Goal: Task Accomplishment & Management: Use online tool/utility

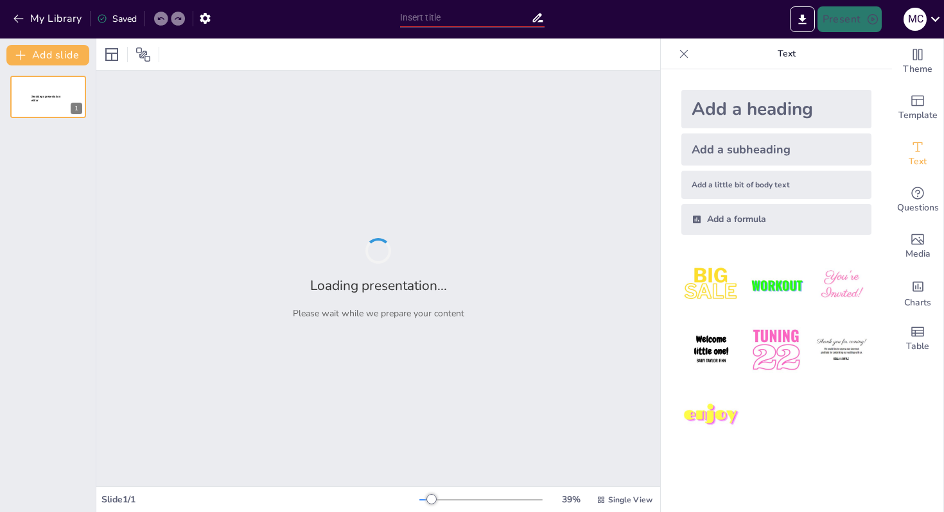
type input "Math Jam Session: Breaking Down 4th Grade NF Standards!"
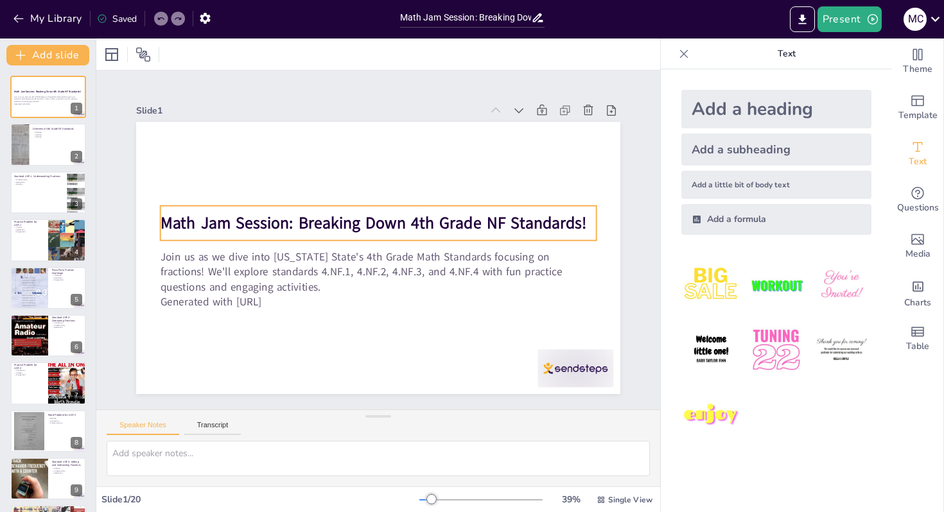
checkbox input "true"
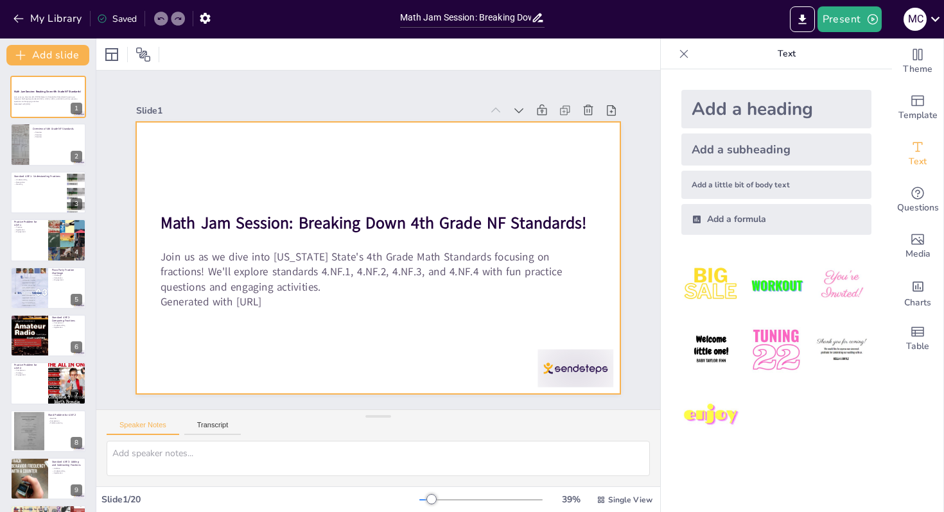
checkbox input "true"
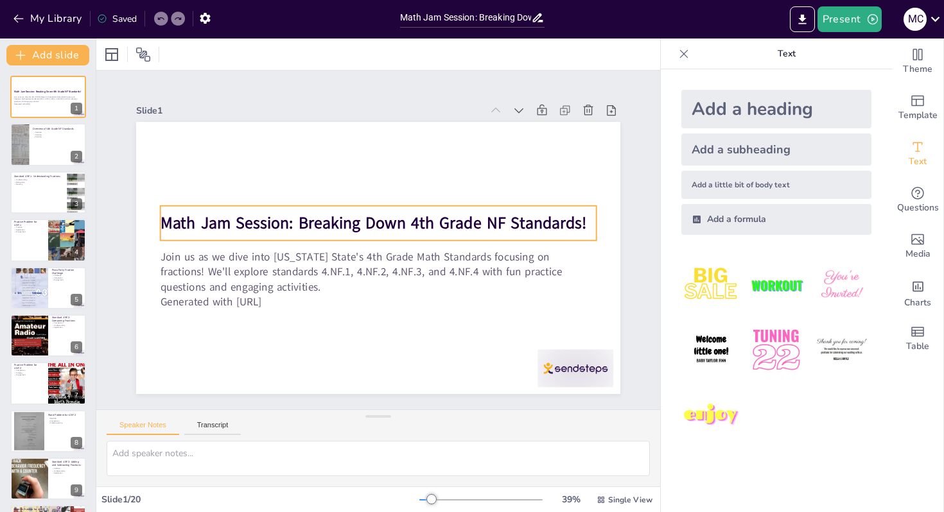
checkbox input "true"
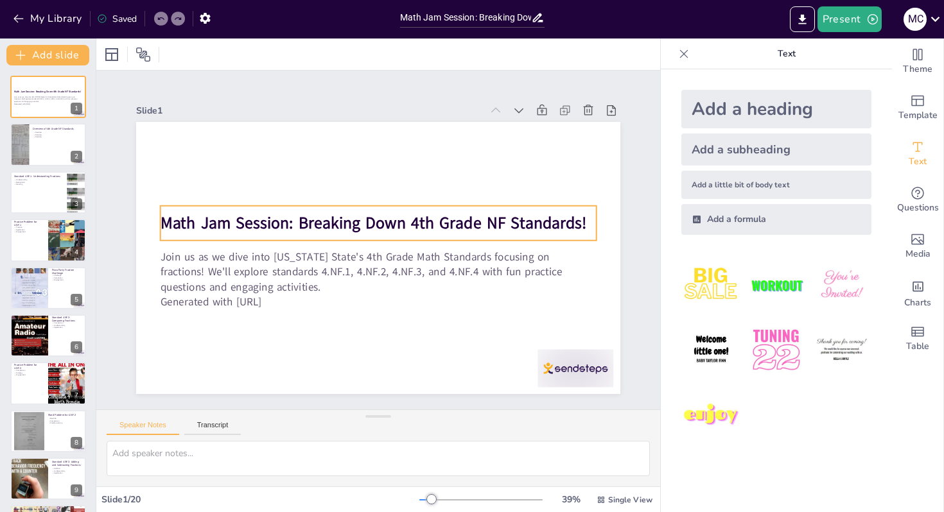
checkbox input "true"
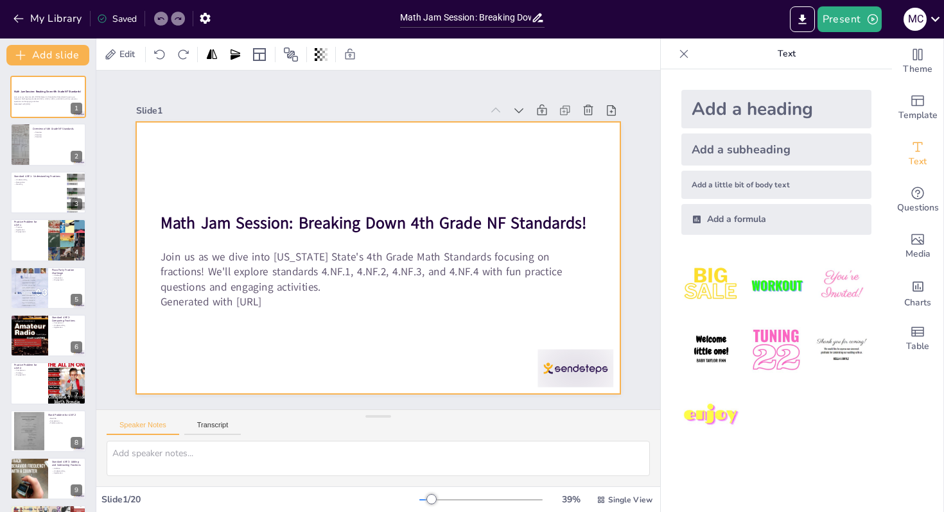
checkbox input "true"
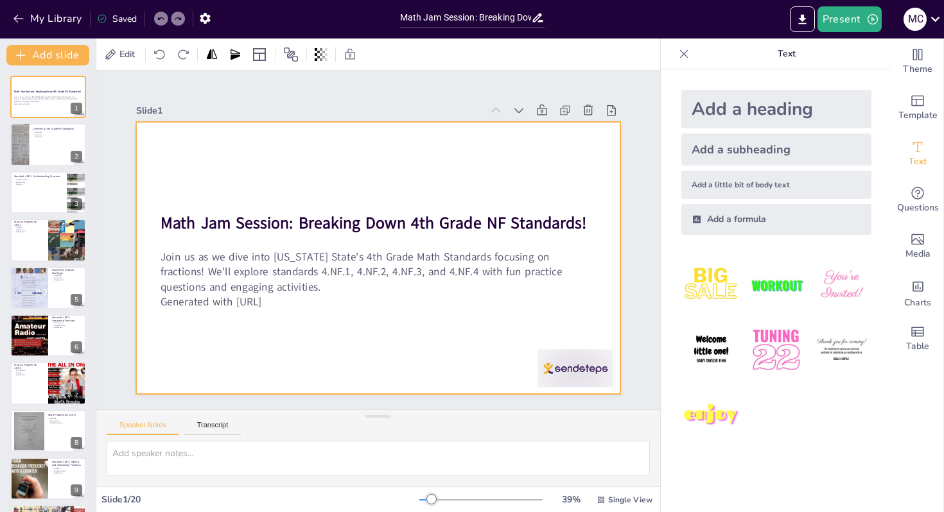
checkbox input "true"
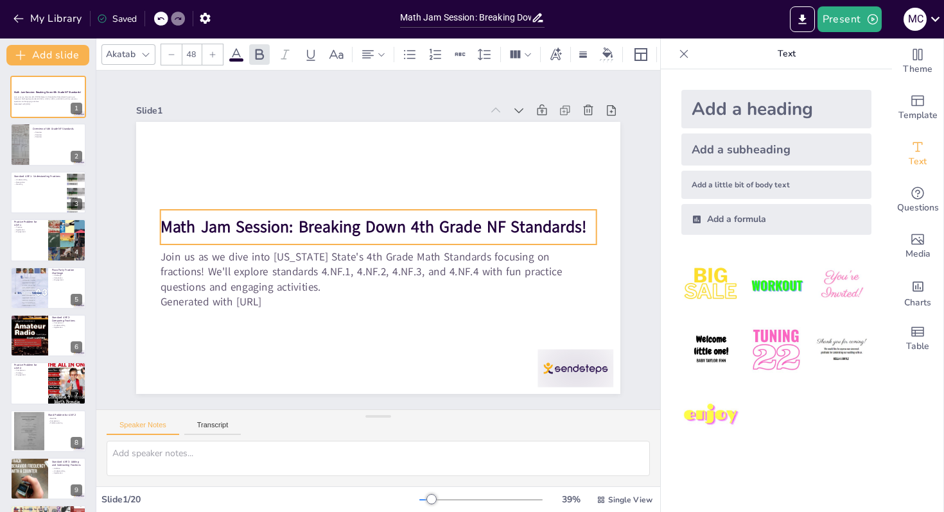
click at [433, 227] on strong "Math Jam Session: Breaking Down 4th Grade NF Standards!" at bounding box center [373, 227] width 426 height 22
checkbox input "true"
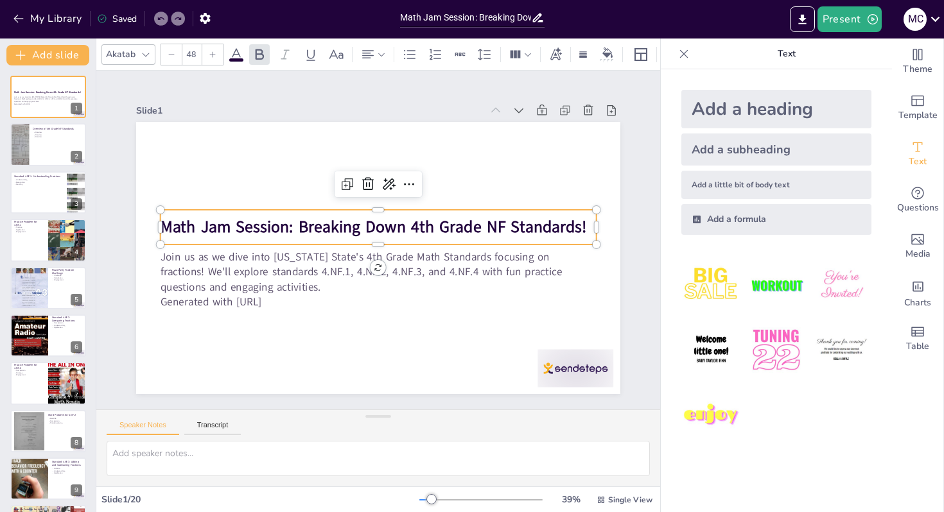
checkbox input "true"
click at [707, 287] on img at bounding box center [711, 286] width 60 height 60
checkbox input "true"
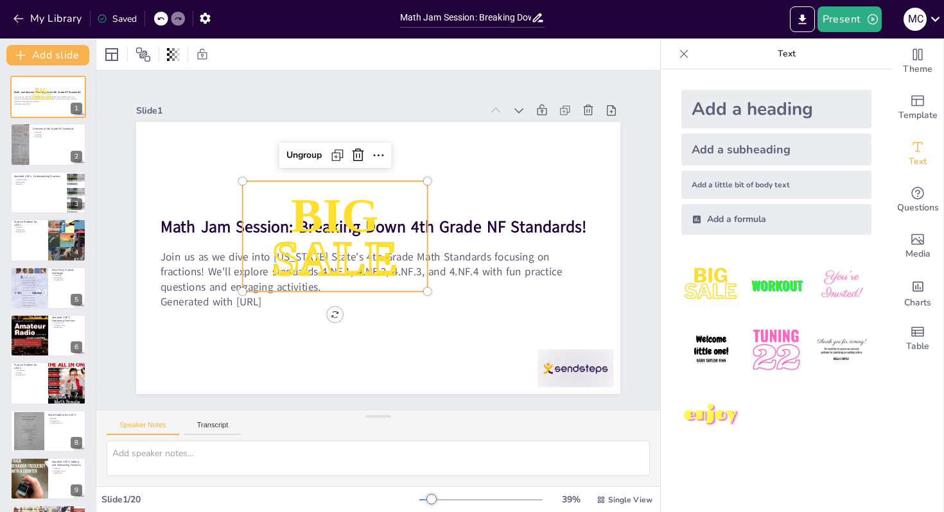
checkbox input "true"
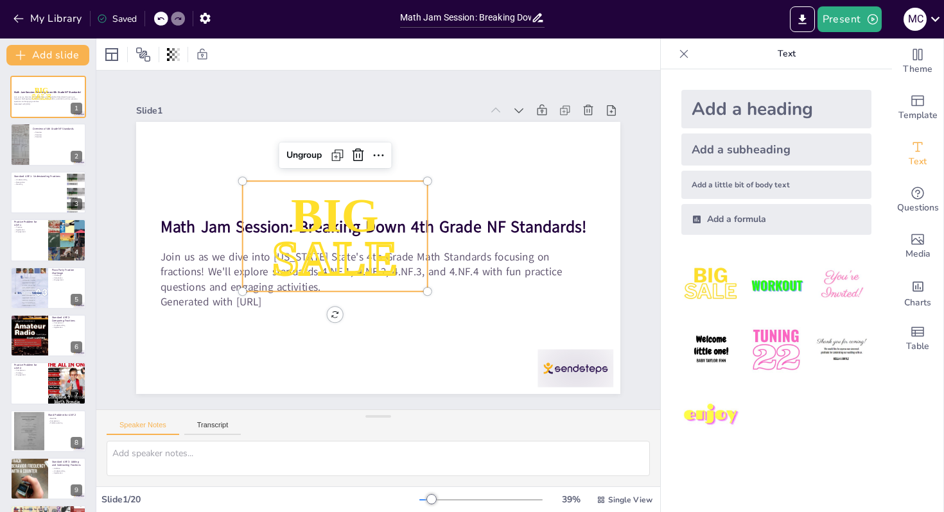
checkbox input "true"
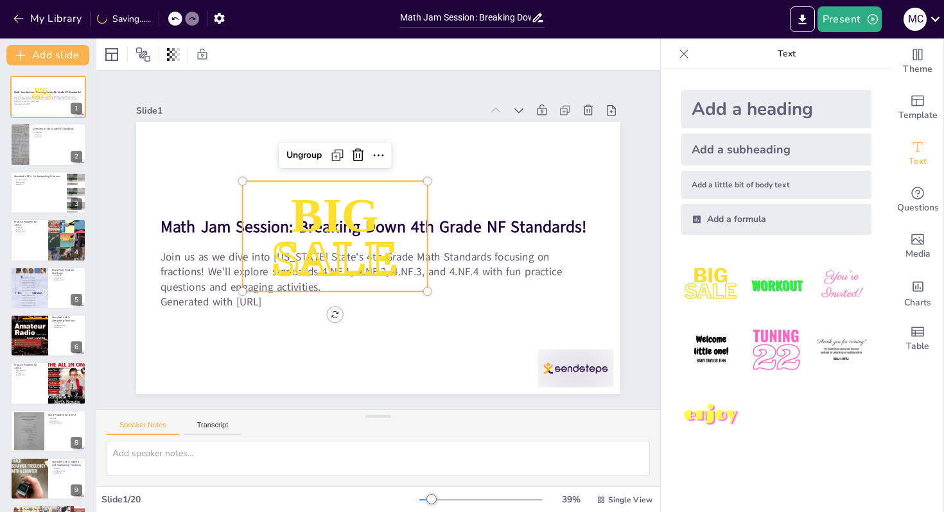
checkbox input "true"
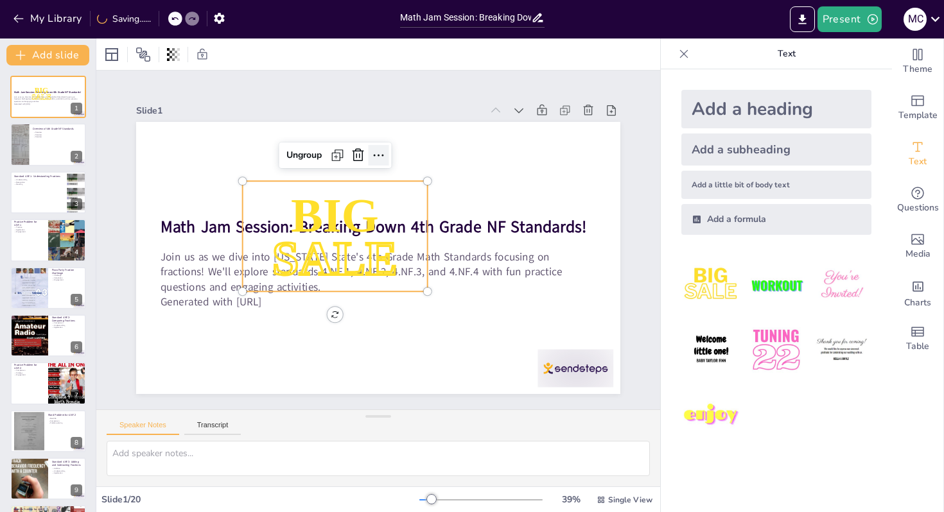
checkbox input "true"
click at [358, 159] on icon at bounding box center [357, 155] width 15 height 15
checkbox input "true"
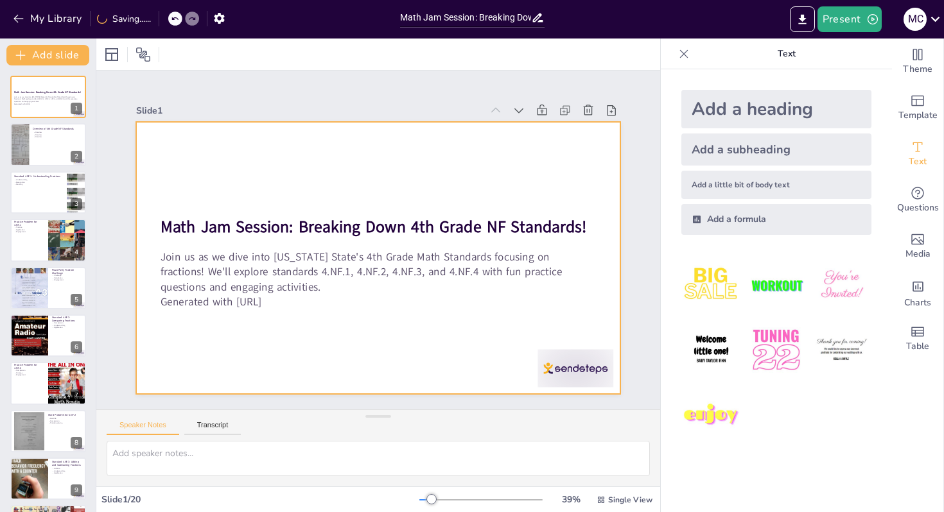
checkbox input "true"
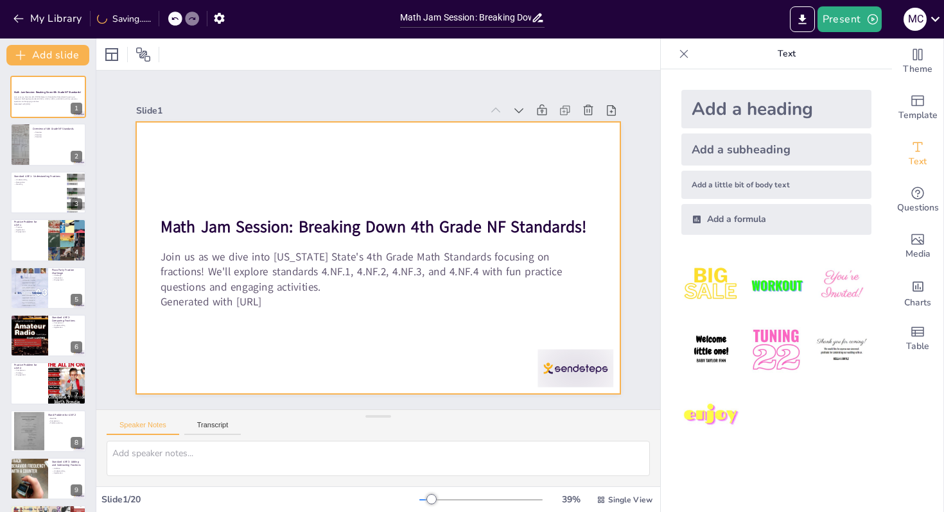
checkbox input "true"
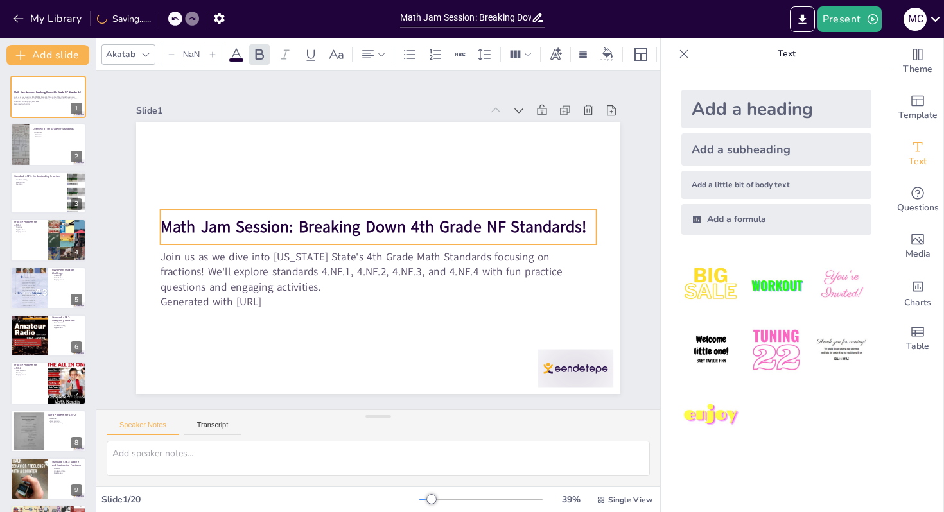
type input "48"
click at [422, 223] on strong "Math Jam Session: Breaking Down 4th Grade NF Standards!" at bounding box center [379, 226] width 398 height 193
checkbox input "true"
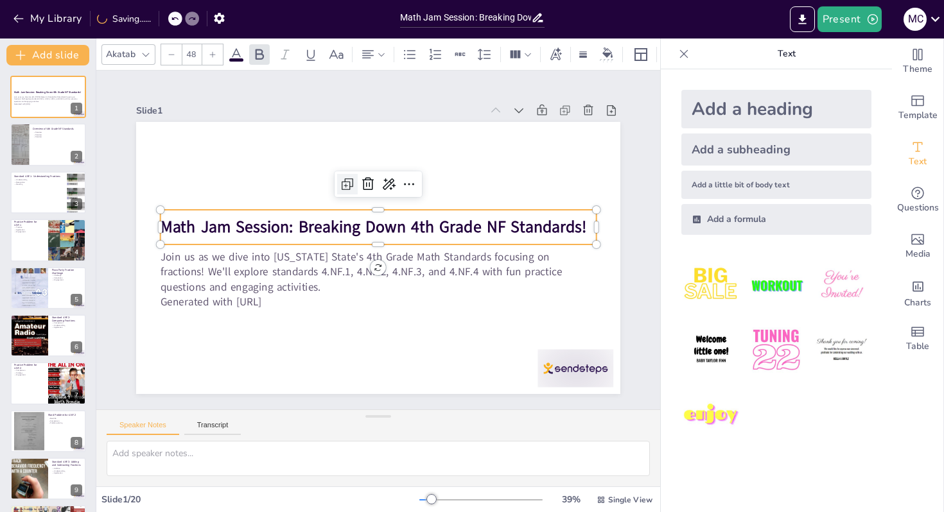
checkbox input "true"
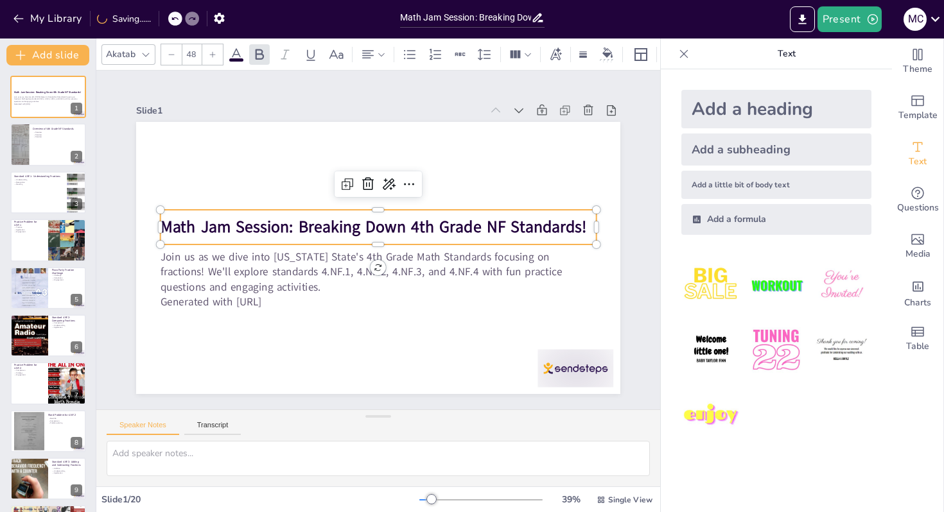
checkbox input "true"
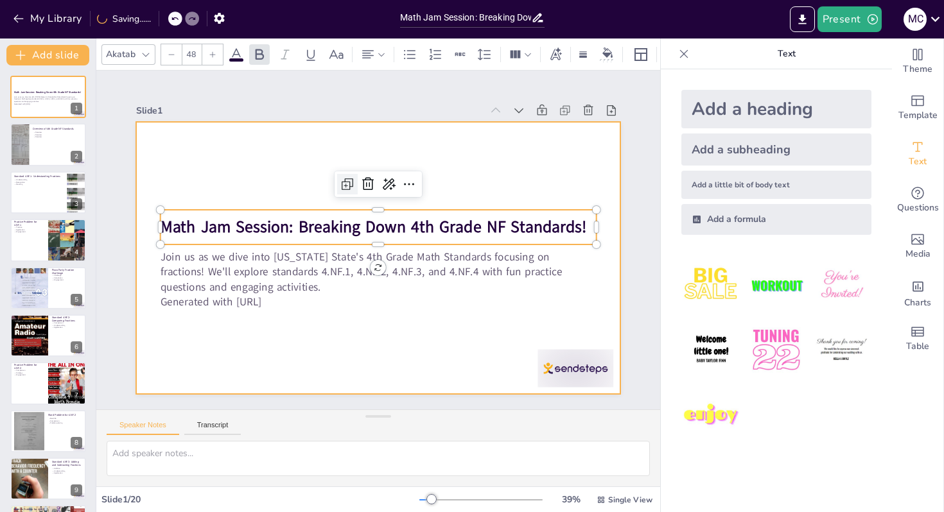
checkbox input "true"
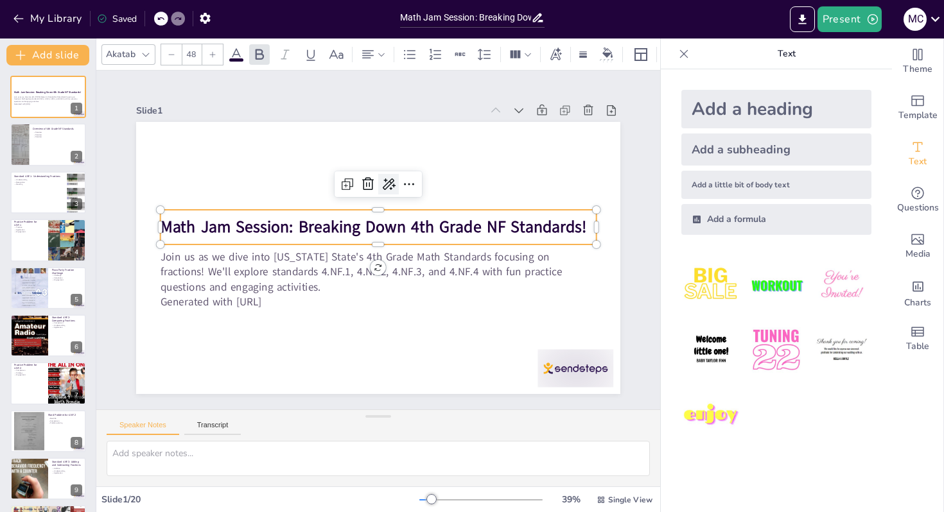
click at [388, 187] on icon at bounding box center [395, 185] width 14 height 13
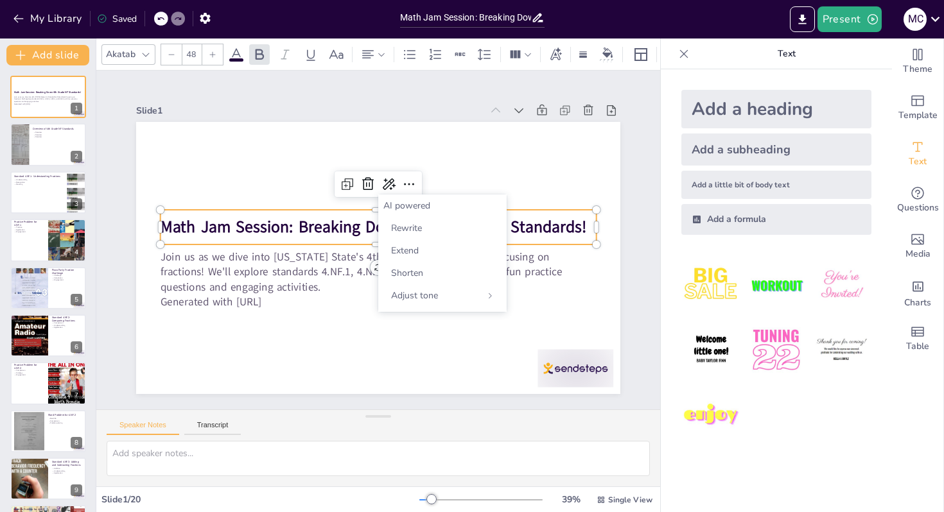
checkbox input "true"
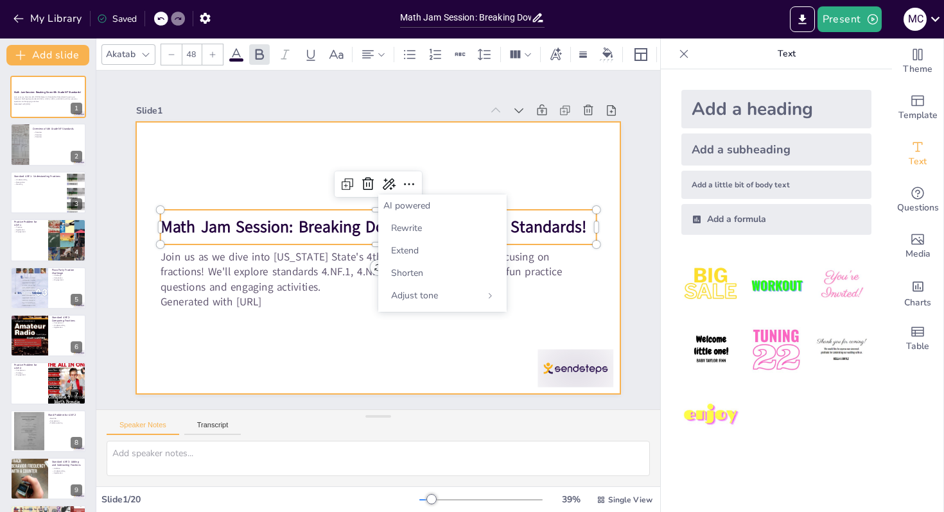
checkbox input "true"
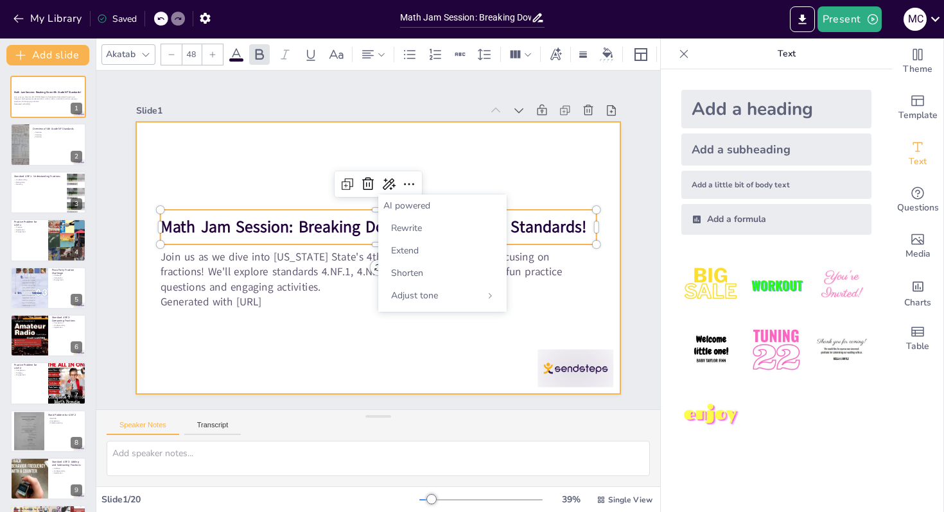
checkbox input "true"
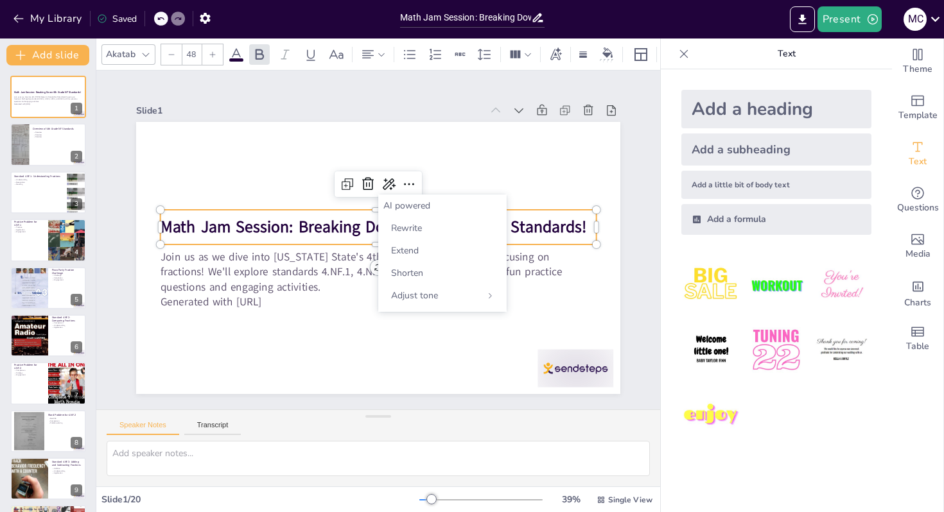
click at [531, 211] on div "Math Jam Session: Breaking Down 4th Grade NF Standards!" at bounding box center [377, 227] width 435 height 35
checkbox input "true"
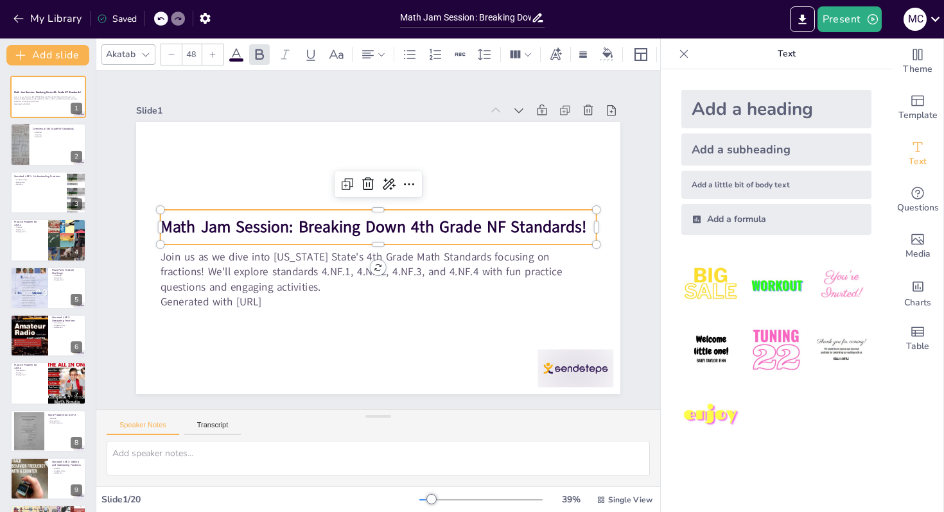
checkbox input "true"
click at [538, 225] on strong "Math Jam Session: Breaking Down 4th Grade NF Standards!" at bounding box center [373, 227] width 426 height 22
checkbox input "true"
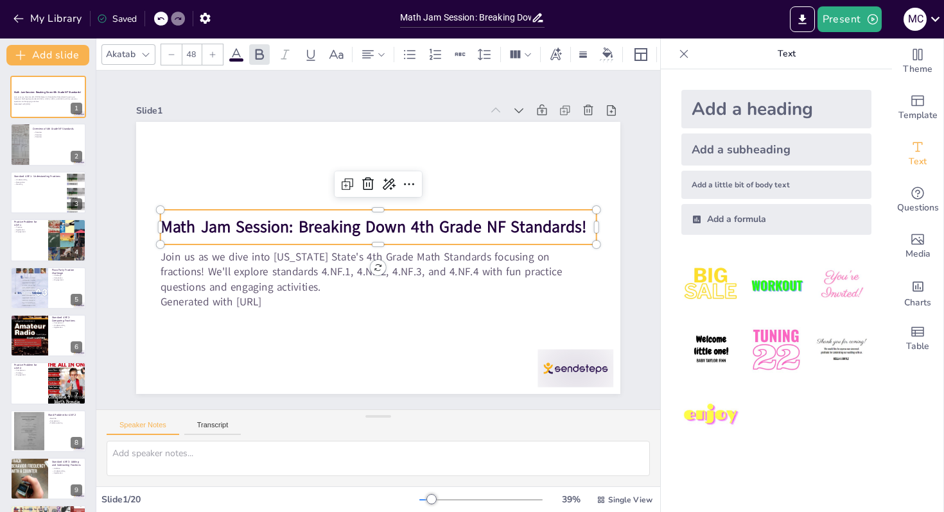
checkbox input "true"
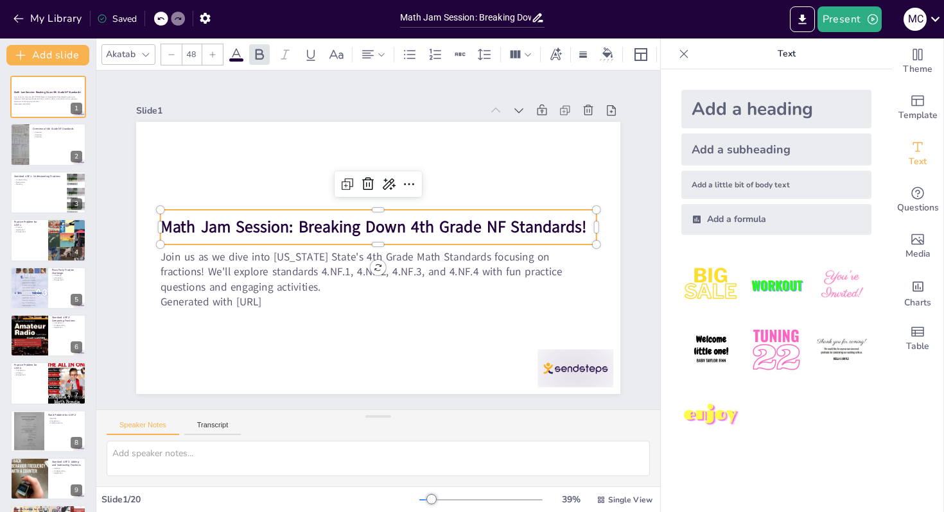
checkbox input "true"
click at [143, 52] on icon at bounding box center [146, 54] width 10 height 10
checkbox input "true"
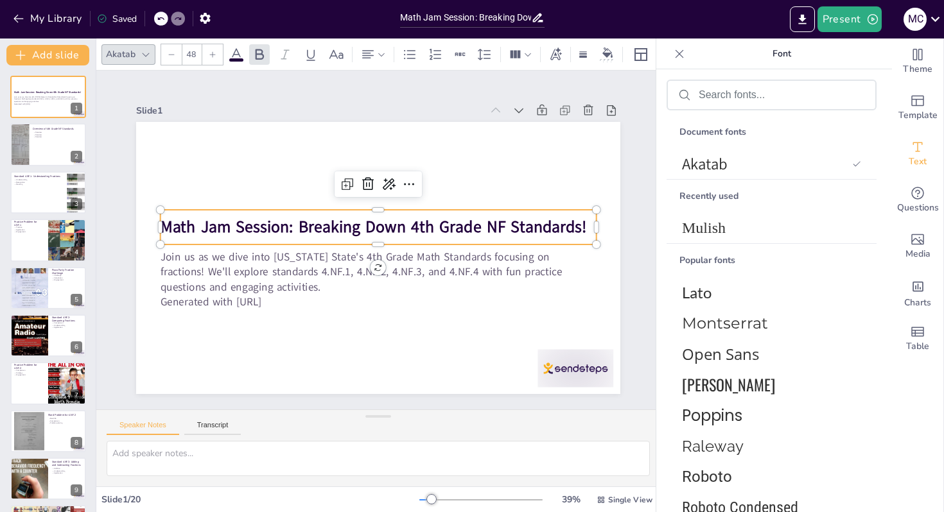
checkbox input "true"
click at [144, 55] on icon at bounding box center [146, 54] width 10 height 10
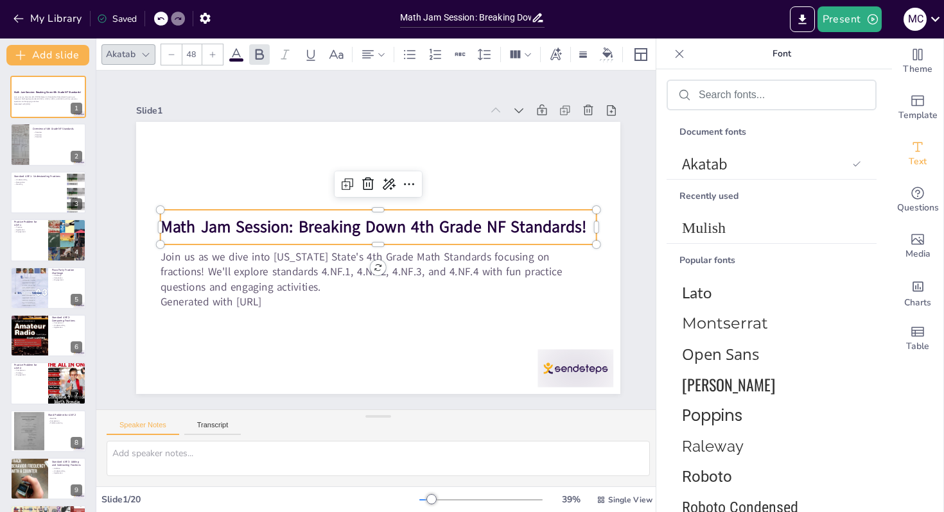
checkbox input "true"
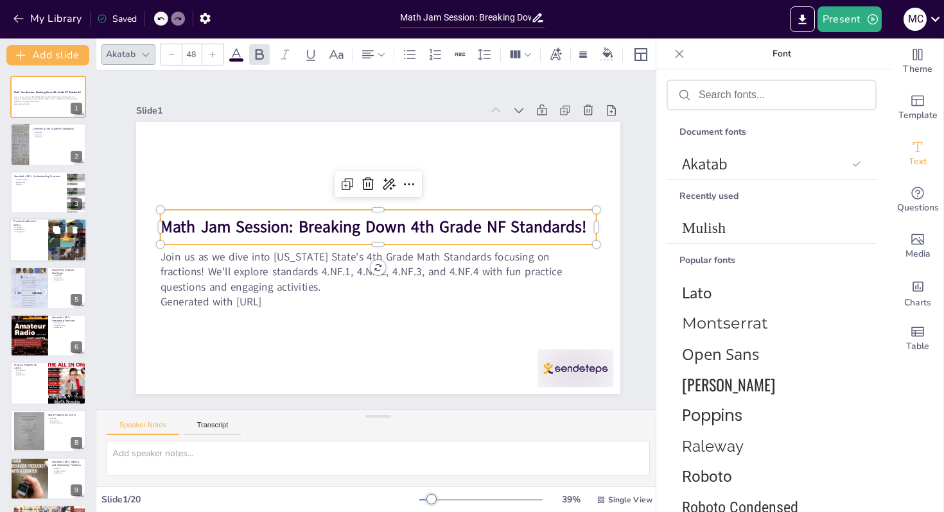
checkbox input "true"
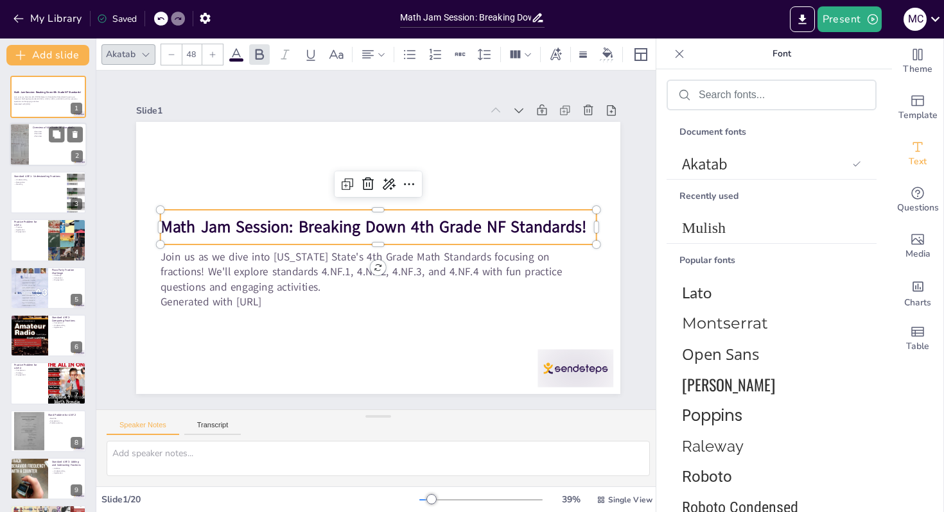
checkbox input "true"
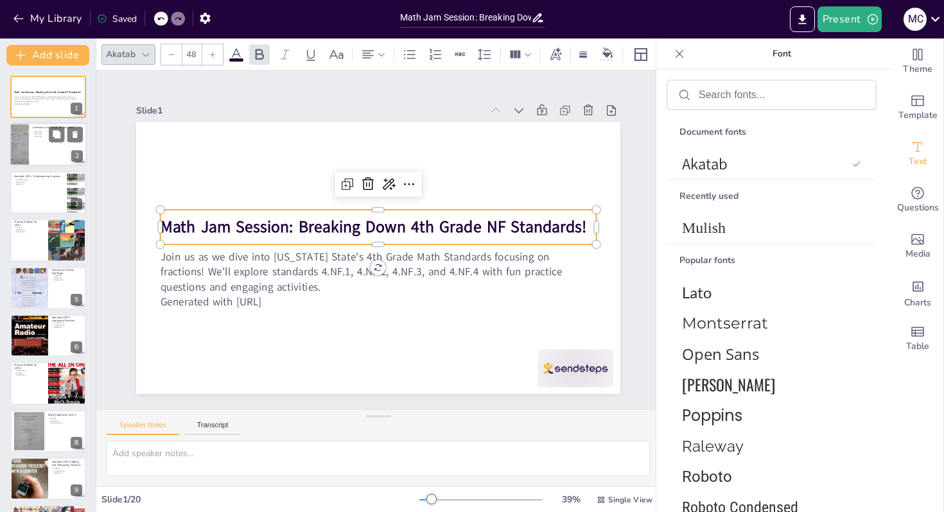
checkbox input "true"
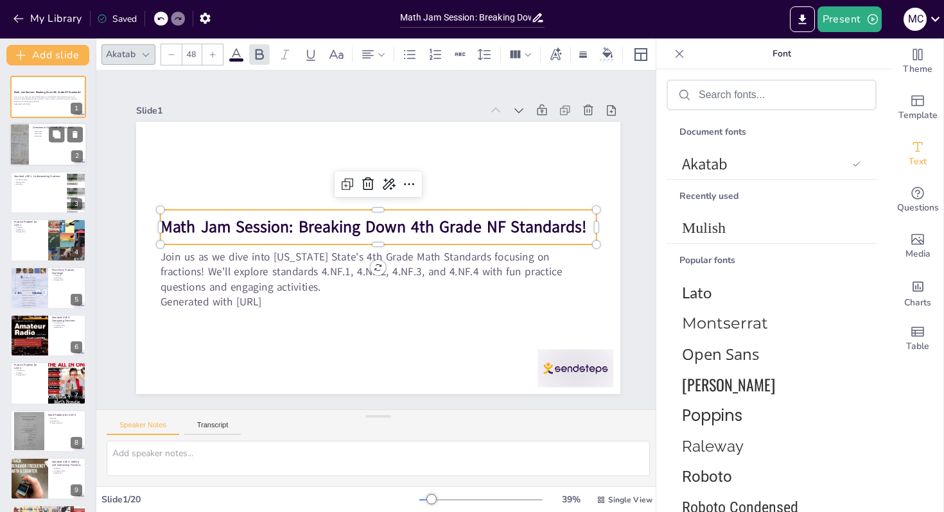
checkbox input "true"
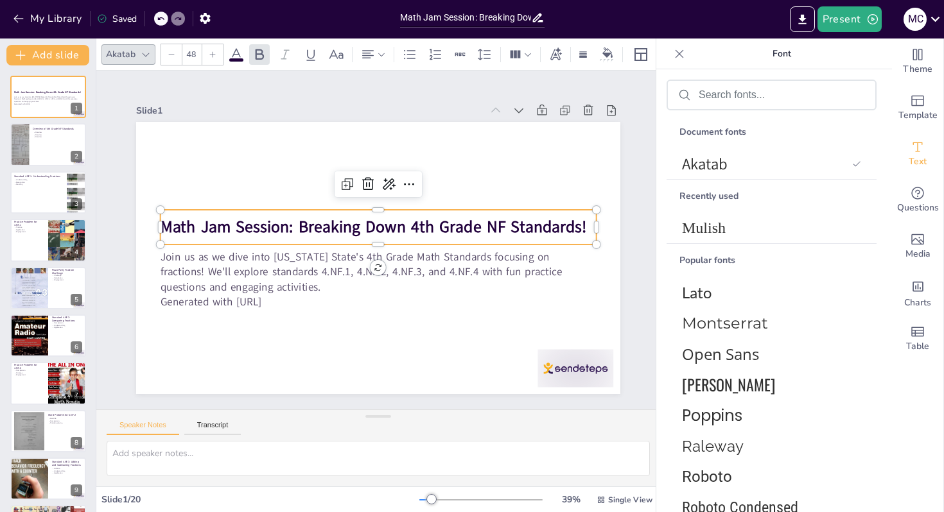
checkbox input "true"
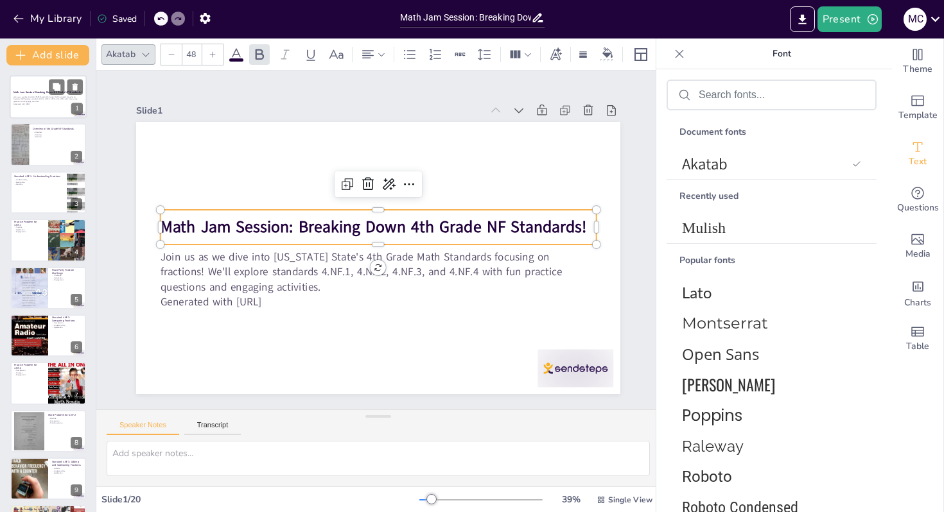
checkbox input "true"
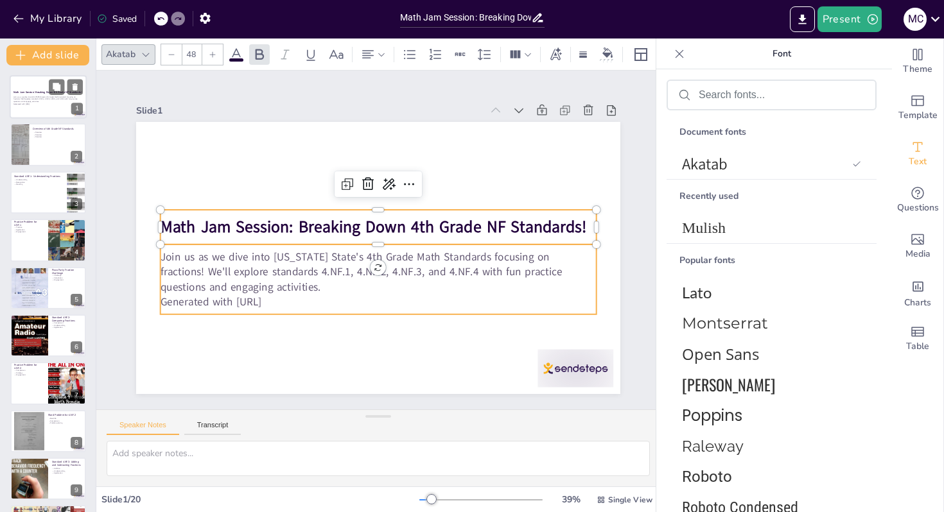
checkbox input "true"
click at [28, 100] on p "Join us as we dive into [US_STATE] State's 4th Grade Math Standards focusing on…" at bounding box center [47, 99] width 69 height 7
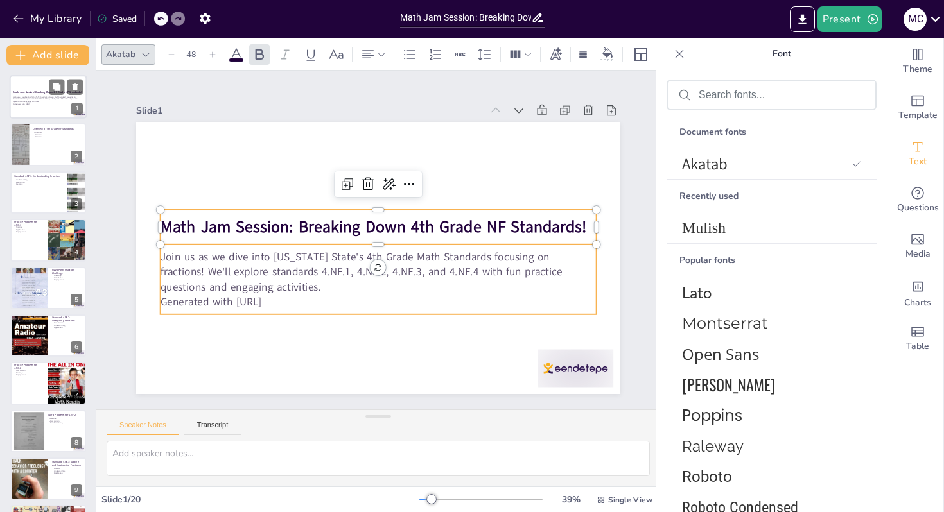
checkbox input "true"
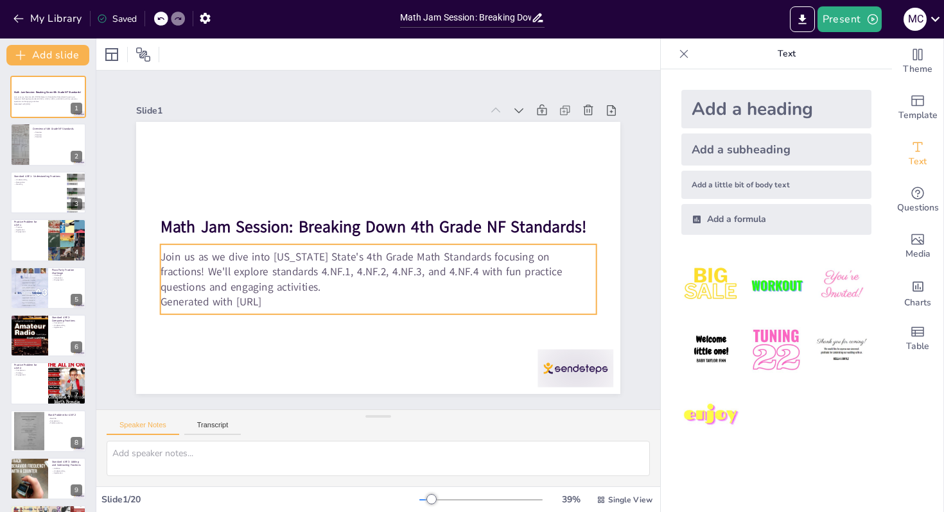
checkbox input "true"
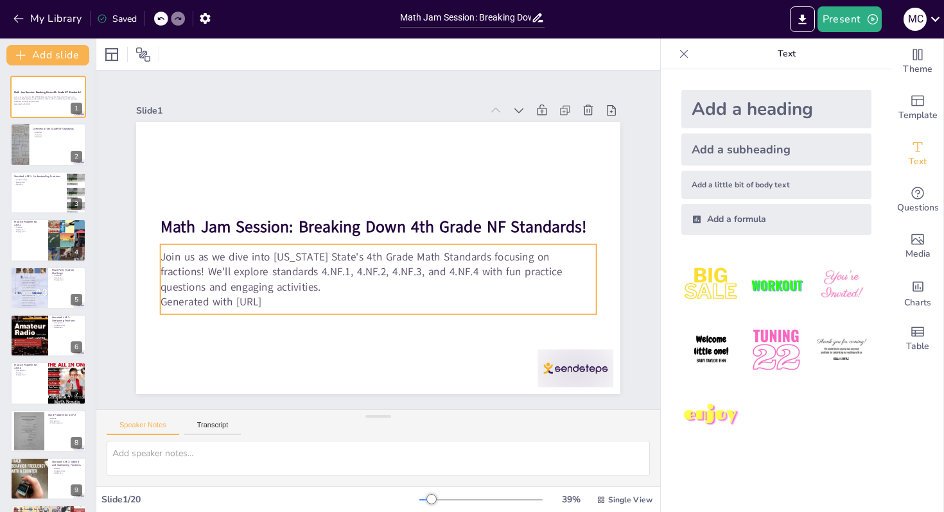
checkbox input "true"
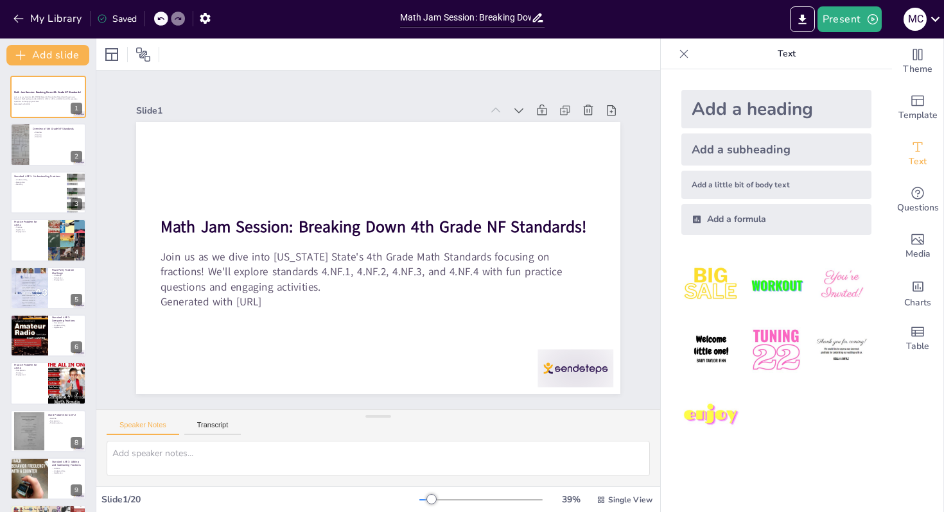
checkbox input "true"
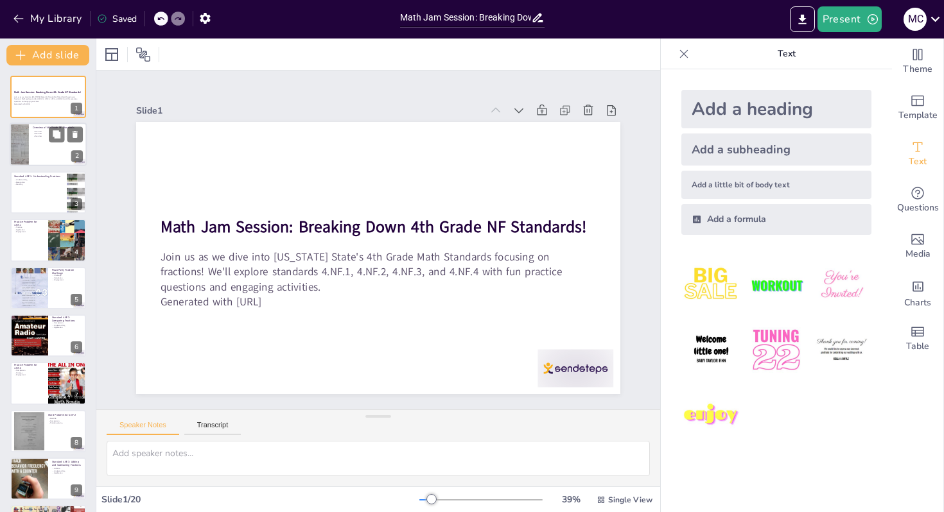
click at [30, 153] on div at bounding box center [48, 145] width 77 height 44
checkbox input "true"
type textarea "This slide serves as an introduction to the topics we will explore in detail. U…"
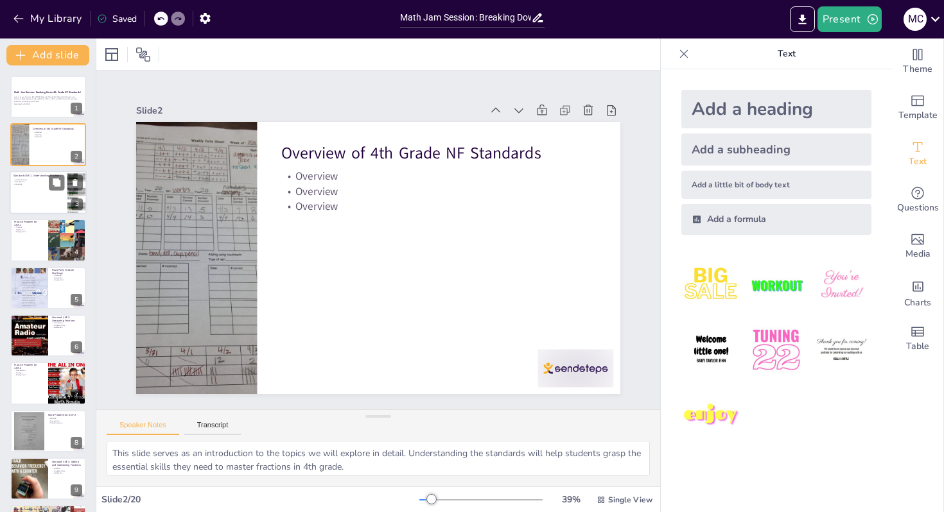
checkbox input "true"
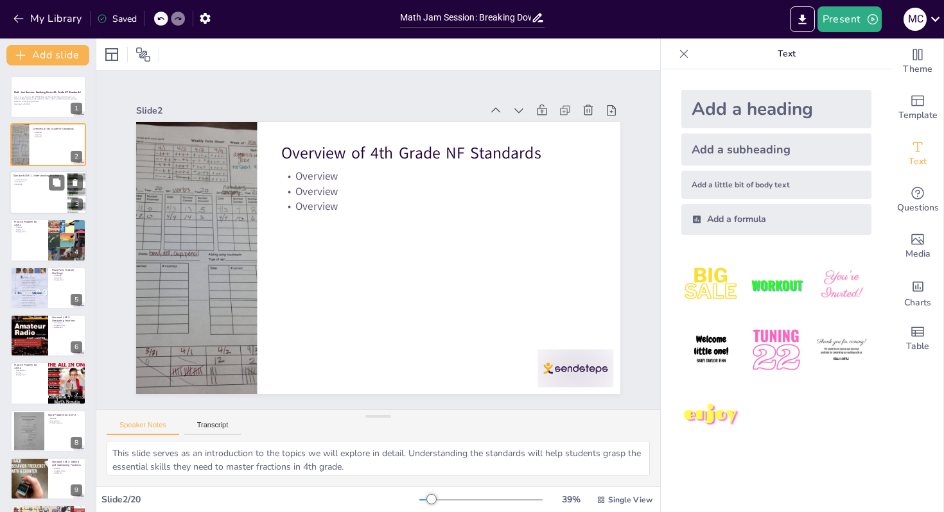
checkbox input "true"
click at [32, 193] on div at bounding box center [48, 193] width 77 height 44
checkbox input "true"
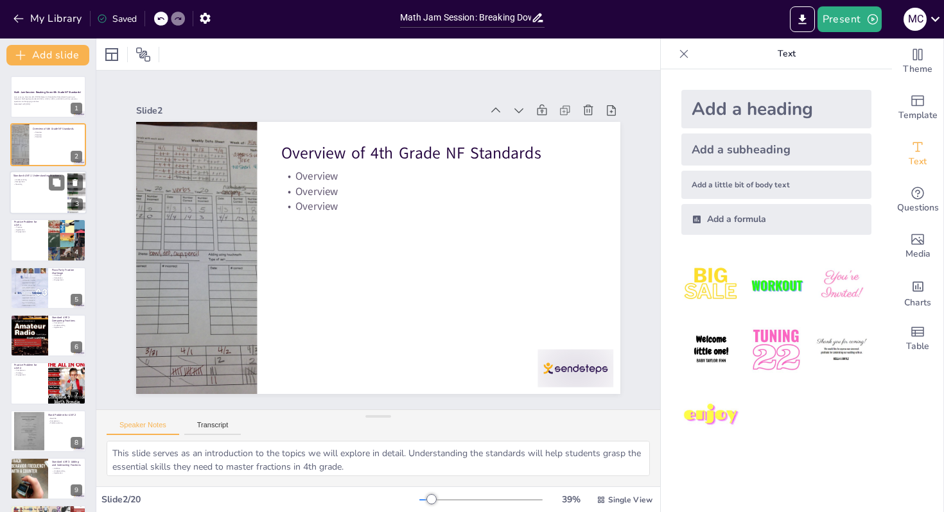
checkbox input "true"
type textarea "This standard emphasizes the importance of visualizing fractions on the number …"
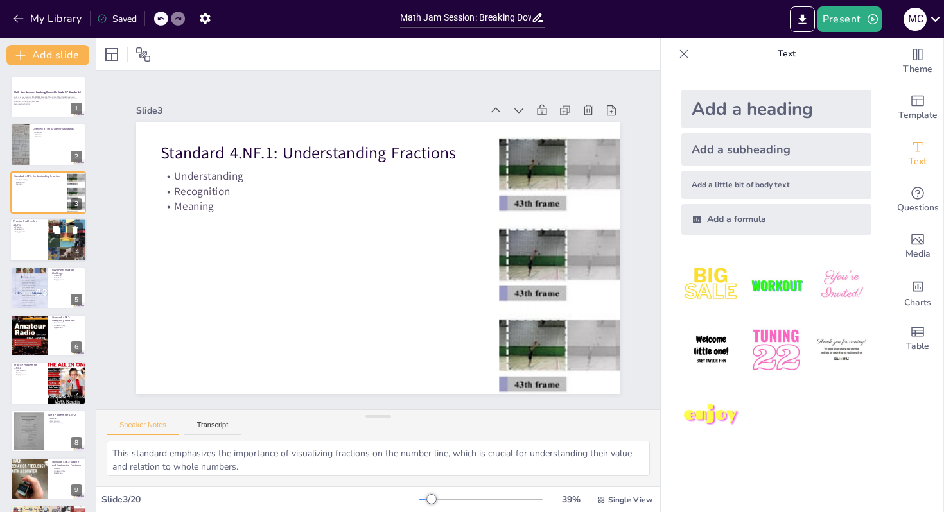
checkbox input "true"
click at [35, 258] on div at bounding box center [48, 240] width 77 height 44
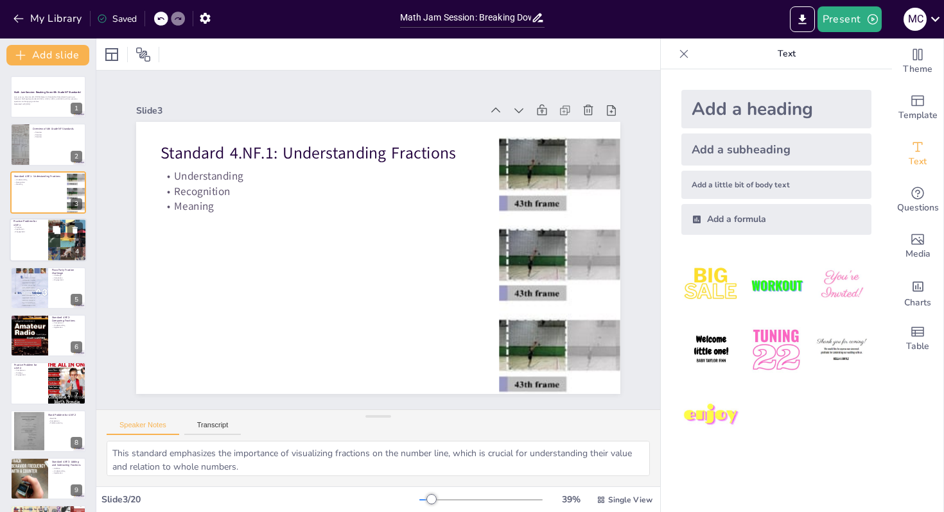
checkbox input "true"
type textarea "This practice problem helps students apply their understanding of fractions on …"
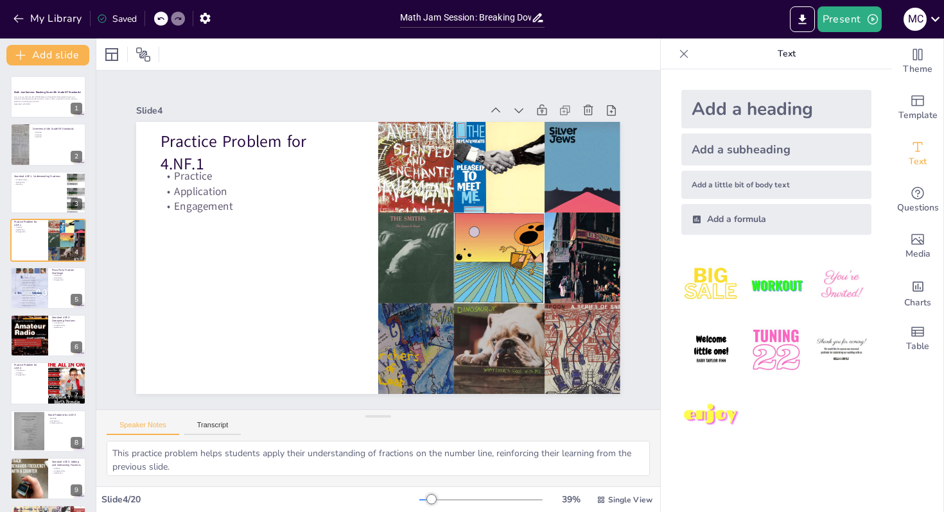
checkbox input "true"
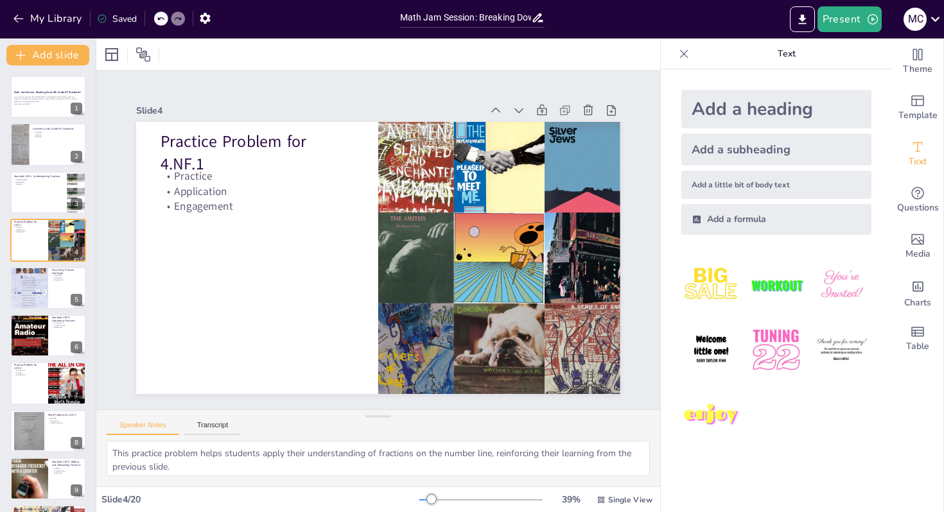
checkbox input "true"
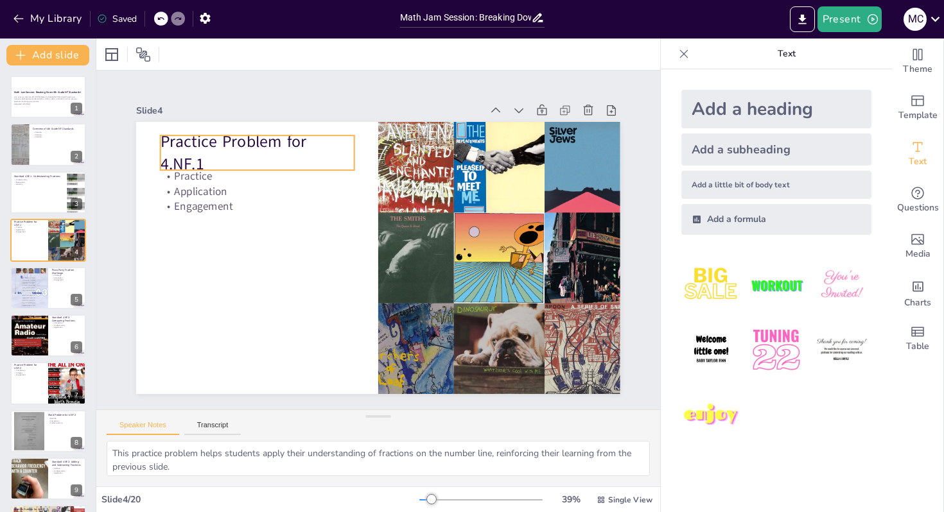
checkbox input "true"
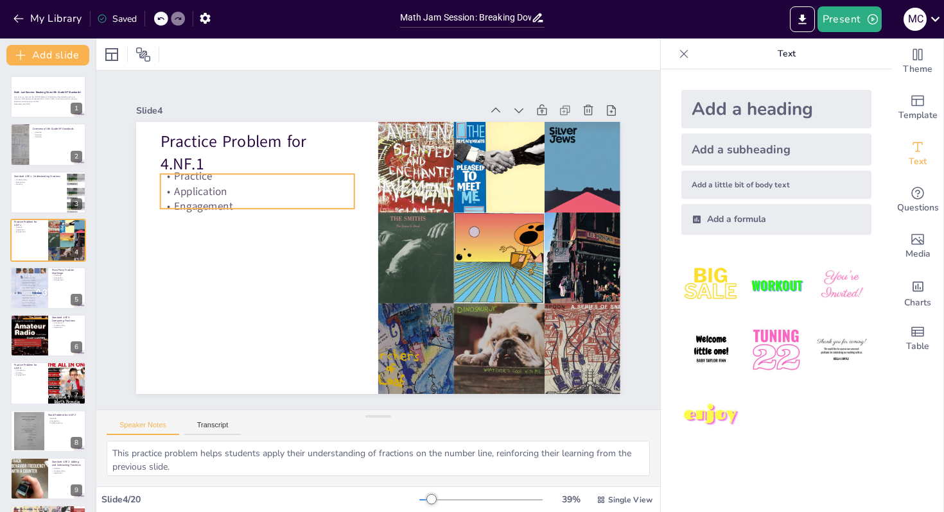
checkbox input "true"
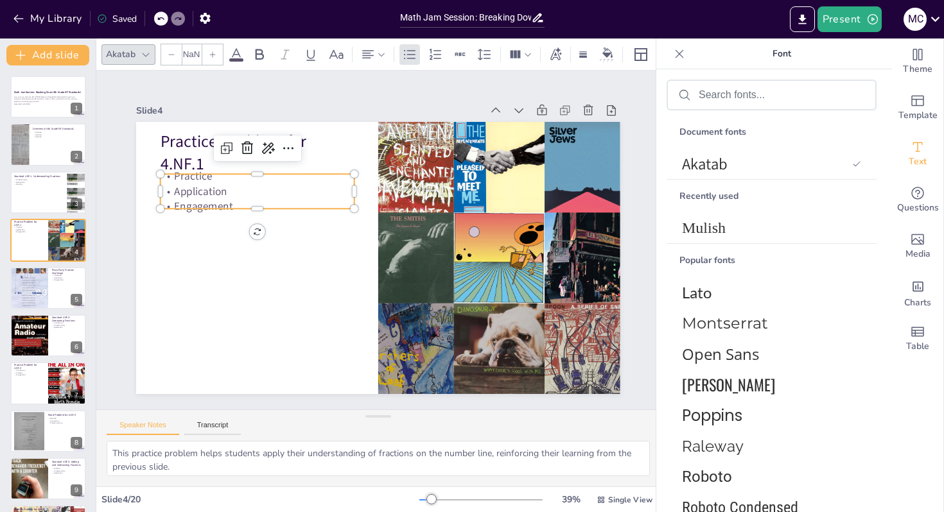
type input "32"
checkbox input "true"
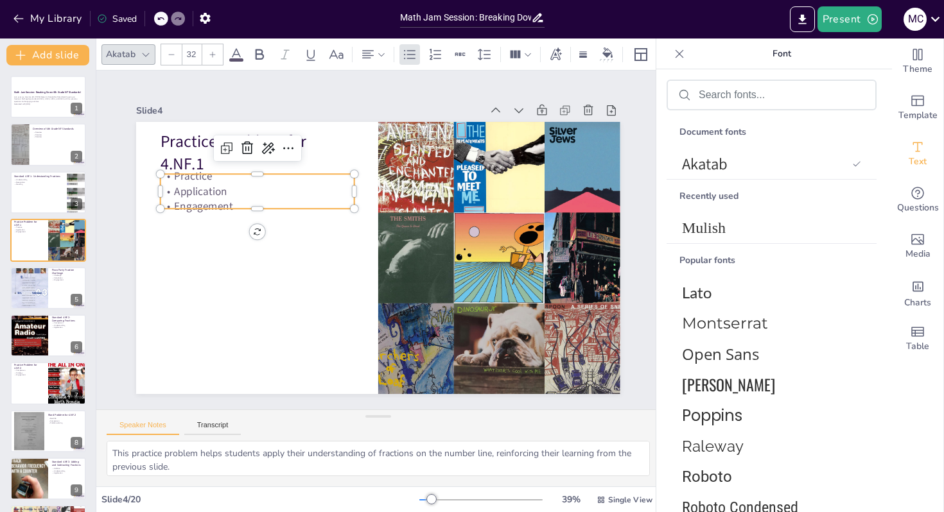
checkbox input "true"
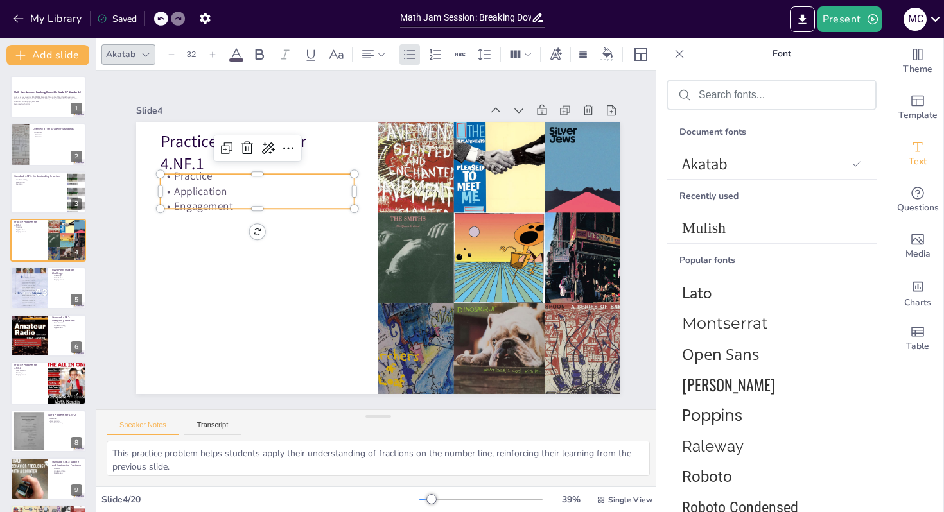
checkbox input "true"
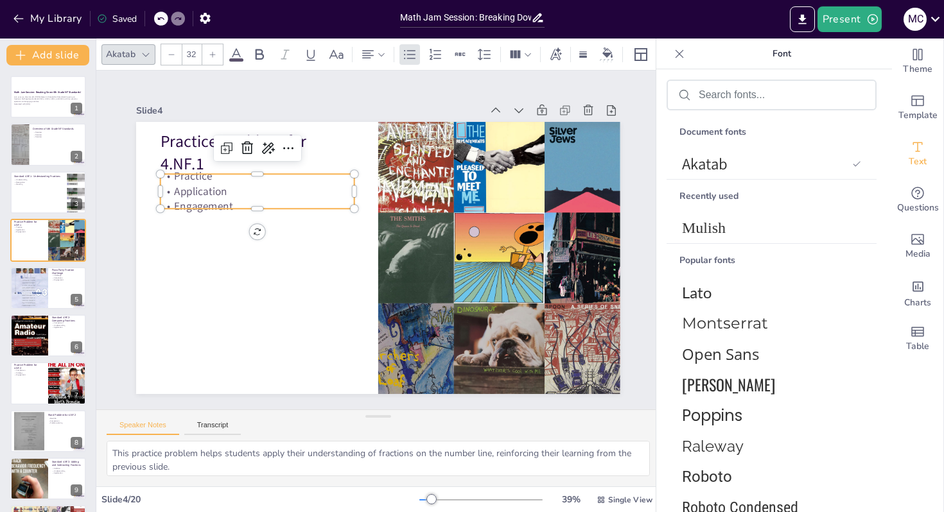
checkbox input "true"
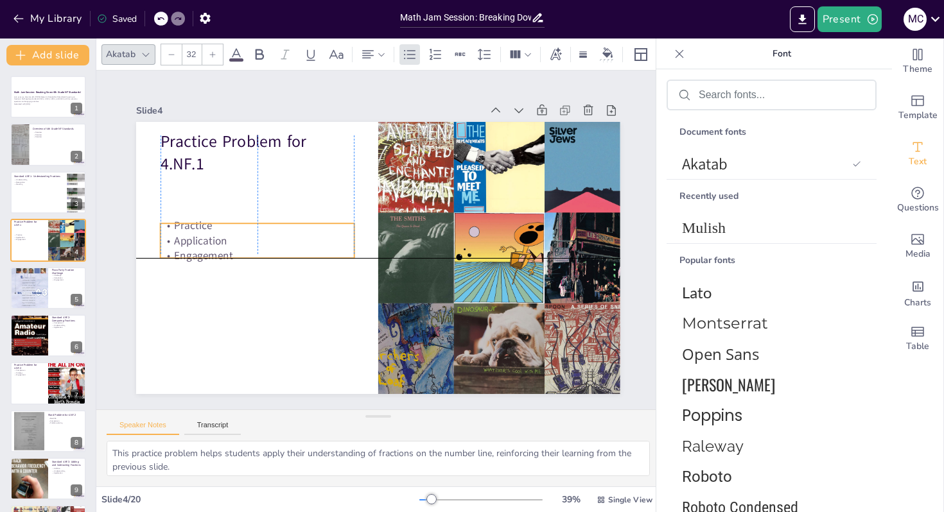
checkbox input "true"
drag, startPoint x: 226, startPoint y: 203, endPoint x: 226, endPoint y: 253, distance: 50.1
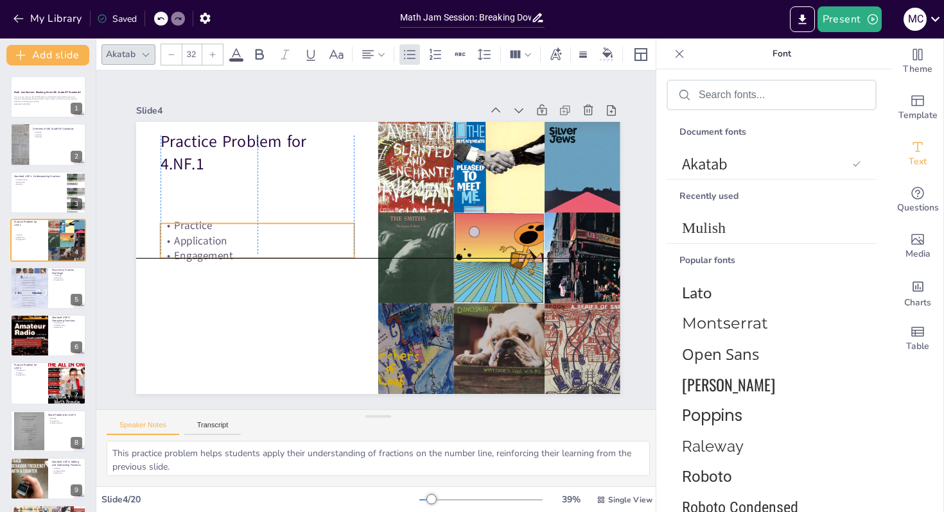
click at [226, 253] on p "Engagement" at bounding box center [257, 255] width 194 height 15
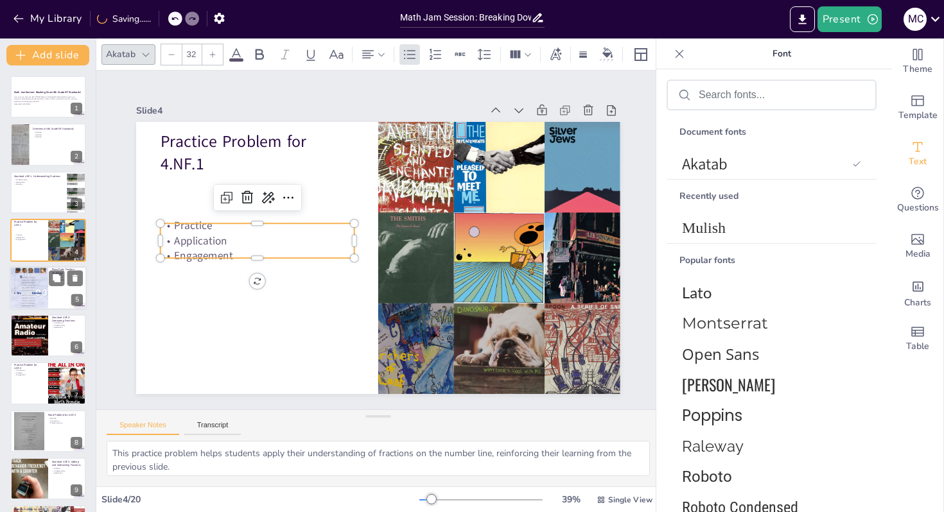
click at [33, 277] on div at bounding box center [29, 288] width 39 height 52
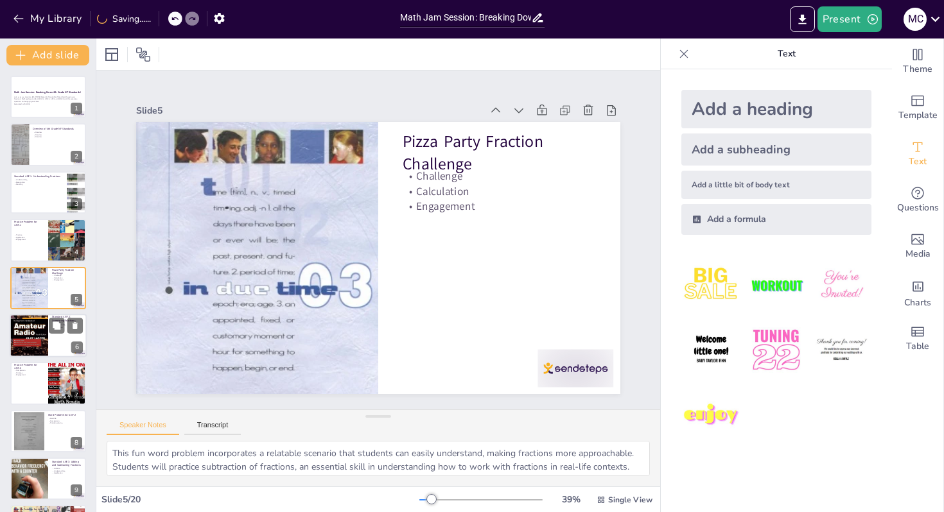
click at [27, 346] on div at bounding box center [29, 336] width 39 height 50
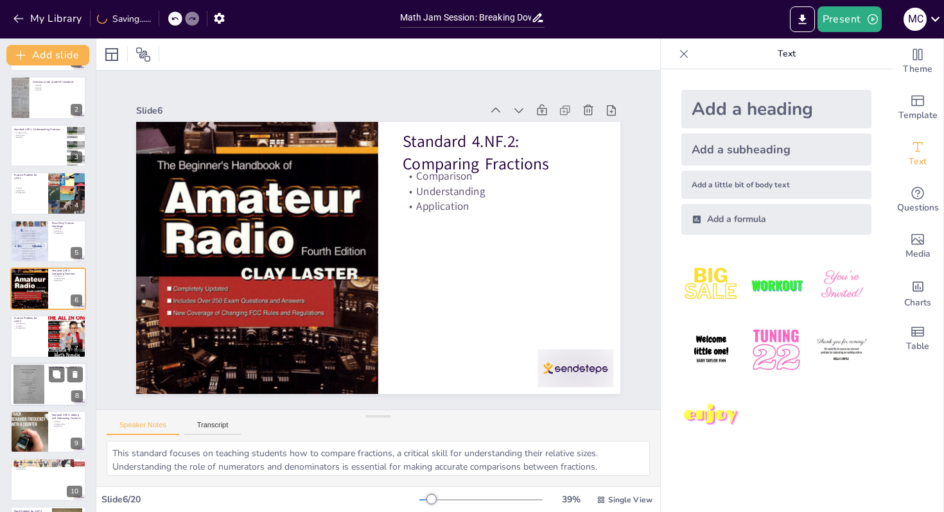
click at [30, 383] on div at bounding box center [28, 385] width 31 height 40
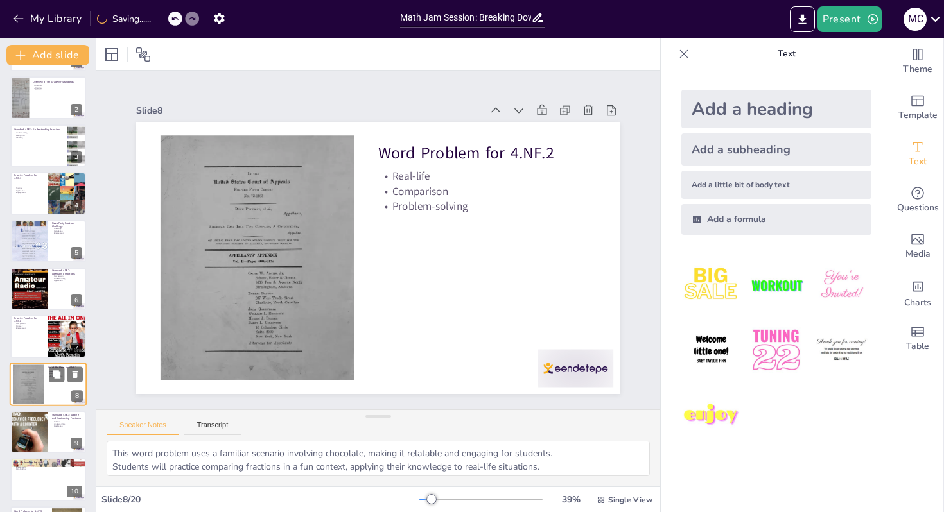
scroll to position [142, 0]
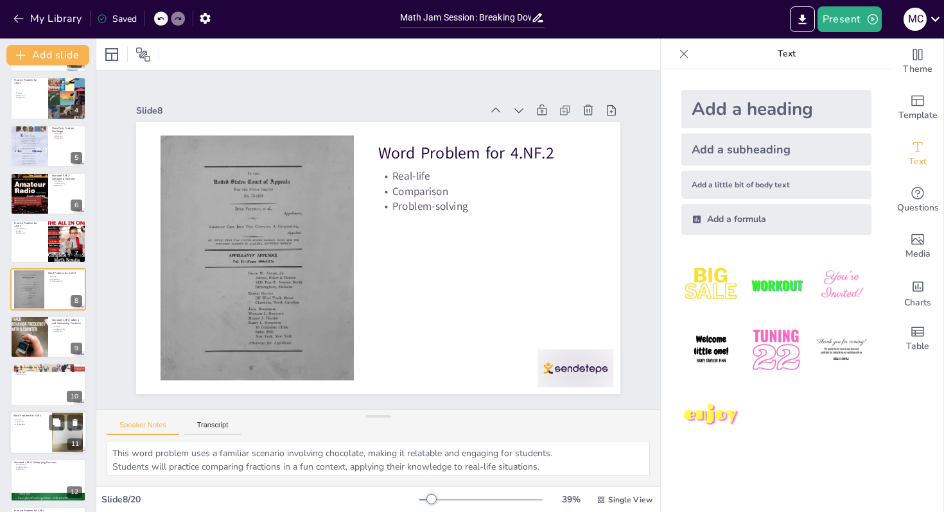
click at [32, 422] on p "Application" at bounding box center [30, 421] width 35 height 3
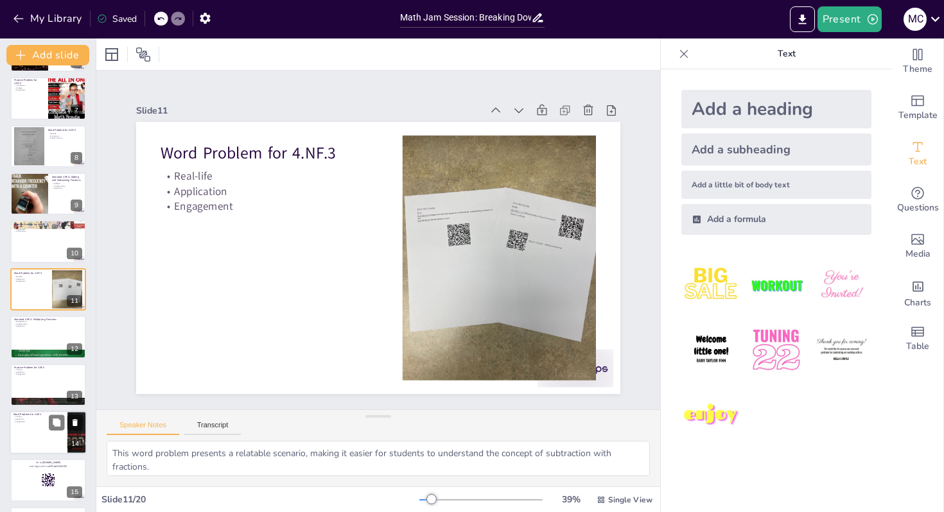
click at [35, 442] on div at bounding box center [48, 433] width 77 height 44
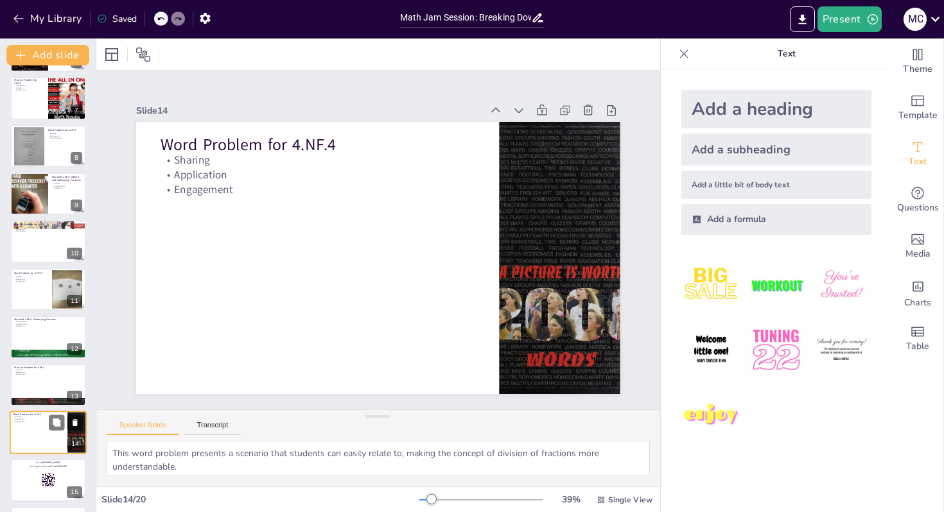
scroll to position [429, 0]
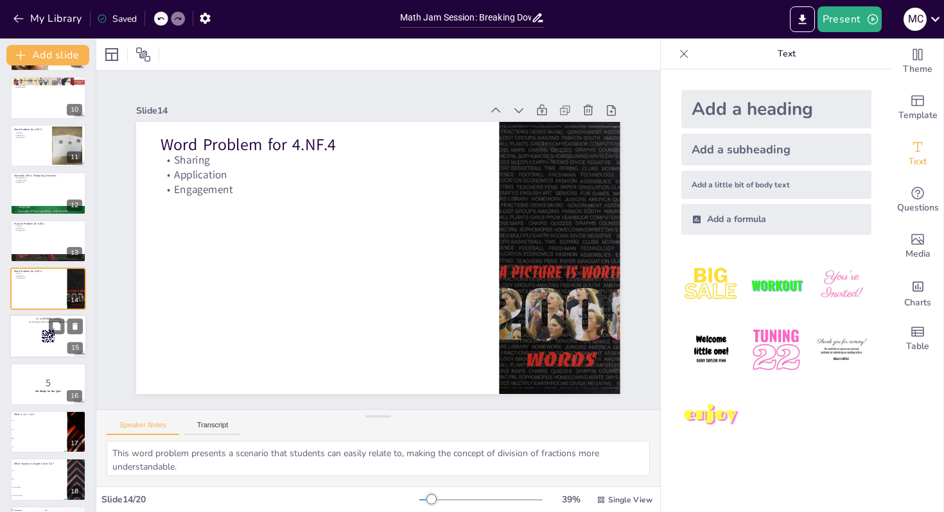
click at [33, 356] on div at bounding box center [48, 337] width 77 height 44
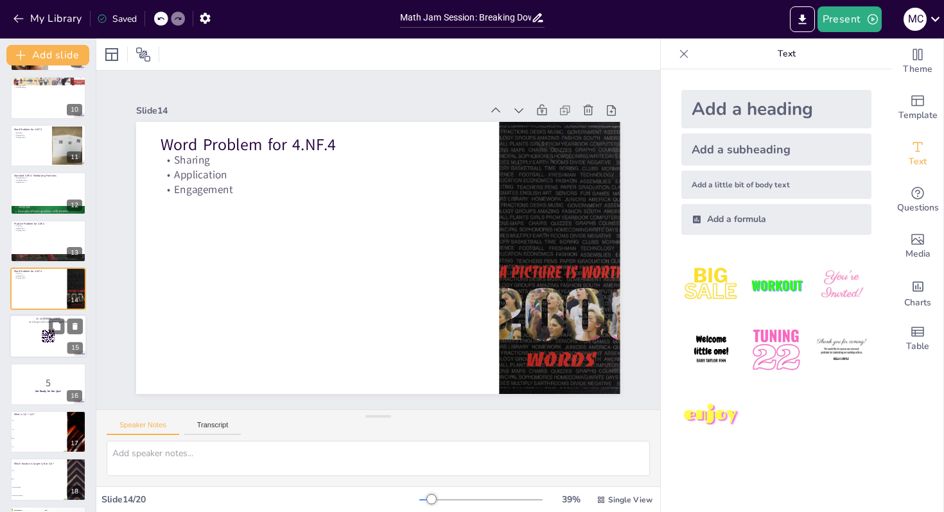
scroll to position [476, 0]
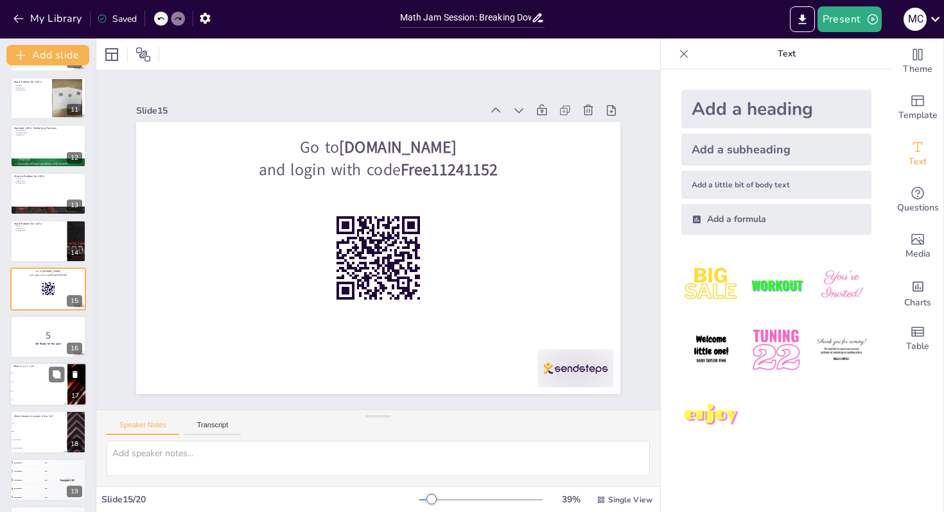
click at [30, 381] on span "3/4" at bounding box center [39, 382] width 55 height 2
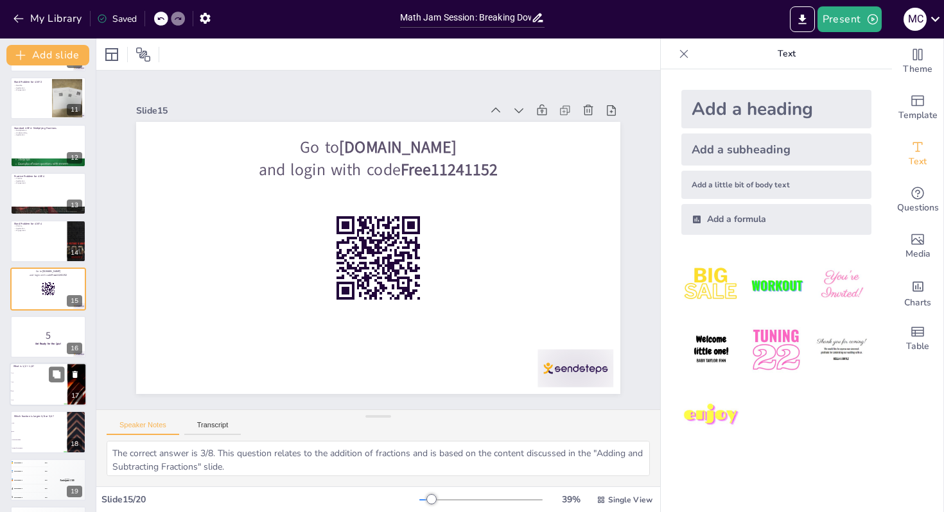
scroll to position [523, 0]
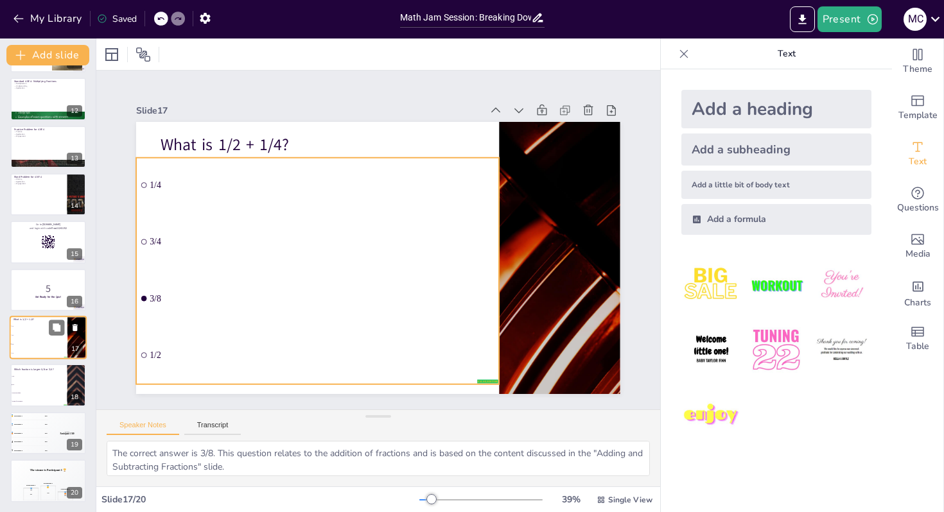
click at [35, 335] on li "3/4" at bounding box center [39, 335] width 58 height 9
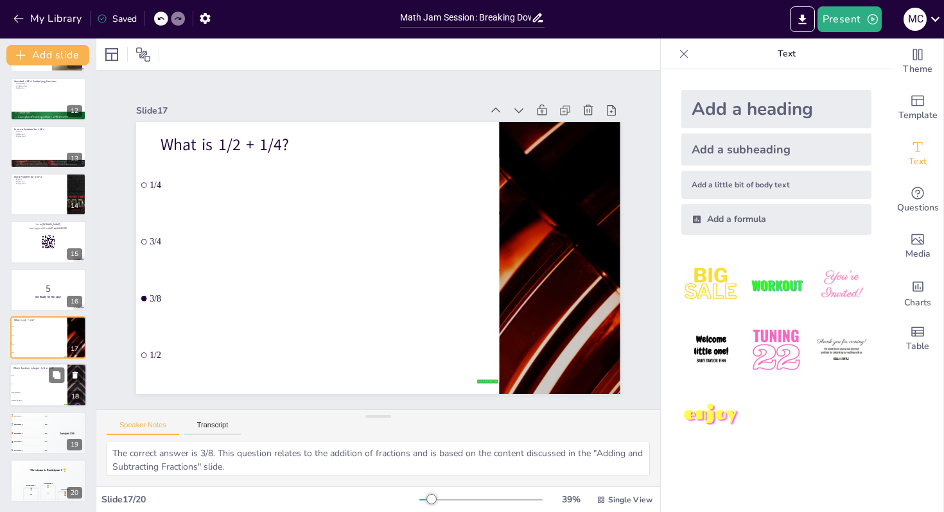
click at [42, 370] on div "Which fraction is larger: 5/8 or 3/4?" at bounding box center [38, 369] width 50 height 6
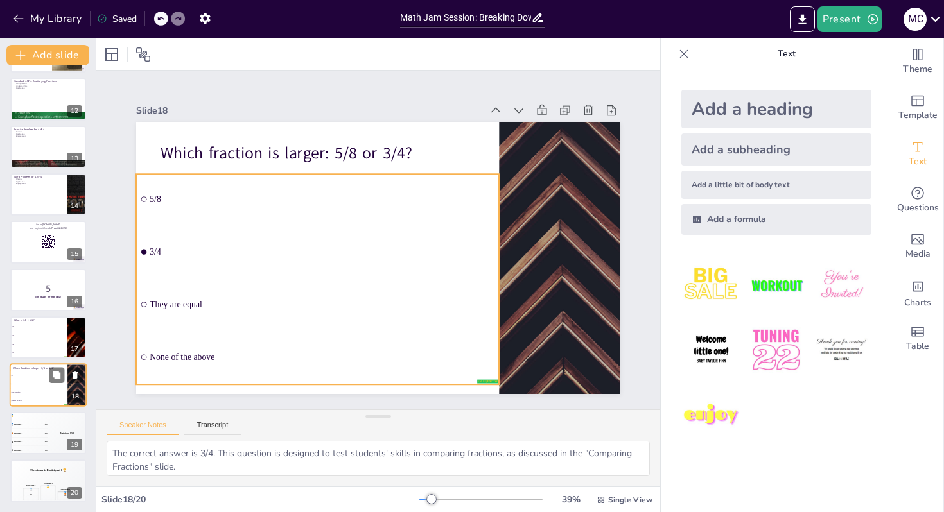
click at [42, 405] on ul "5/8 3/4 They are equal None of the above" at bounding box center [39, 388] width 58 height 33
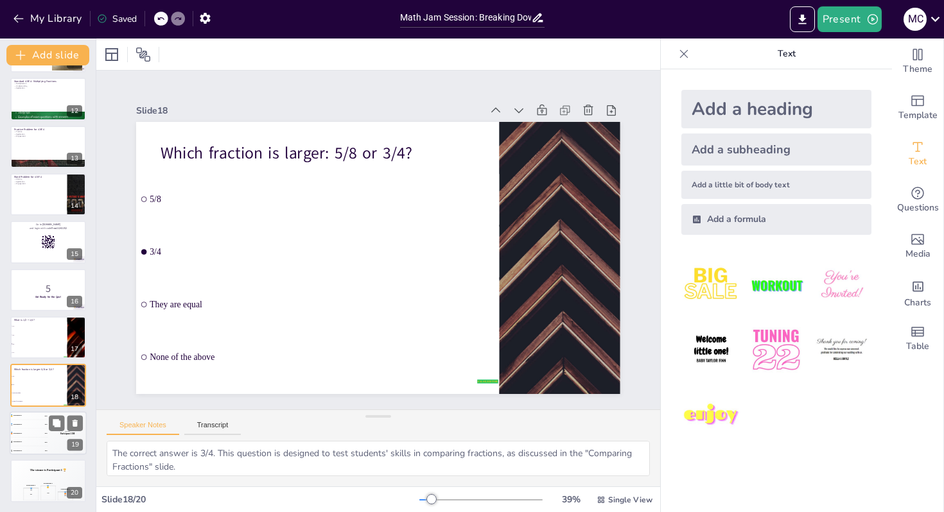
click at [42, 421] on div "🥈 Participant 2 400" at bounding box center [29, 424] width 39 height 8
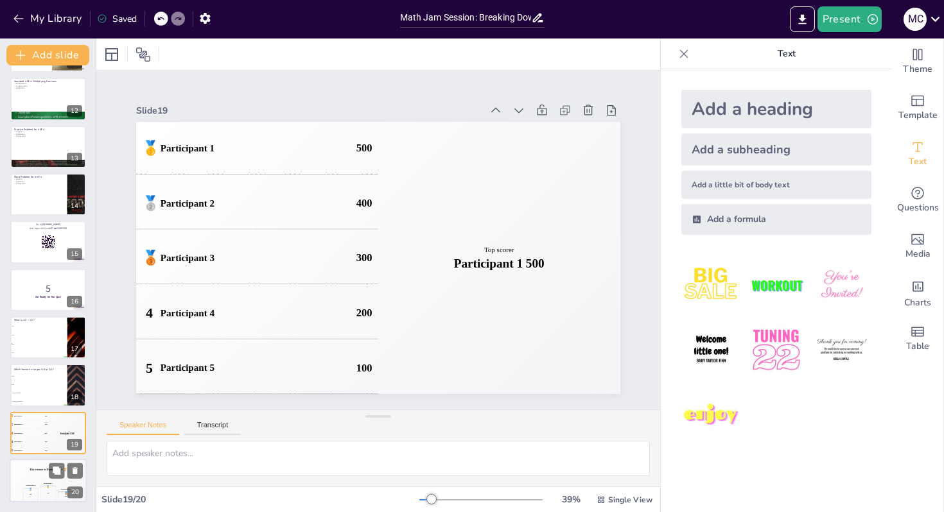
click at [40, 470] on h4 "The winner is Participant 1 🏆" at bounding box center [48, 469] width 77 height 3
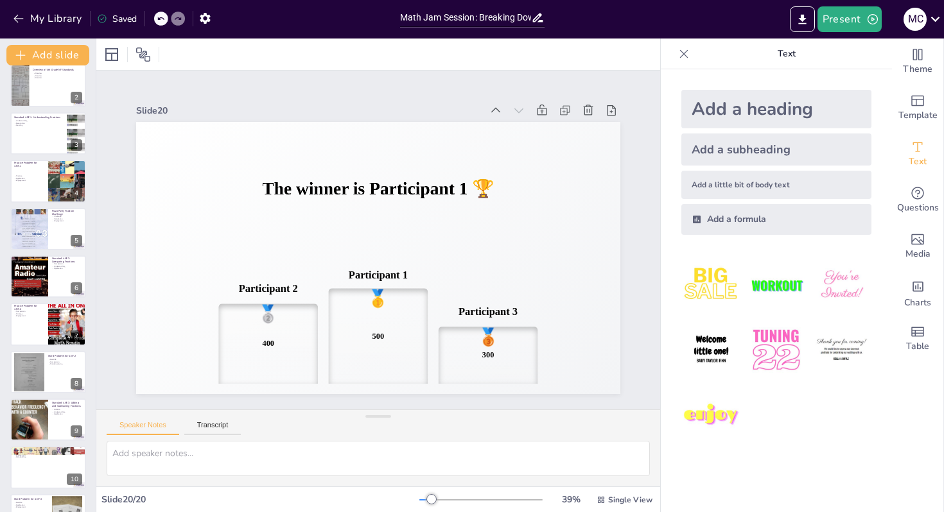
scroll to position [58, 0]
click at [19, 423] on div at bounding box center [29, 420] width 39 height 51
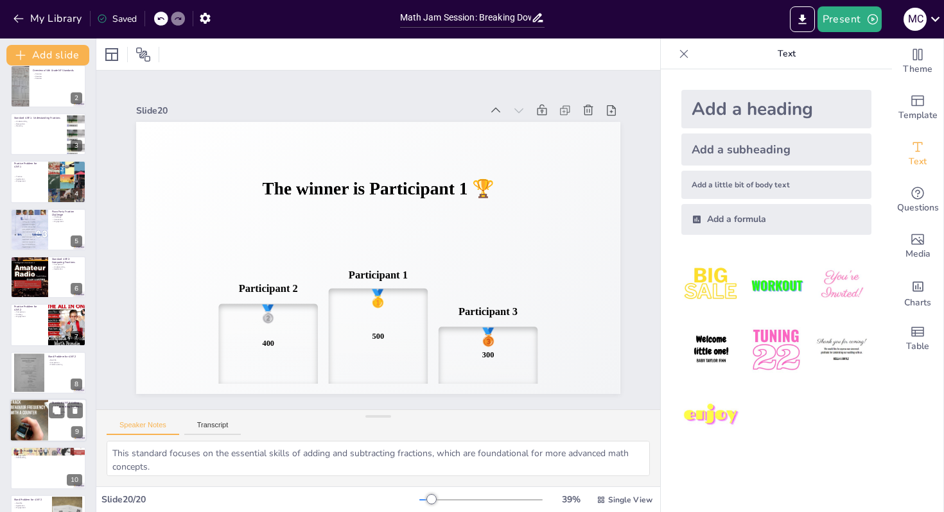
scroll to position [190, 0]
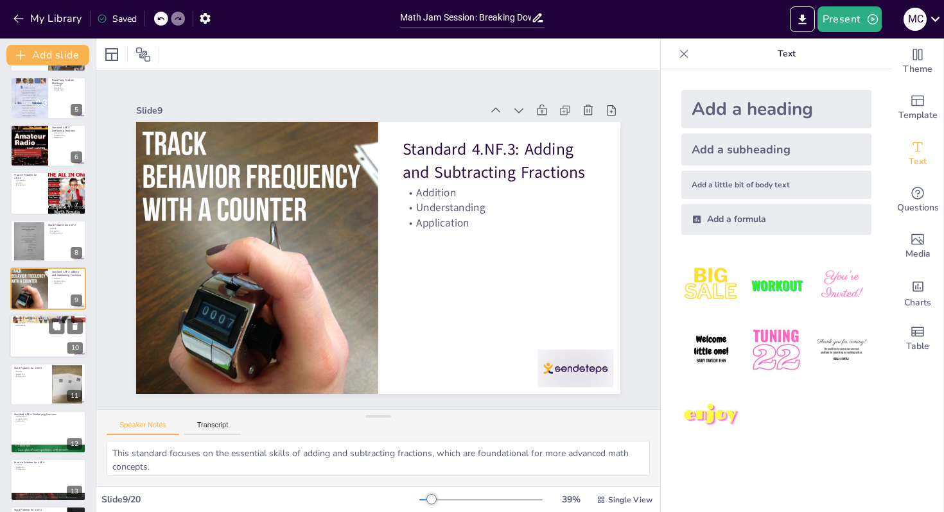
click at [39, 338] on div at bounding box center [48, 337] width 77 height 44
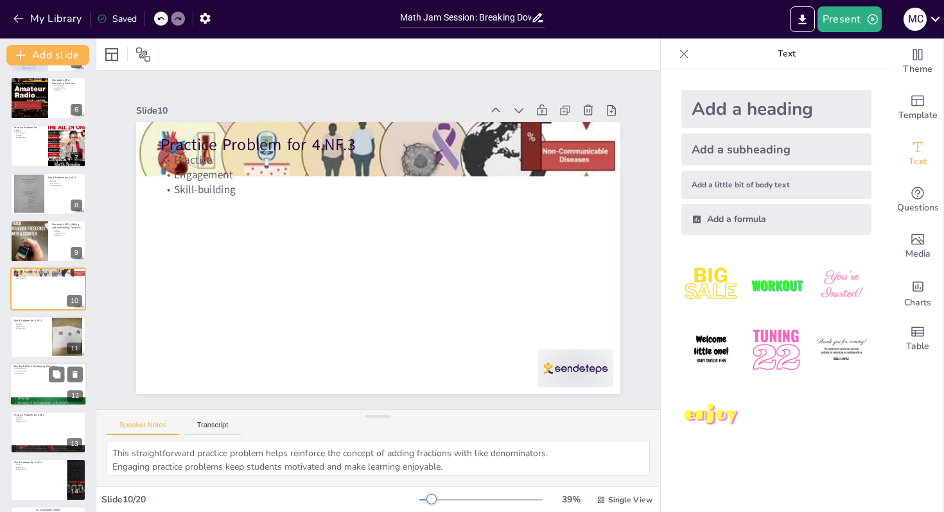
click at [35, 365] on p "Standard 4.NF.4: Multiplying Fractions" at bounding box center [47, 367] width 69 height 4
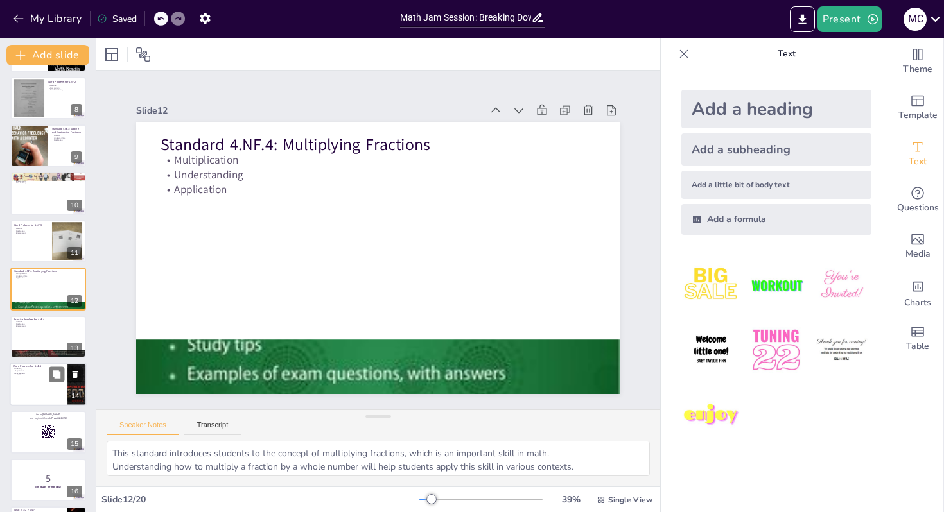
click at [41, 397] on div at bounding box center [48, 385] width 77 height 44
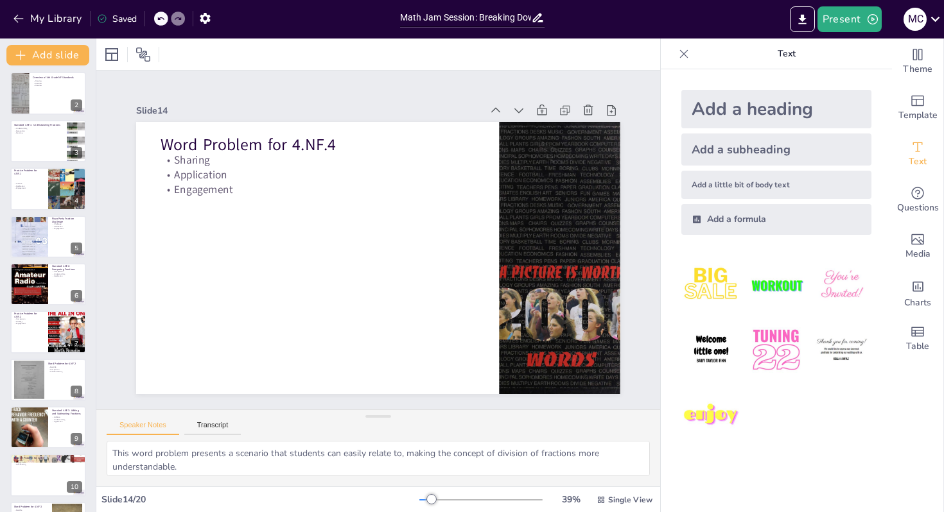
scroll to position [0, 0]
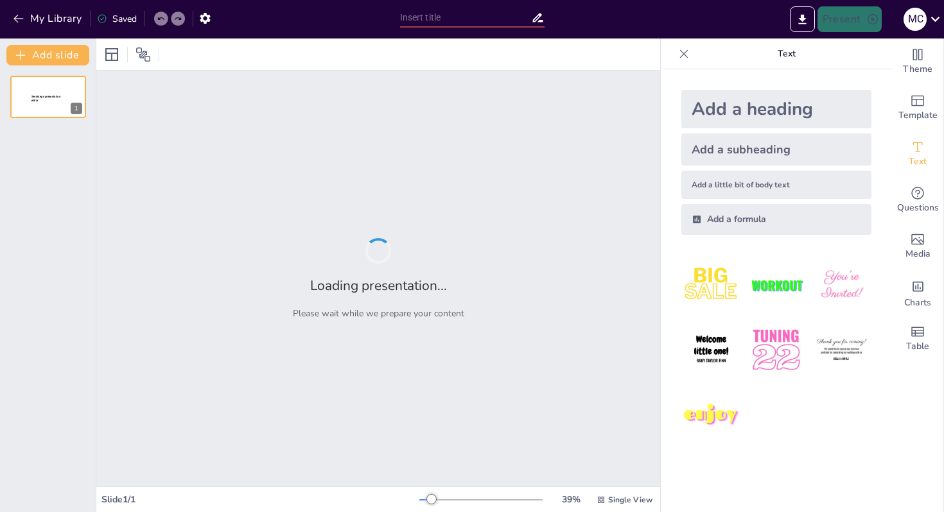
type input "Math Jam Session: Breaking Down 4th Grade NF Standards!"
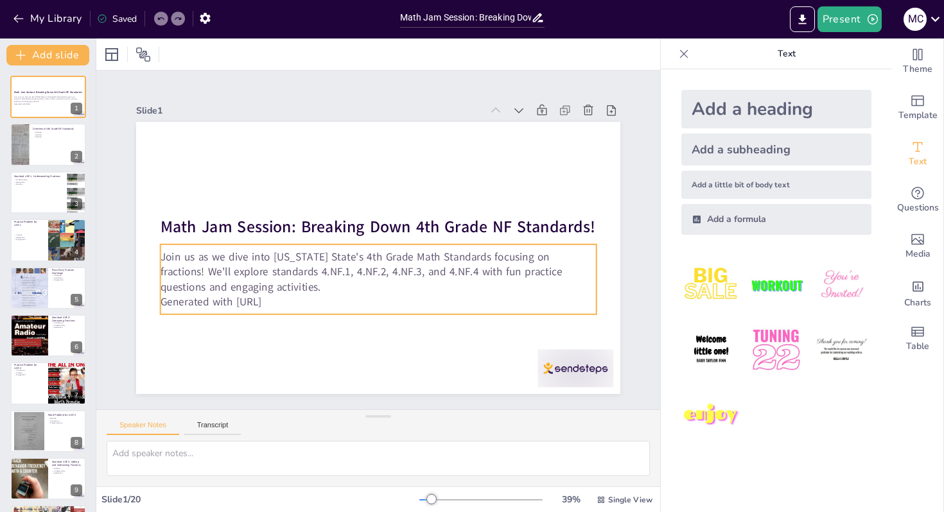
checkbox input "true"
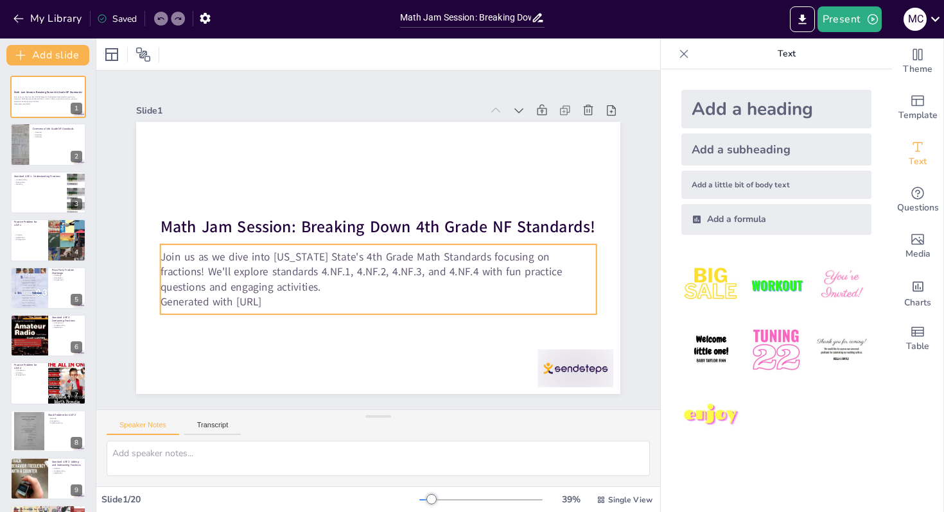
checkbox input "true"
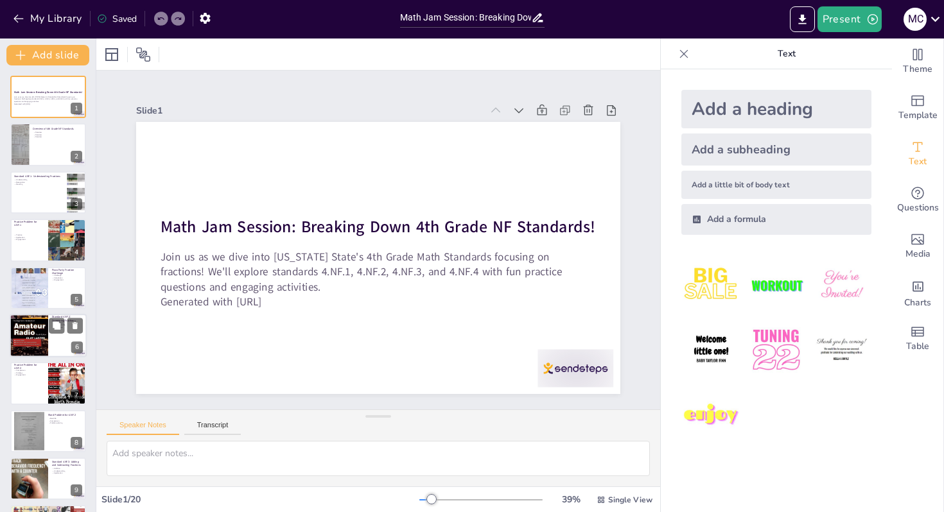
checkbox input "true"
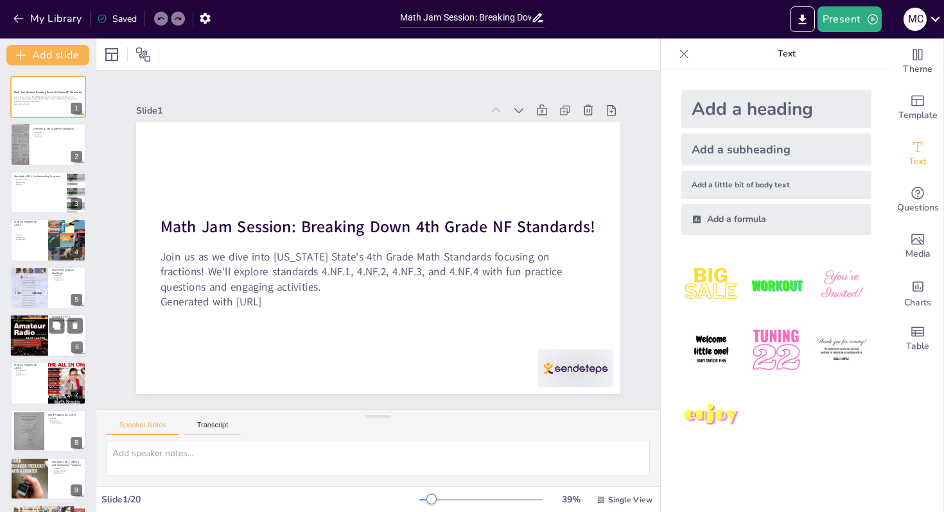
checkbox input "true"
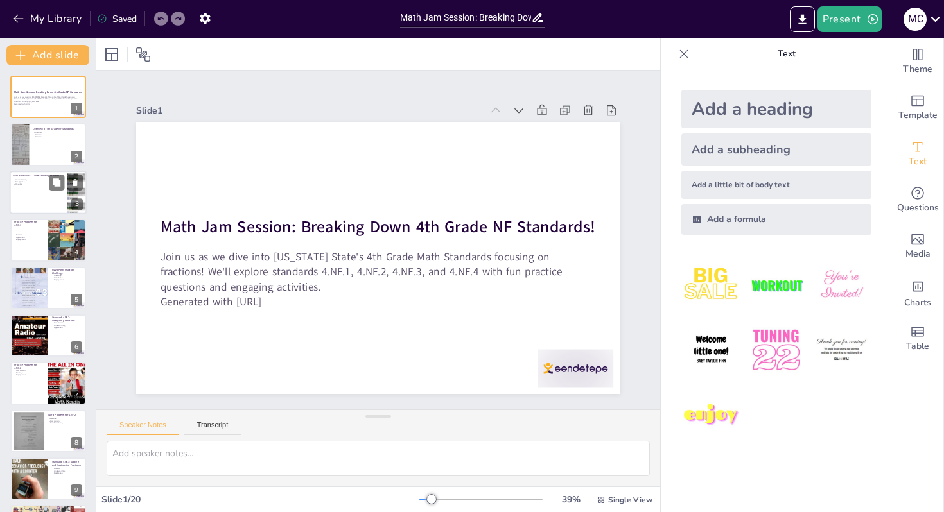
checkbox input "true"
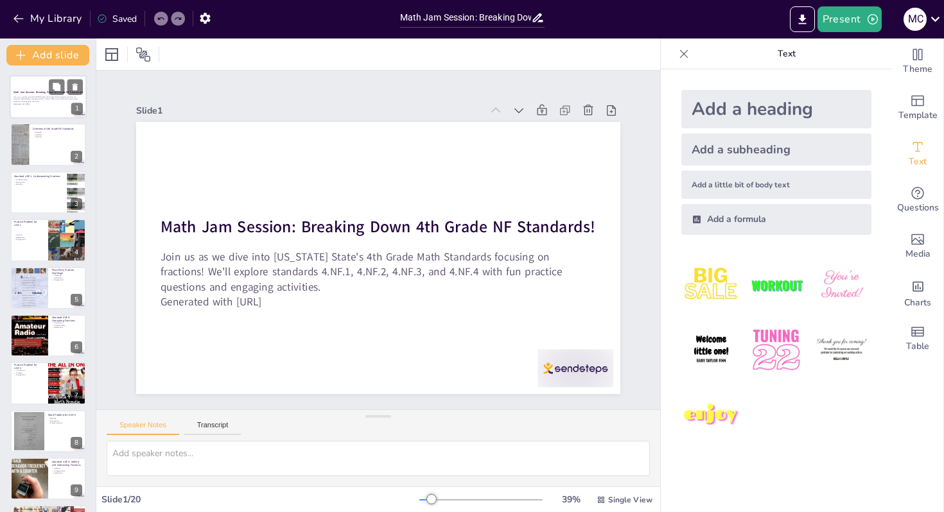
checkbox input "true"
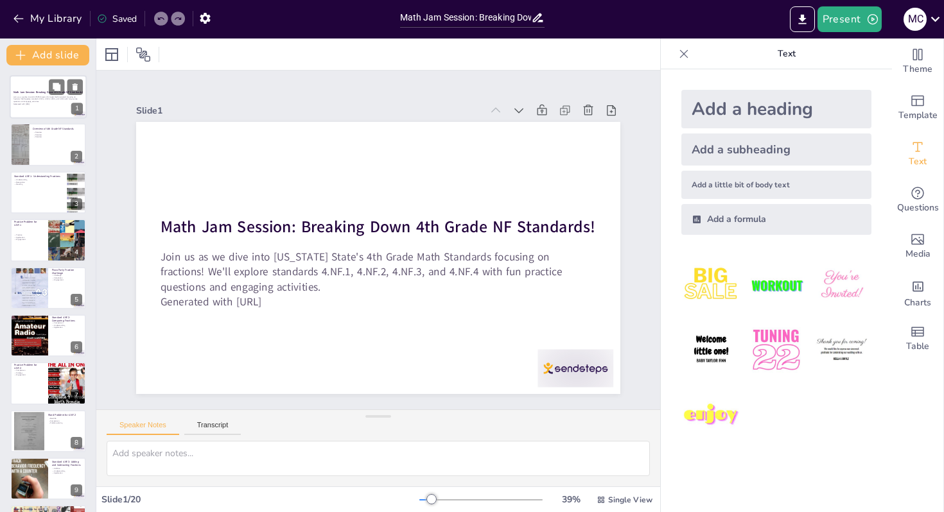
checkbox input "true"
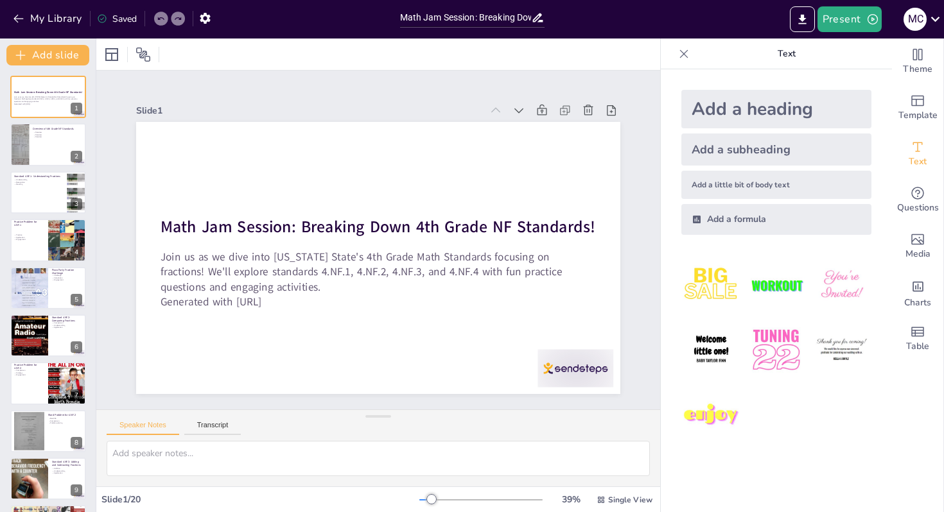
checkbox input "true"
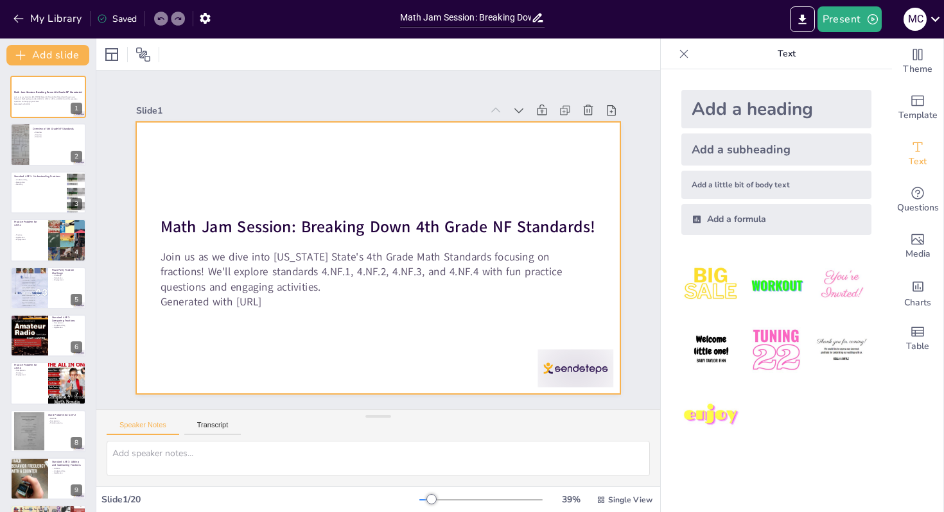
checkbox input "true"
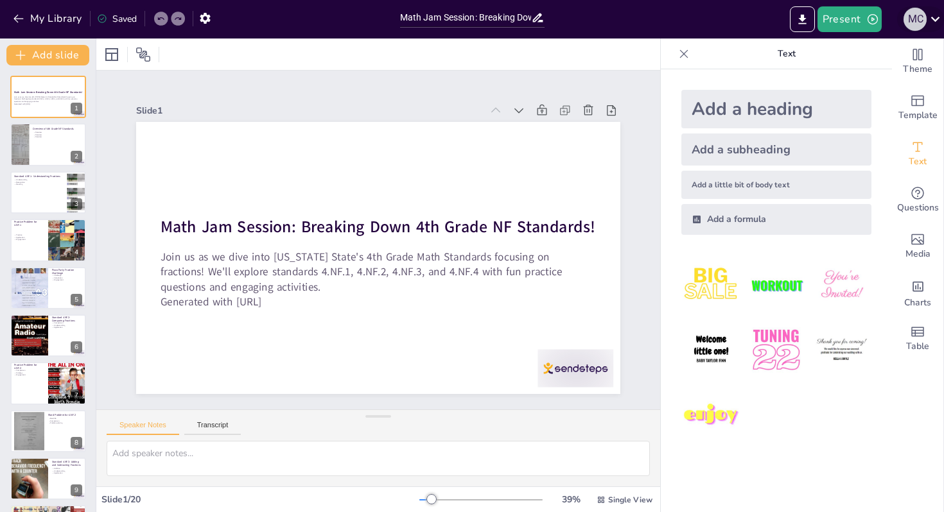
click at [917, 23] on div "M C" at bounding box center [914, 19] width 23 height 23
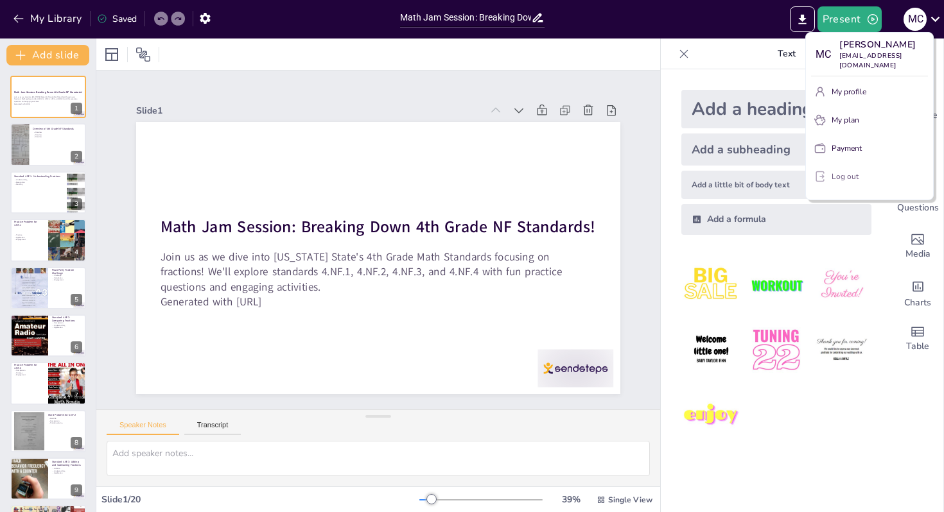
click at [847, 171] on p "Log out" at bounding box center [844, 177] width 27 height 12
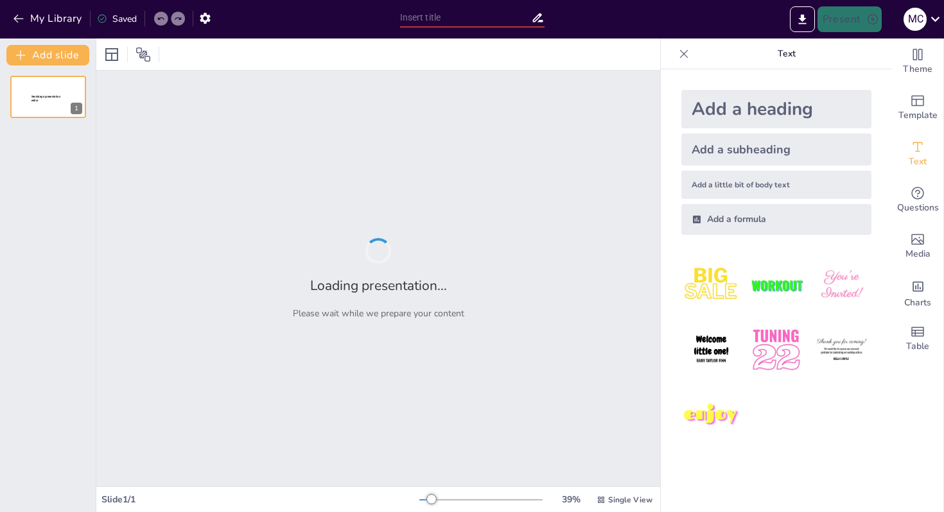
type input "Harnessing Knowledge: Key Findings from TSU SMART for All Research Initiatives"
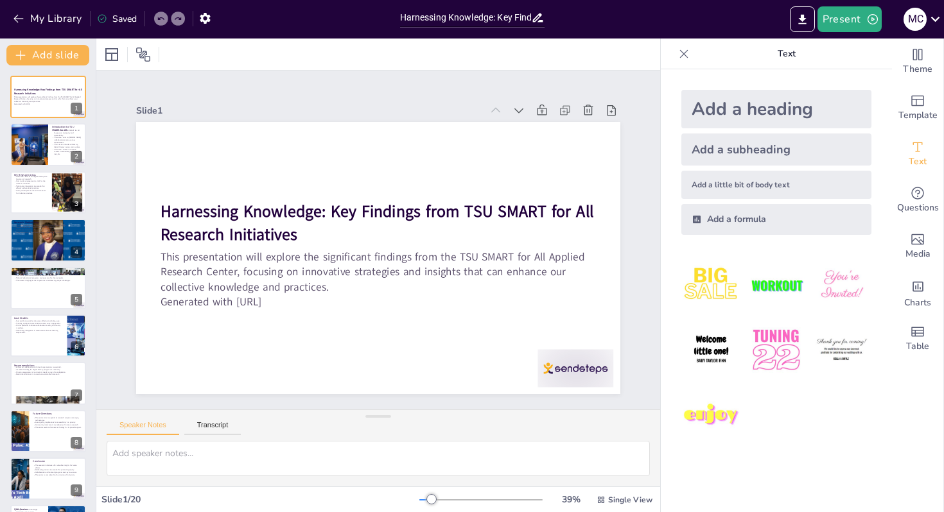
checkbox input "true"
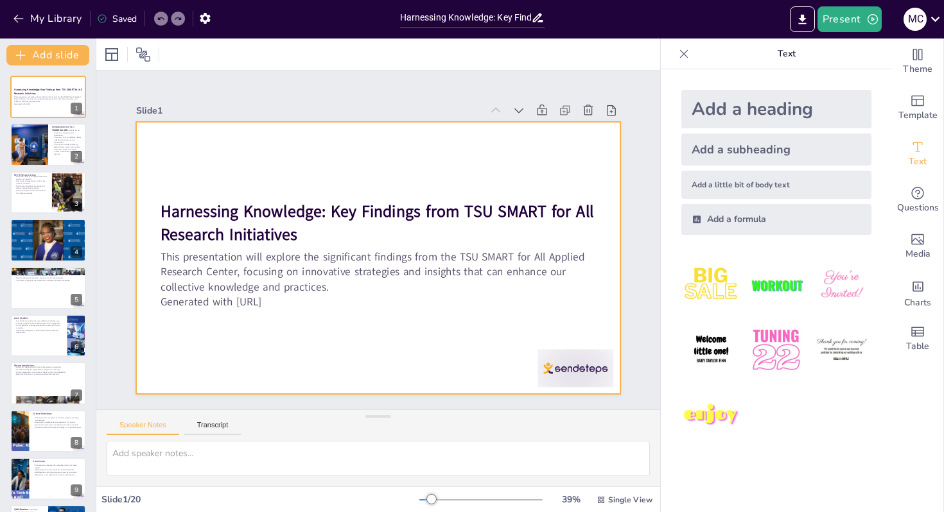
checkbox input "true"
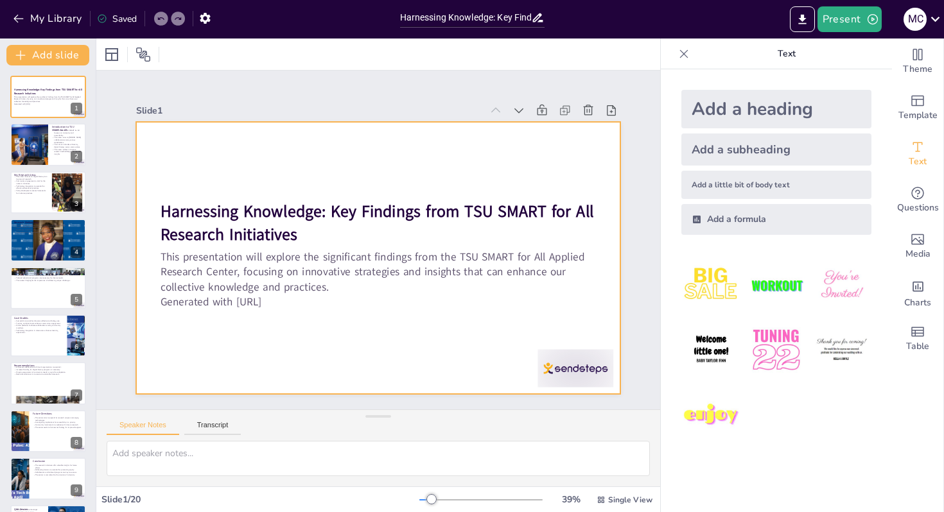
checkbox input "true"
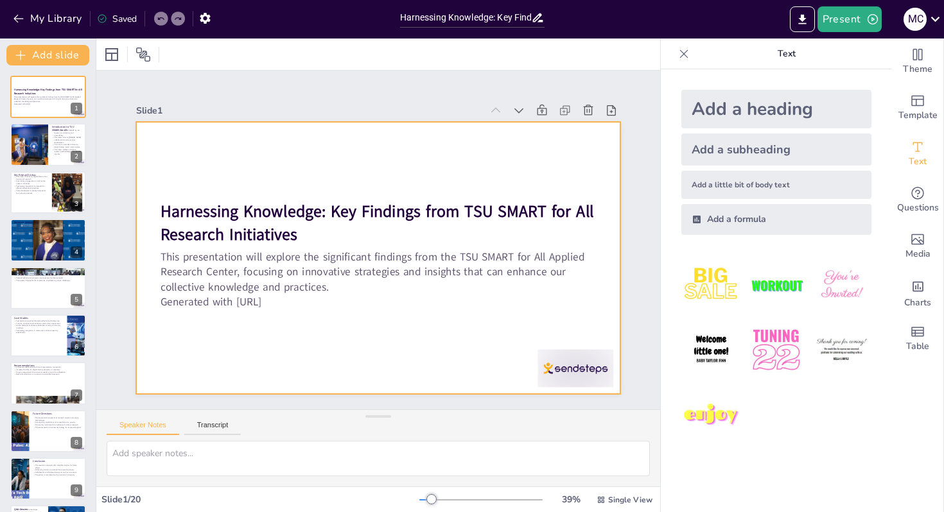
checkbox input "true"
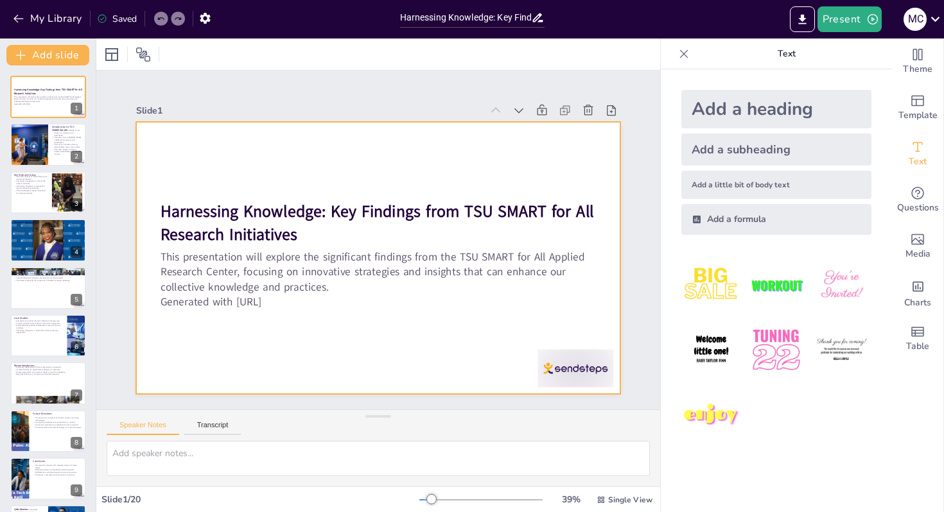
checkbox input "true"
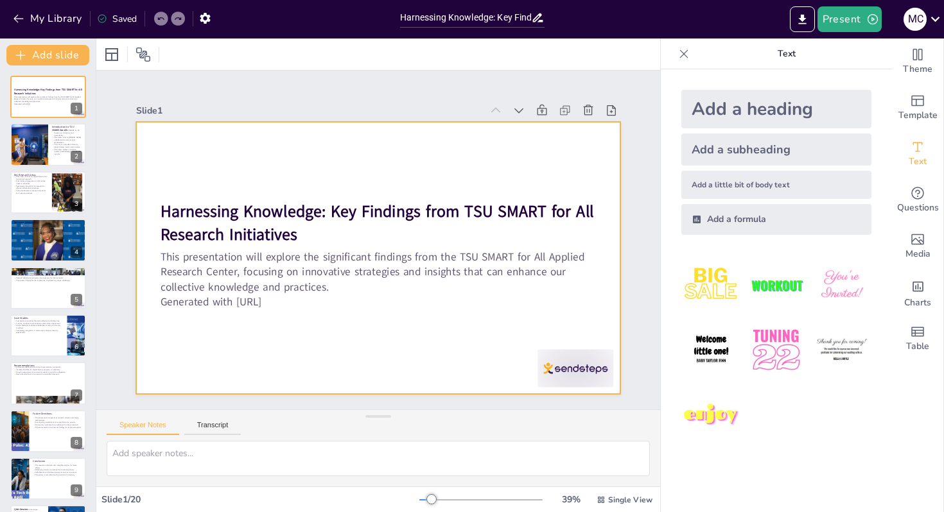
checkbox input "true"
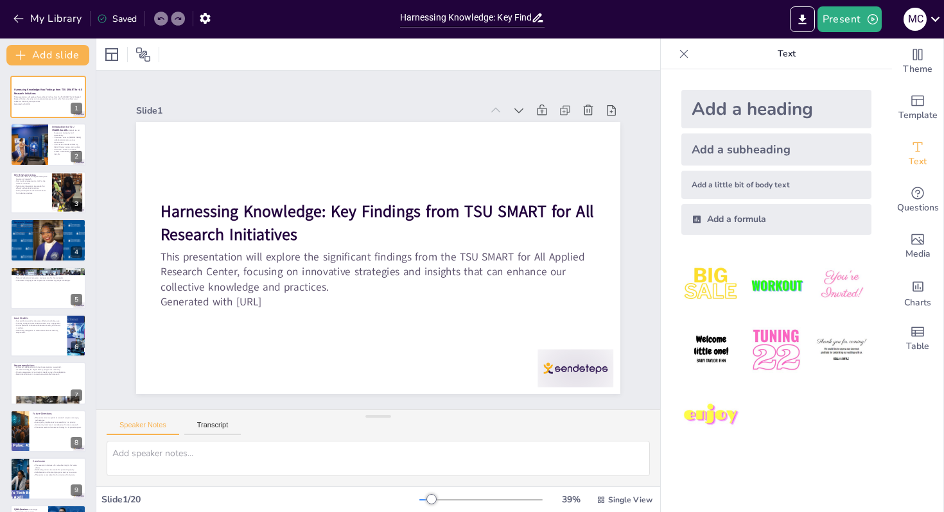
checkbox input "true"
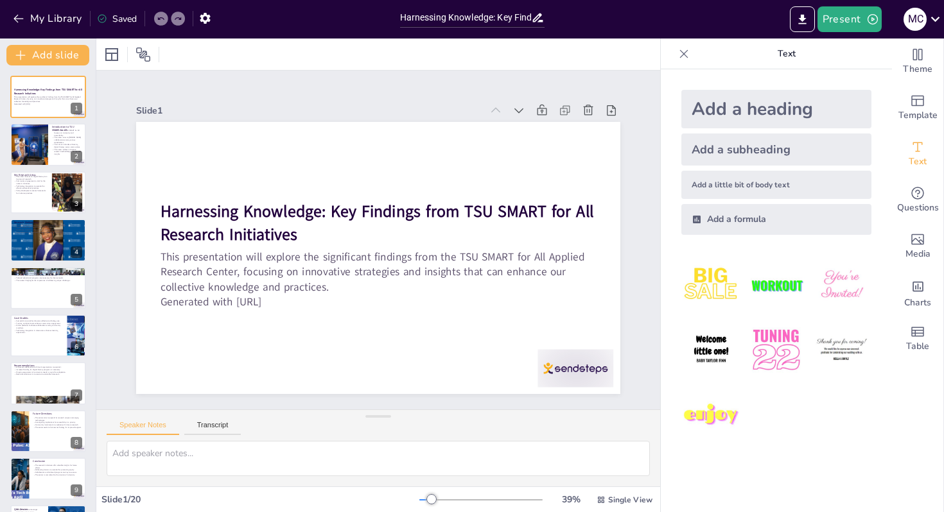
checkbox input "true"
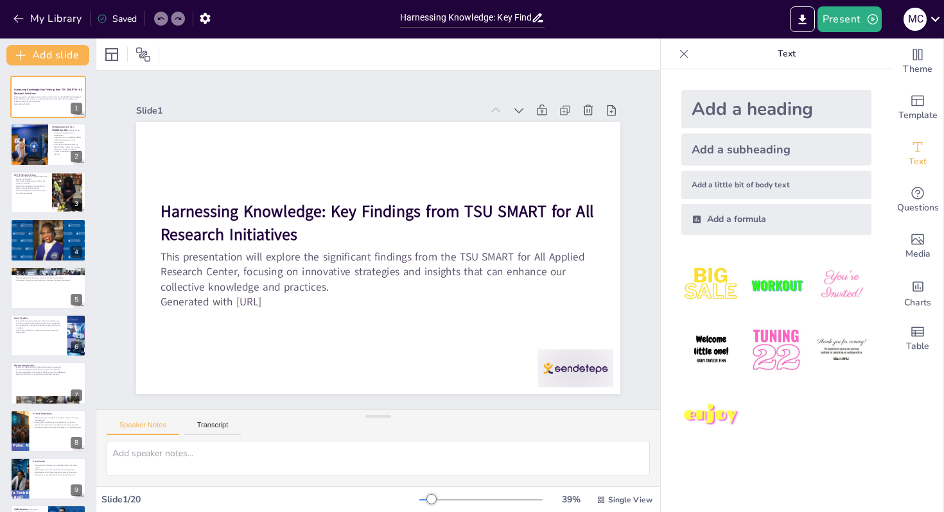
checkbox input "true"
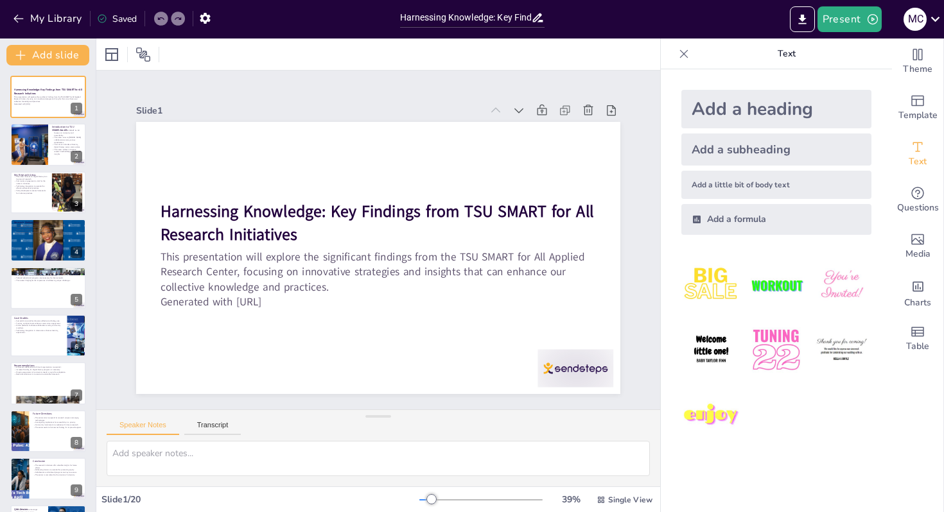
checkbox input "true"
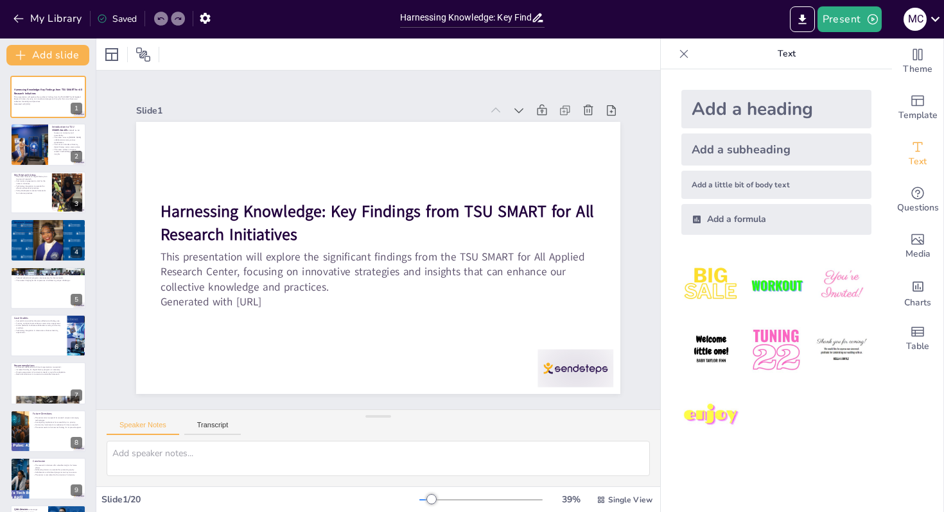
checkbox input "true"
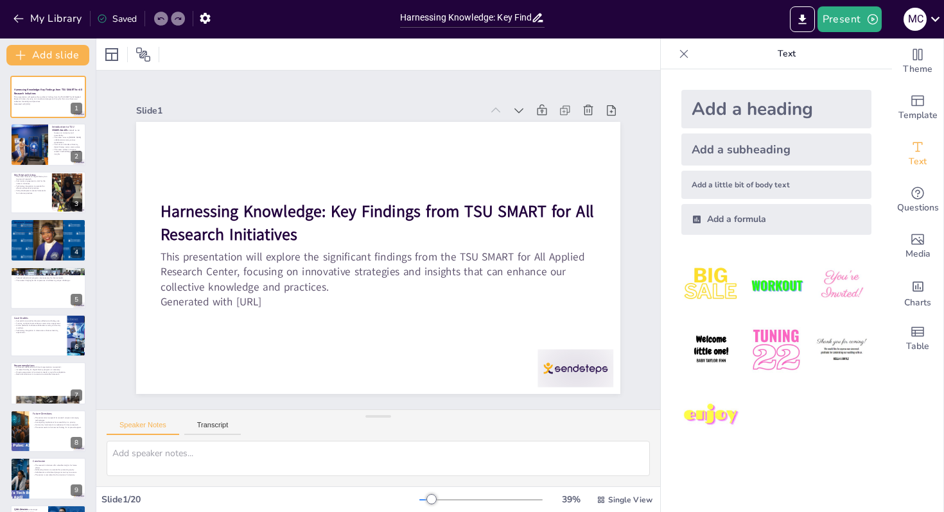
checkbox input "true"
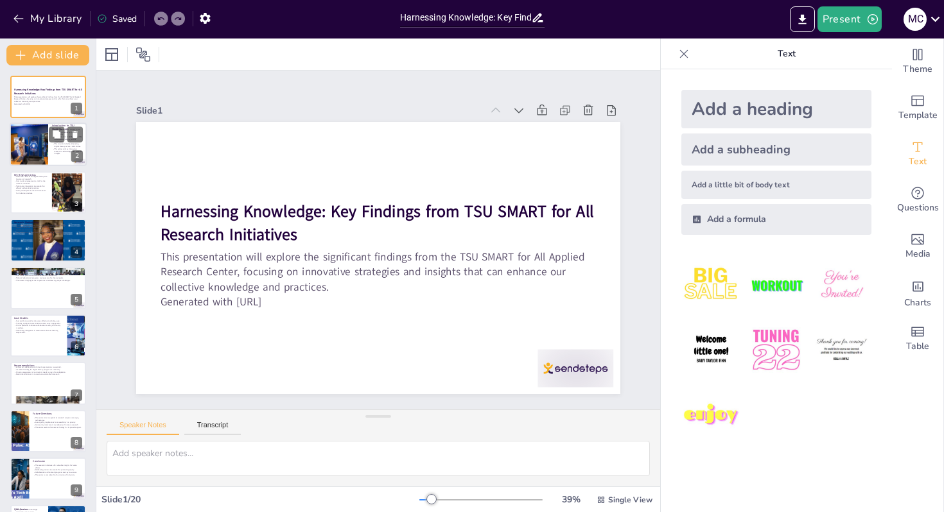
checkbox input "true"
click at [65, 148] on p "The center utilizes innovative research methodologies for valuable insights." at bounding box center [67, 151] width 31 height 7
type textarea "The center's dedication to inclusivity is vital in today's technology-driven wo…"
checkbox input "true"
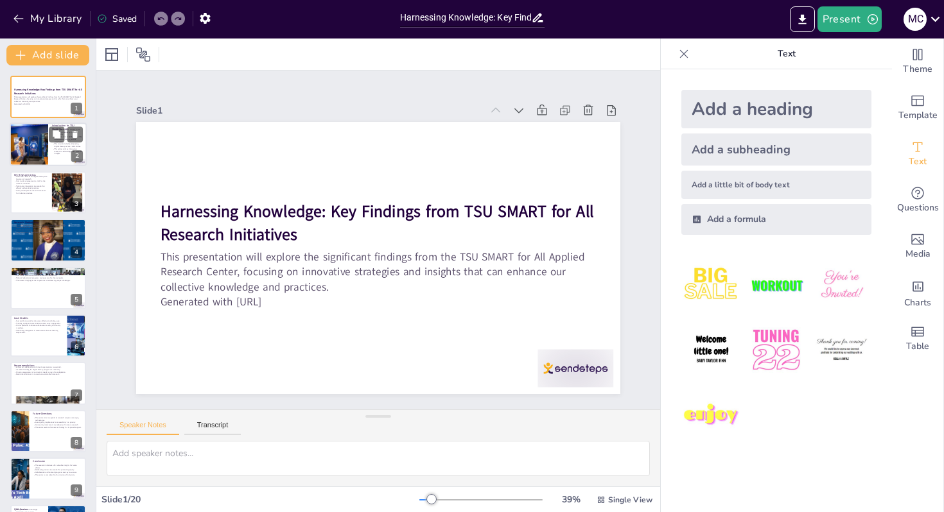
checkbox input "true"
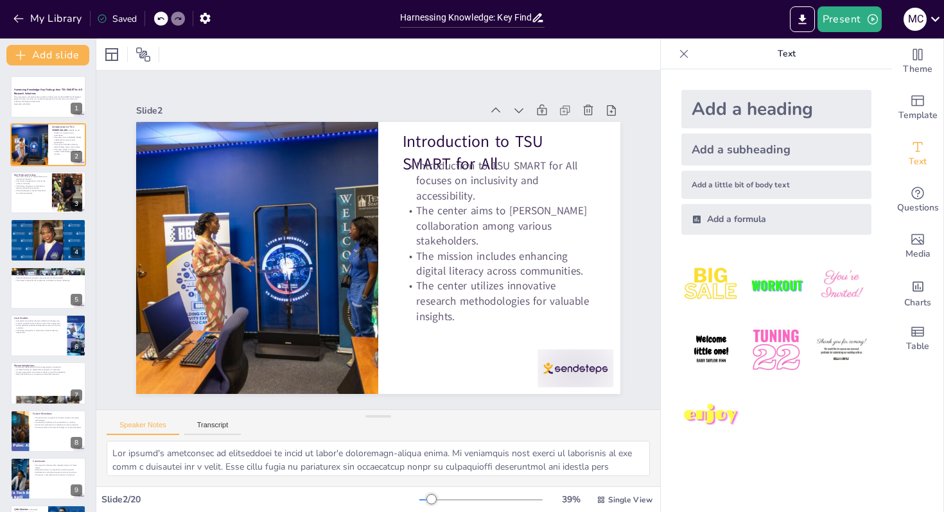
checkbox input "true"
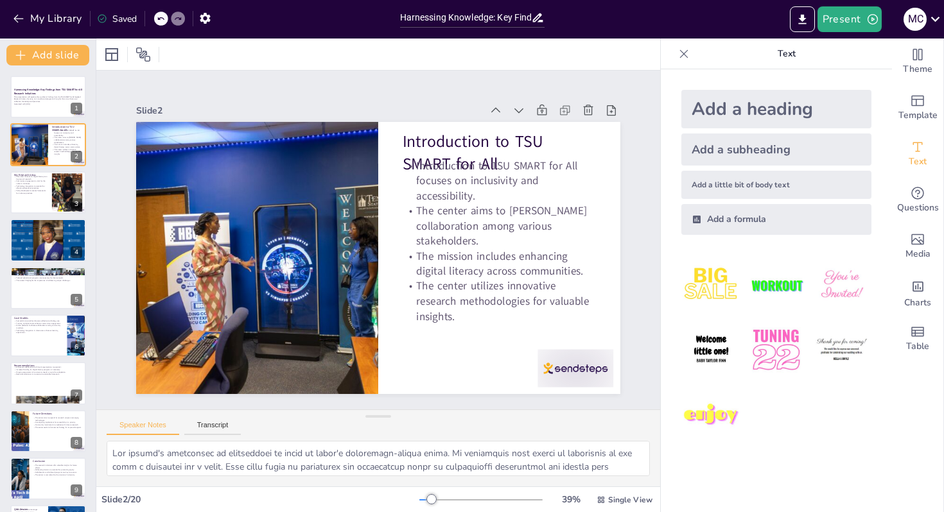
checkbox input "true"
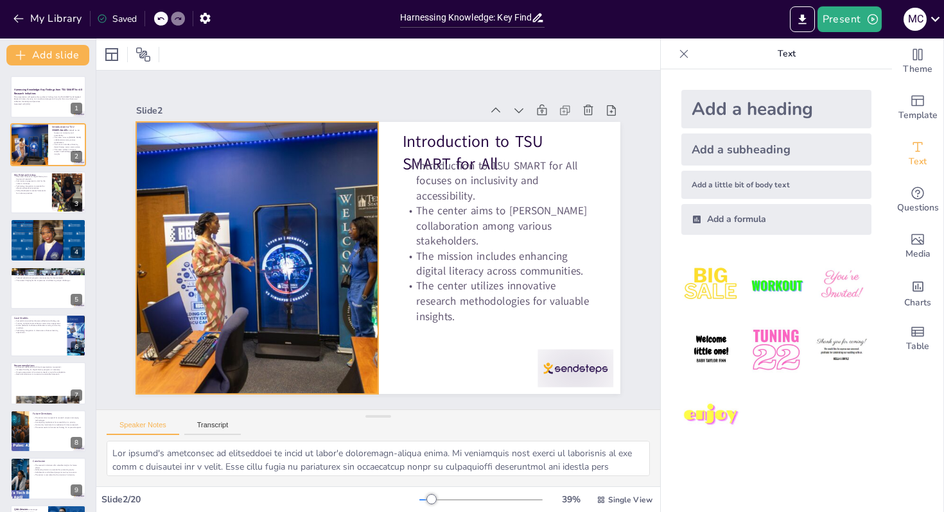
checkbox input "true"
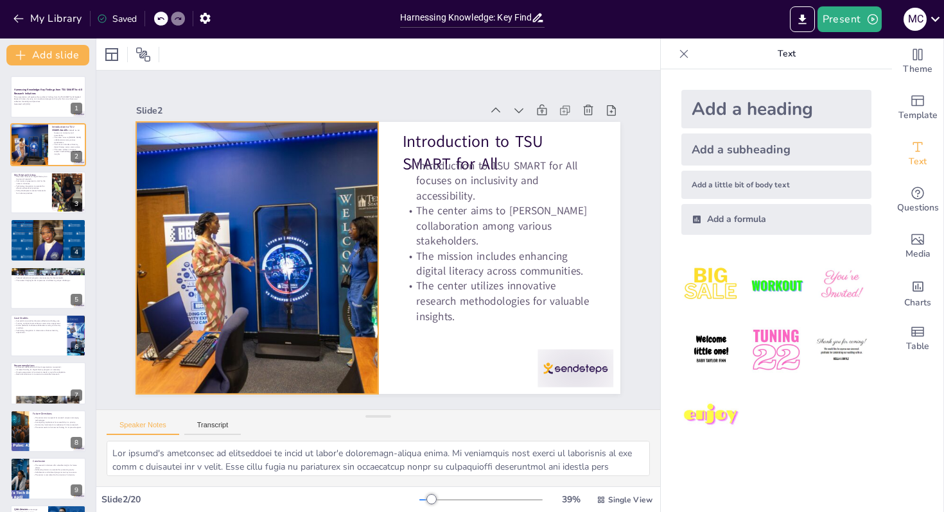
checkbox input "true"
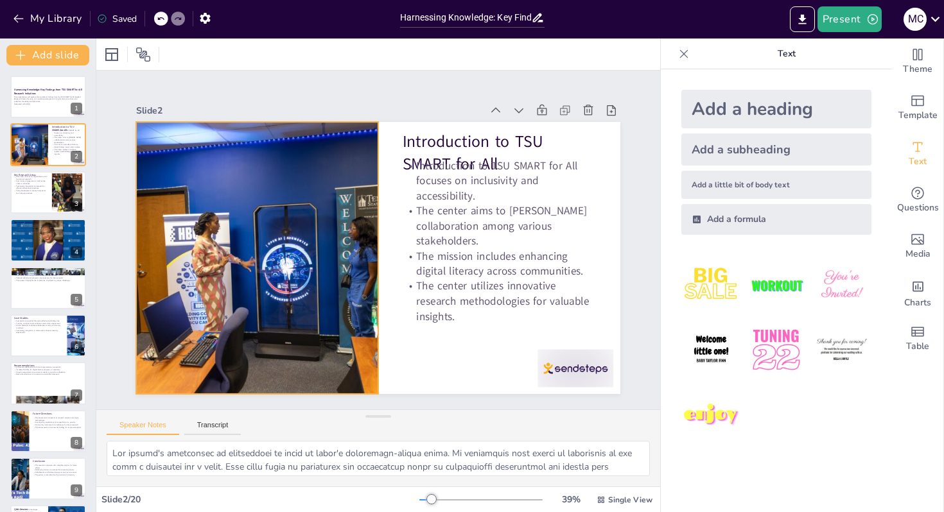
checkbox input "true"
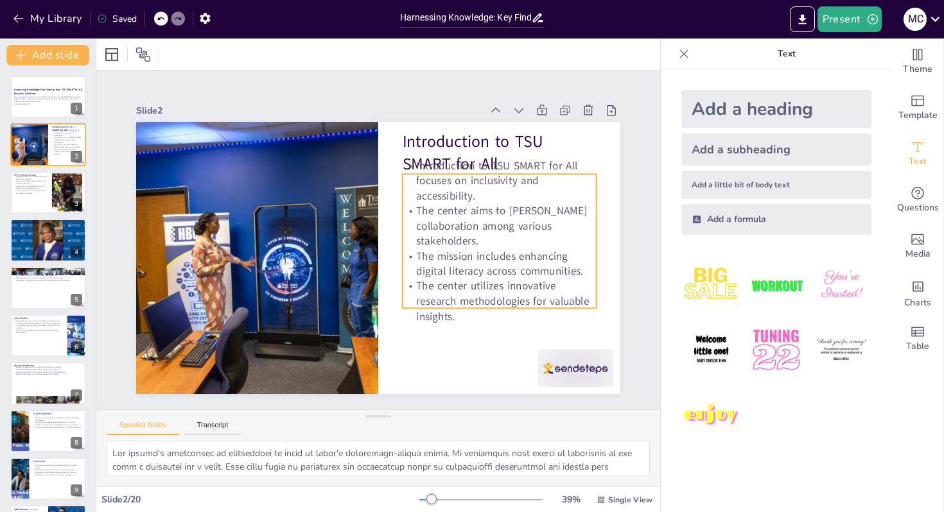
checkbox input "true"
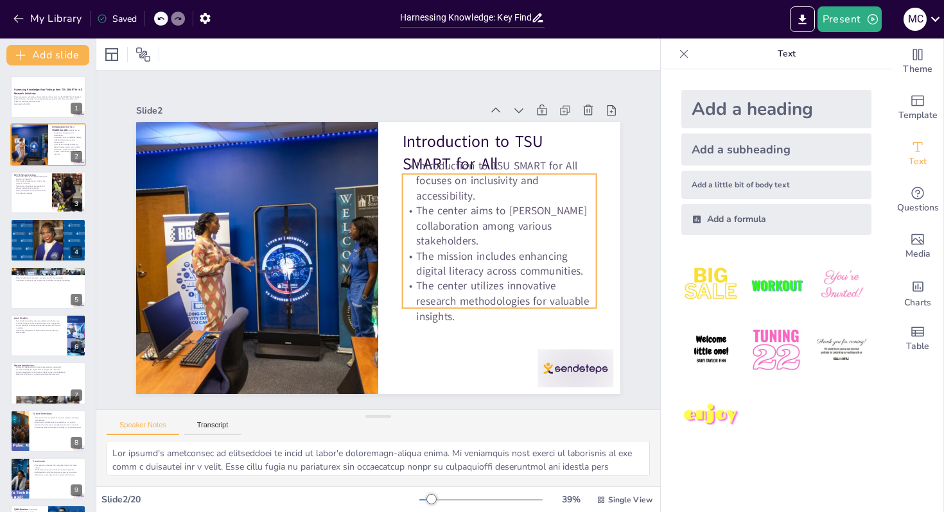
click at [562, 207] on p "The center aims to foster collaboration among various stakeholders." at bounding box center [500, 226] width 194 height 45
checkbox input "true"
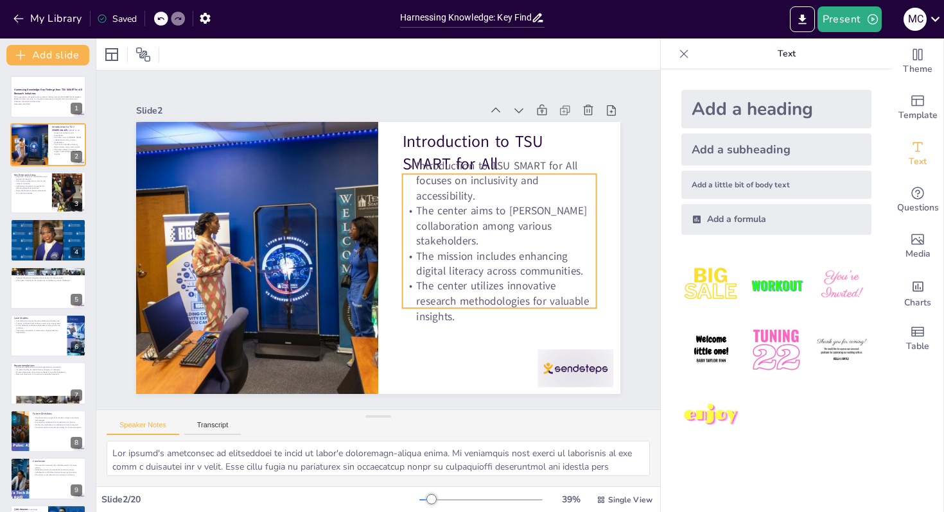
checkbox input "true"
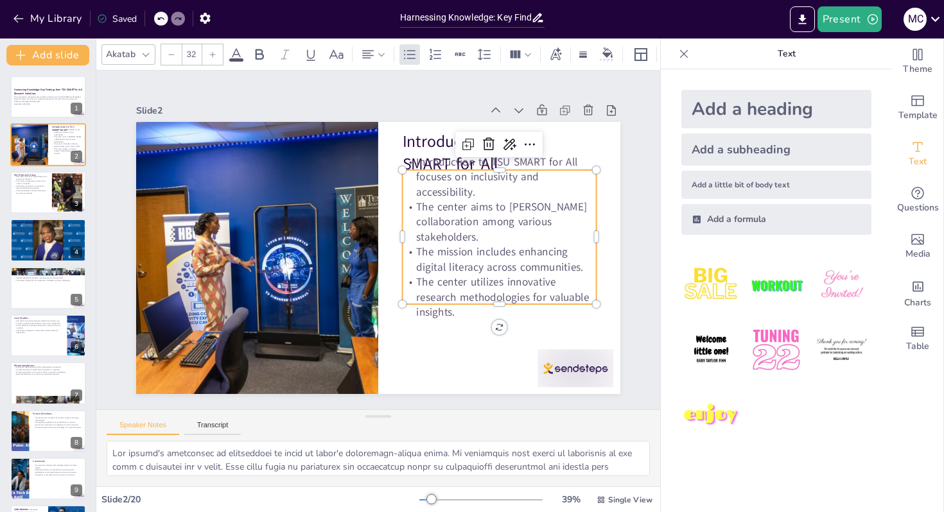
checkbox input "true"
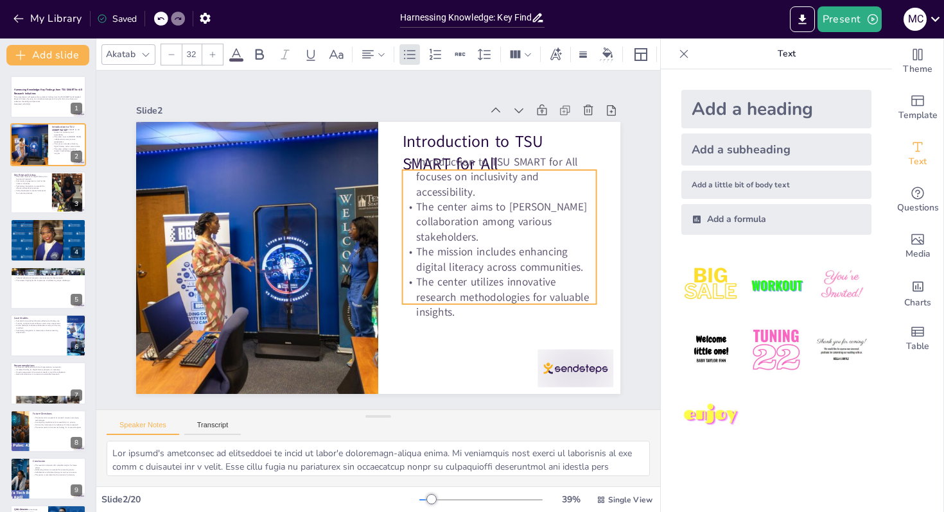
checkbox input "true"
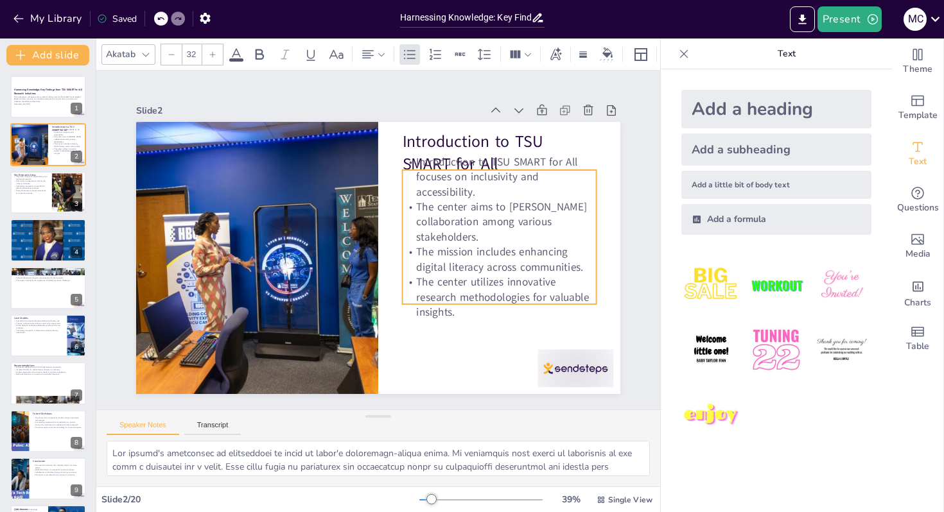
checkbox input "true"
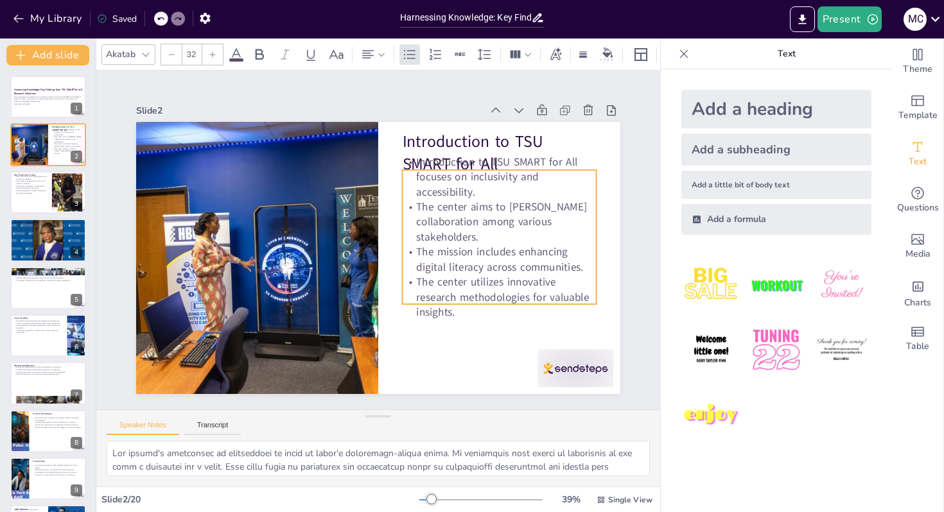
checkbox input "true"
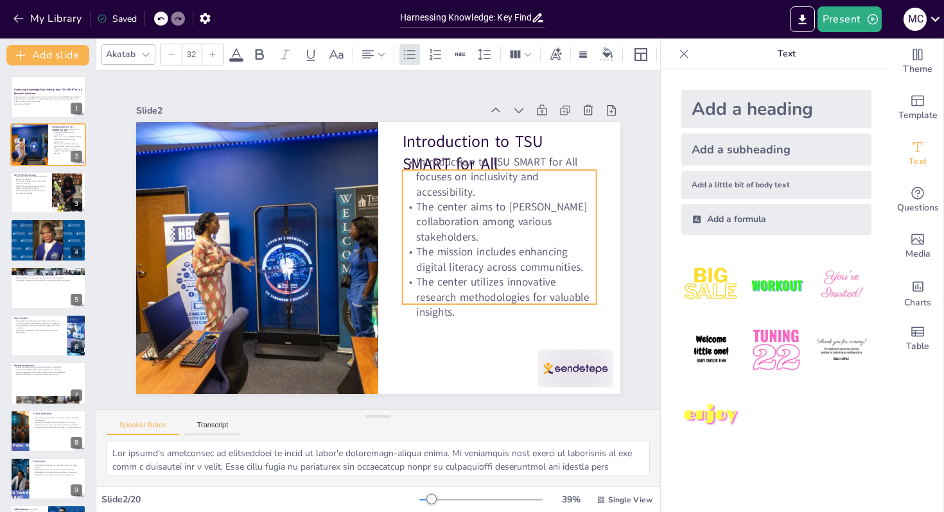
checkbox input "true"
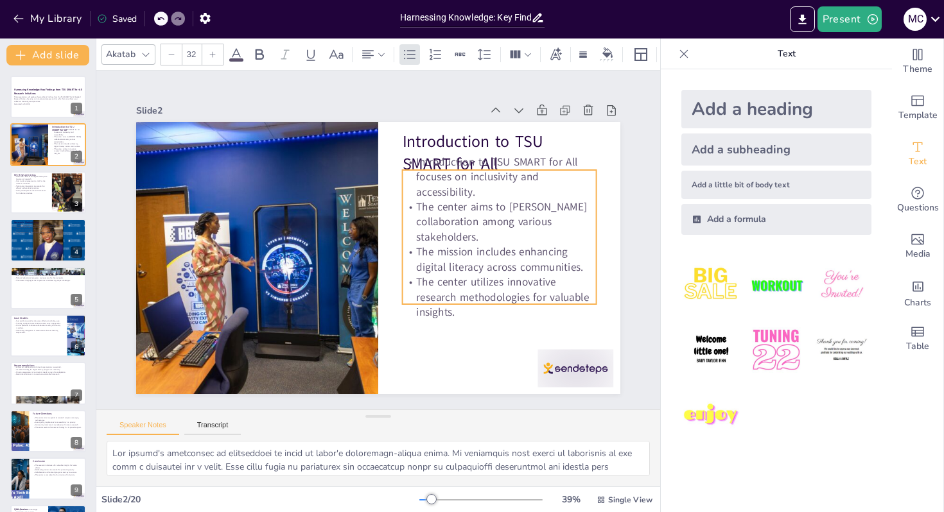
checkbox input "true"
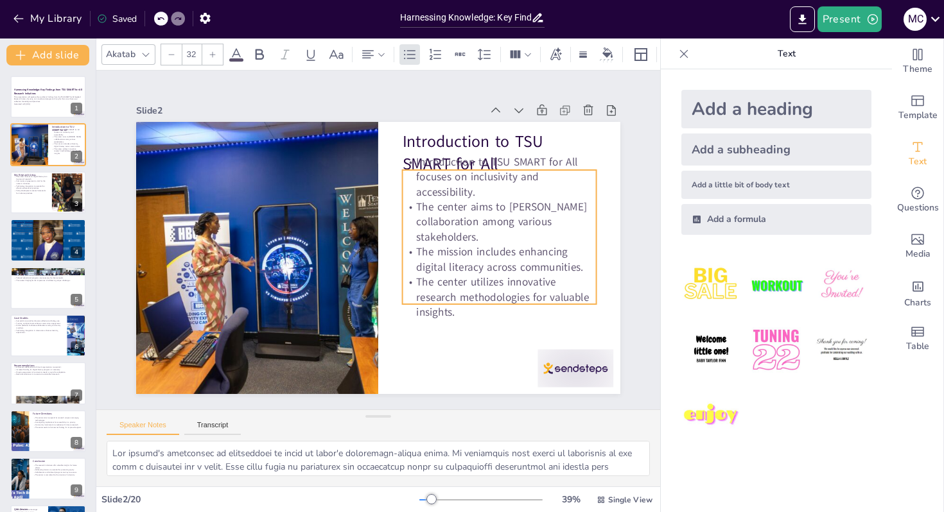
checkbox input "true"
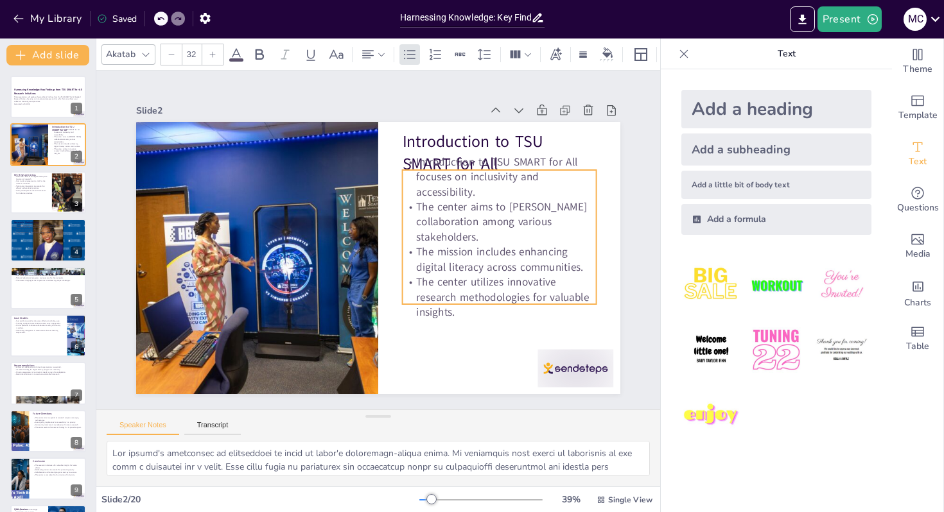
checkbox input "true"
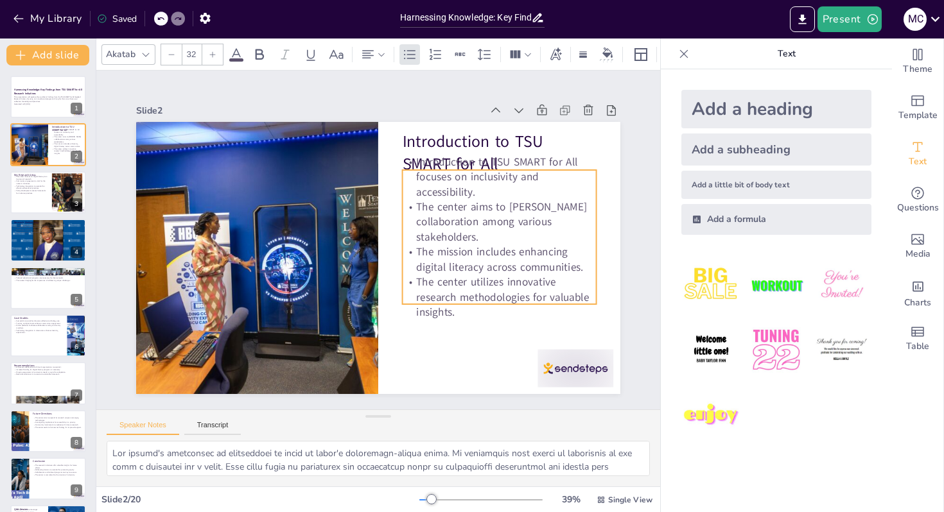
checkbox input "true"
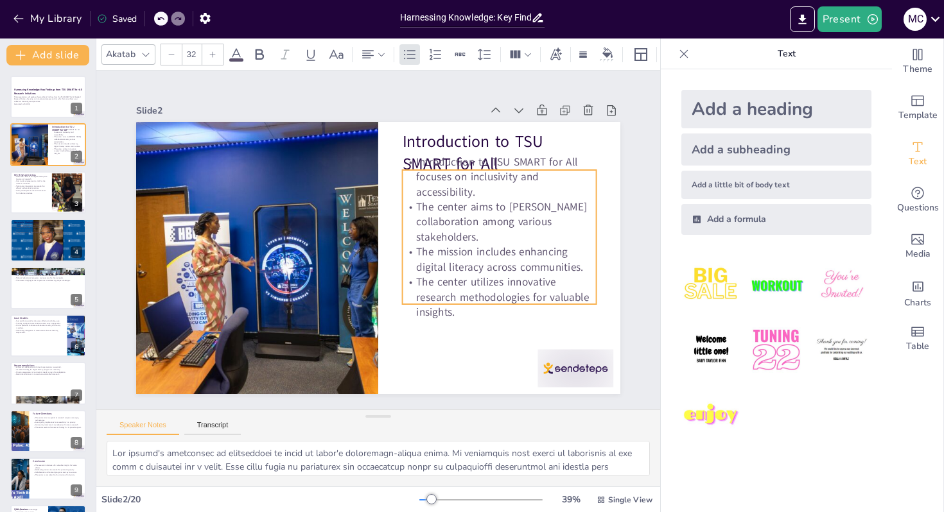
checkbox input "true"
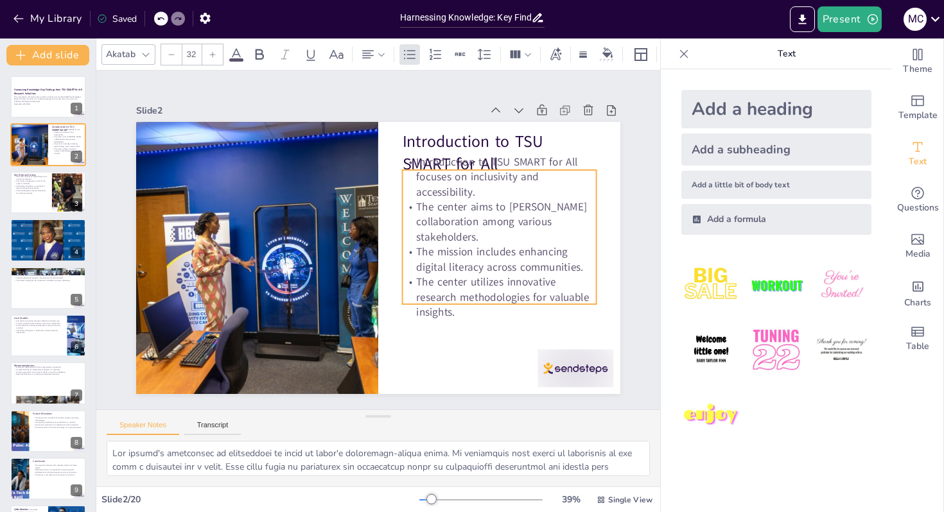
checkbox input "true"
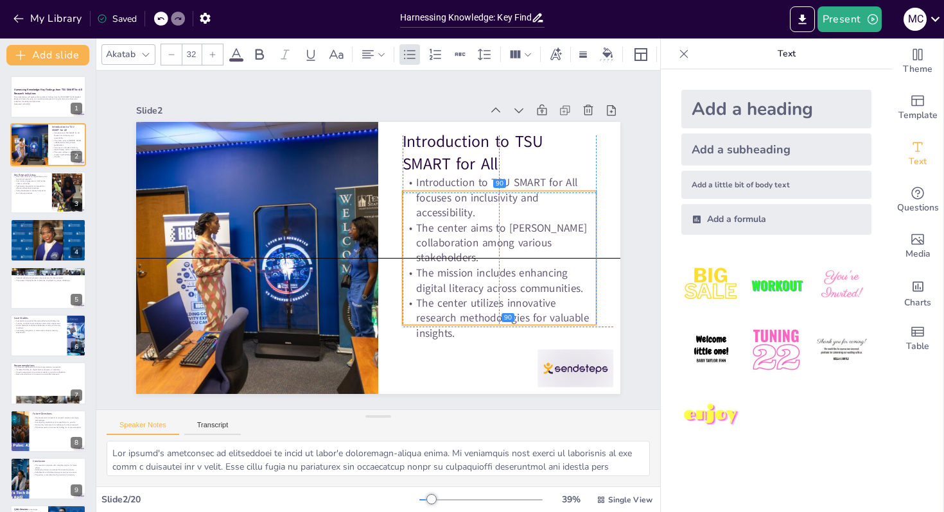
drag, startPoint x: 562, startPoint y: 207, endPoint x: 562, endPoint y: 228, distance: 20.6
click at [562, 228] on p "The center aims to foster collaboration among various stakeholders." at bounding box center [500, 242] width 194 height 45
checkbox input "true"
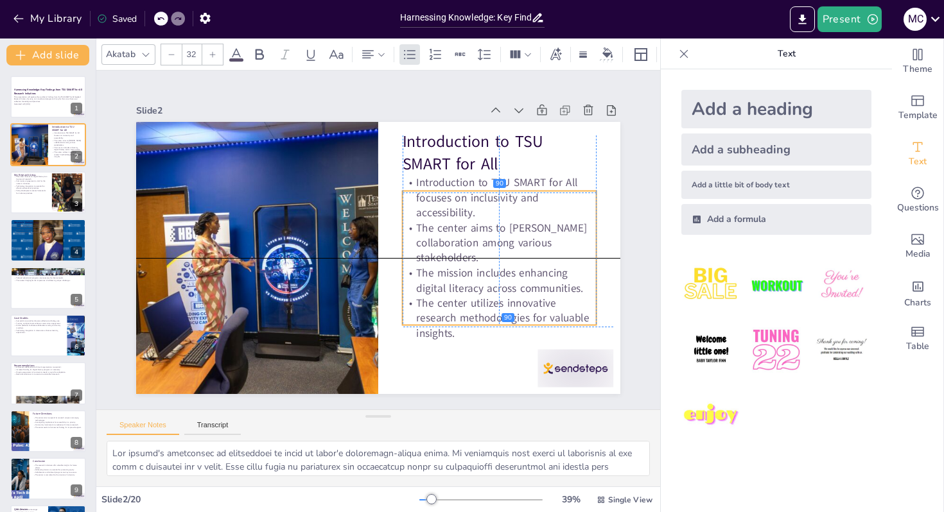
checkbox input "true"
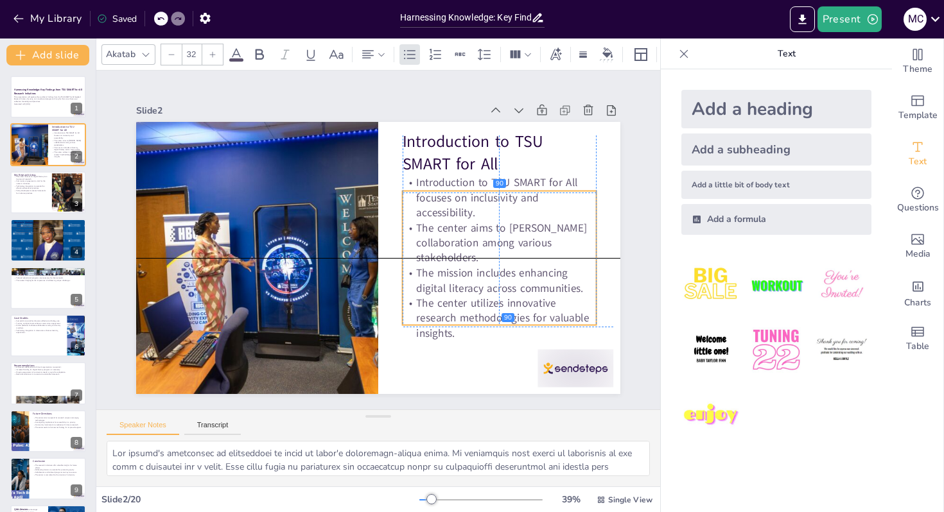
checkbox input "true"
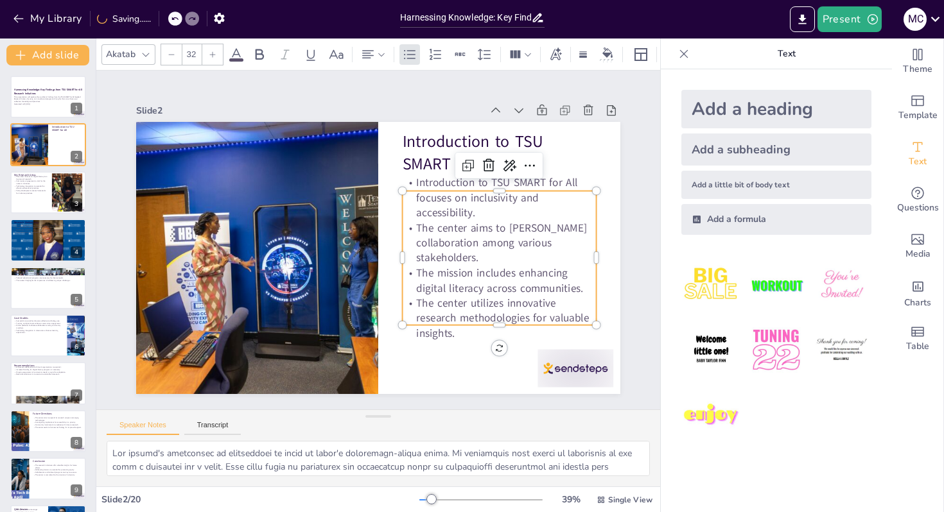
checkbox input "true"
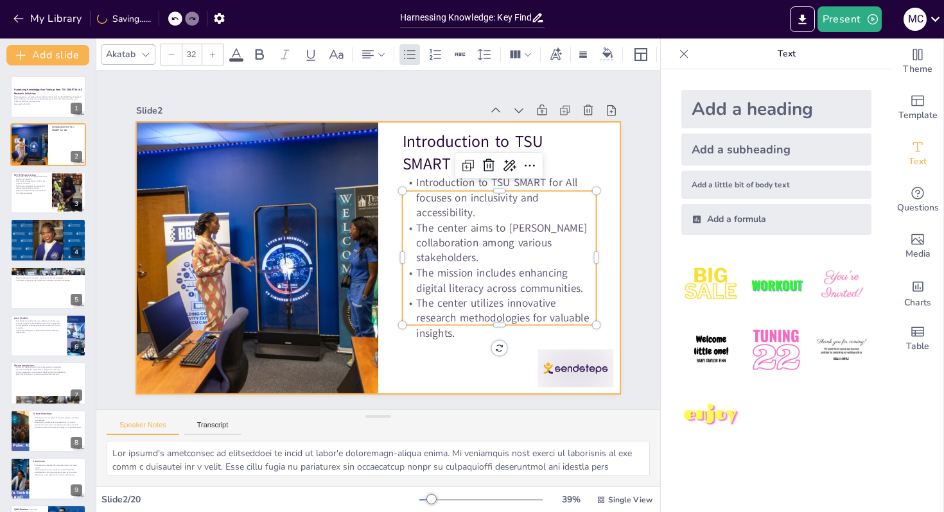
checkbox input "true"
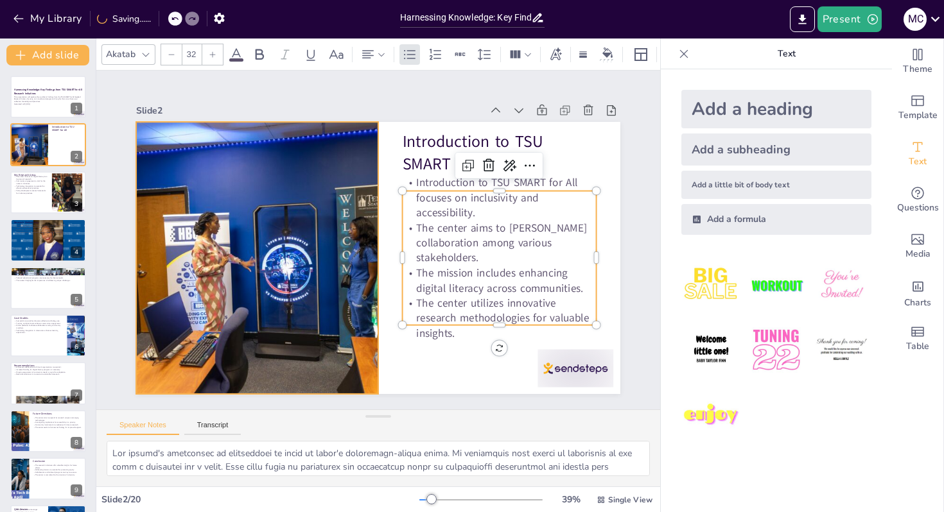
checkbox input "true"
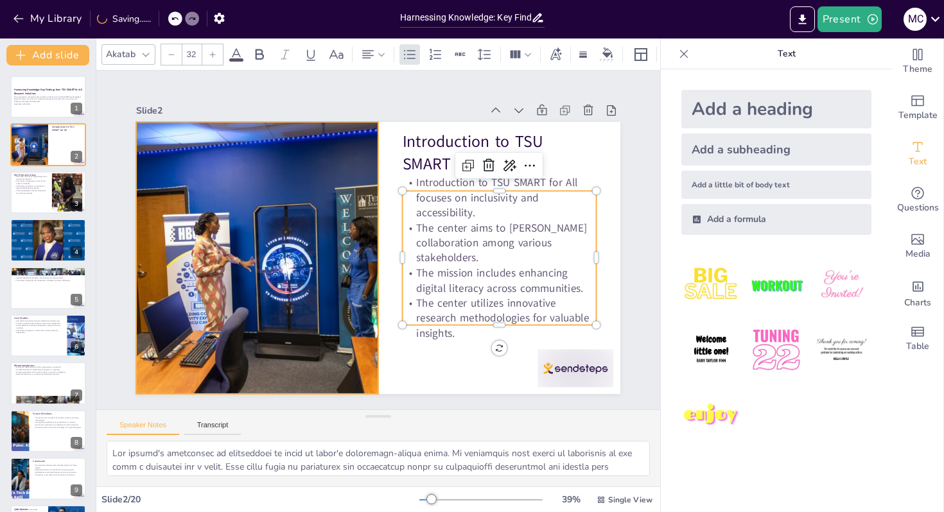
checkbox input "true"
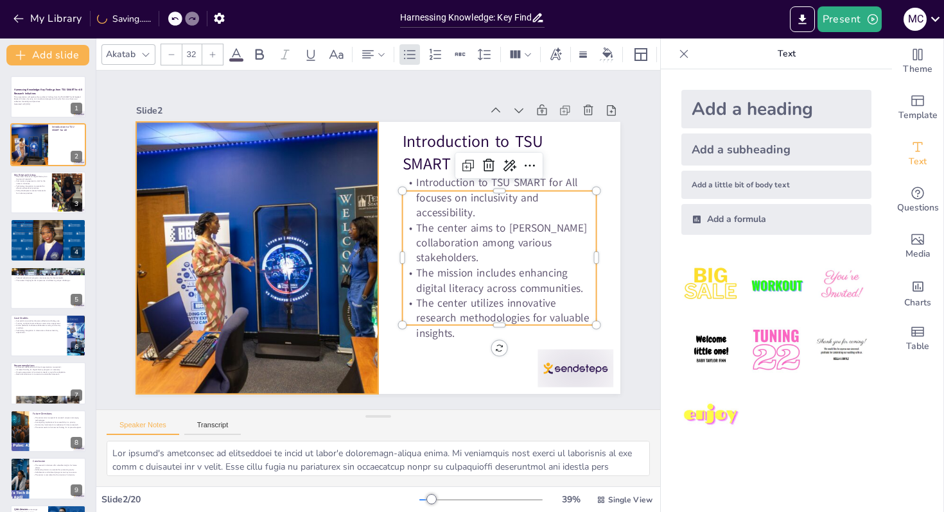
checkbox input "true"
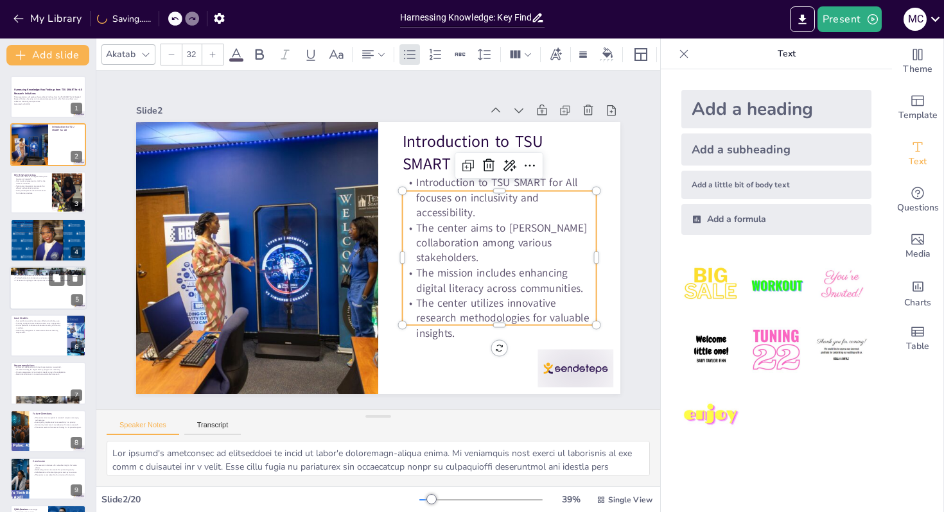
checkbox input "true"
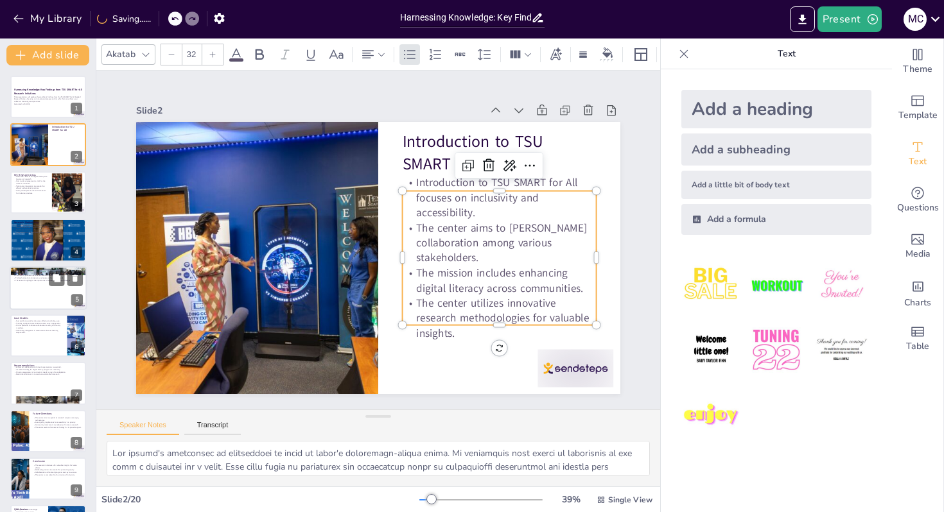
click at [49, 297] on div at bounding box center [48, 288] width 77 height 44
type textarea "Identifying barriers to access is crucial for understanding the challenges face…"
checkbox input "true"
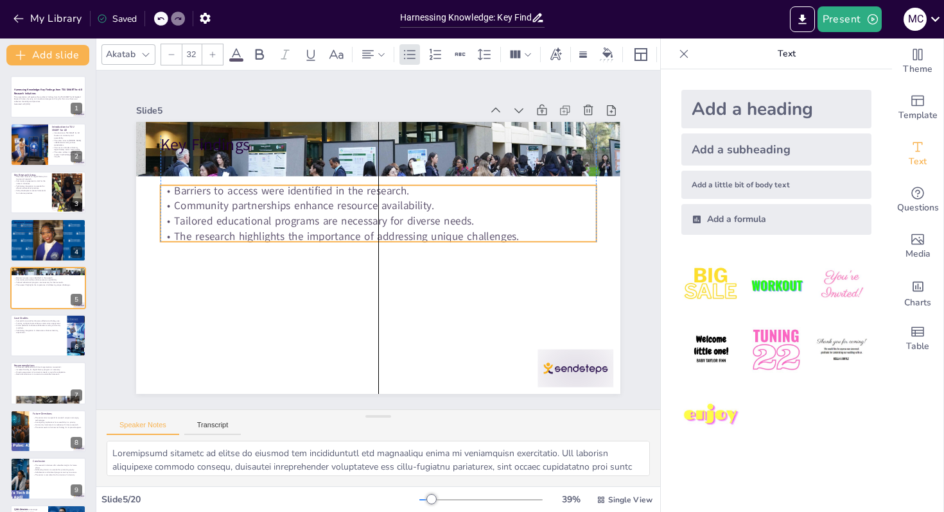
drag, startPoint x: 373, startPoint y: 180, endPoint x: 373, endPoint y: 207, distance: 27.6
click at [373, 207] on p "Community partnerships enhance resource availability." at bounding box center [377, 205] width 435 height 15
click at [42, 331] on p "Technology integration in classrooms enhances learning experiences." at bounding box center [38, 331] width 50 height 4
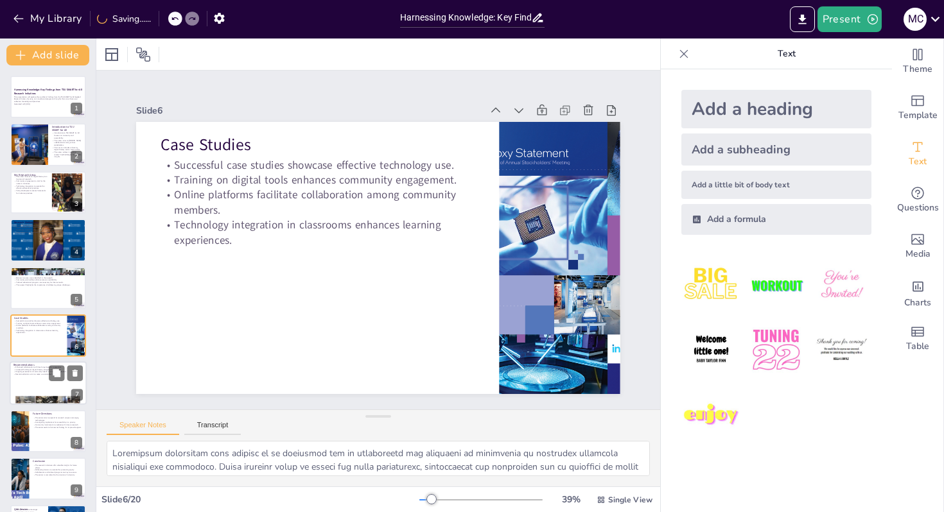
scroll to position [47, 0]
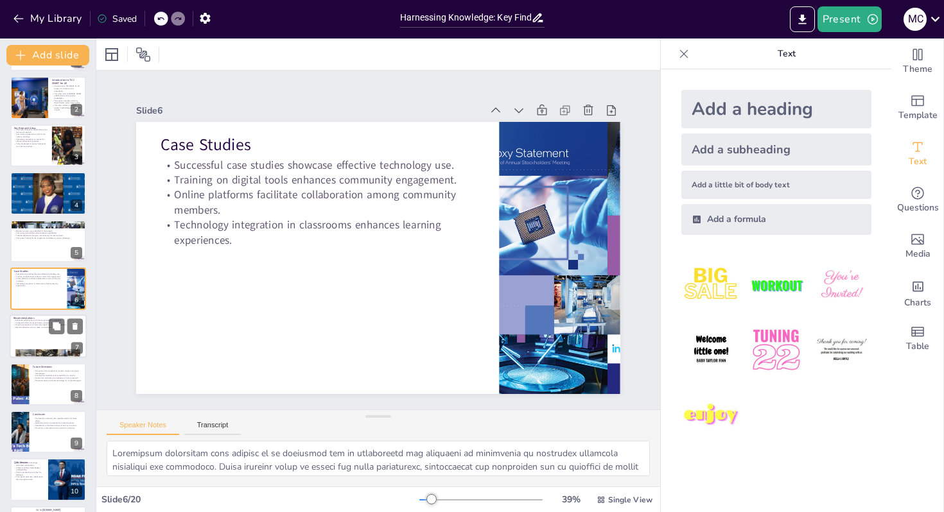
click at [58, 352] on div at bounding box center [48, 355] width 77 height 44
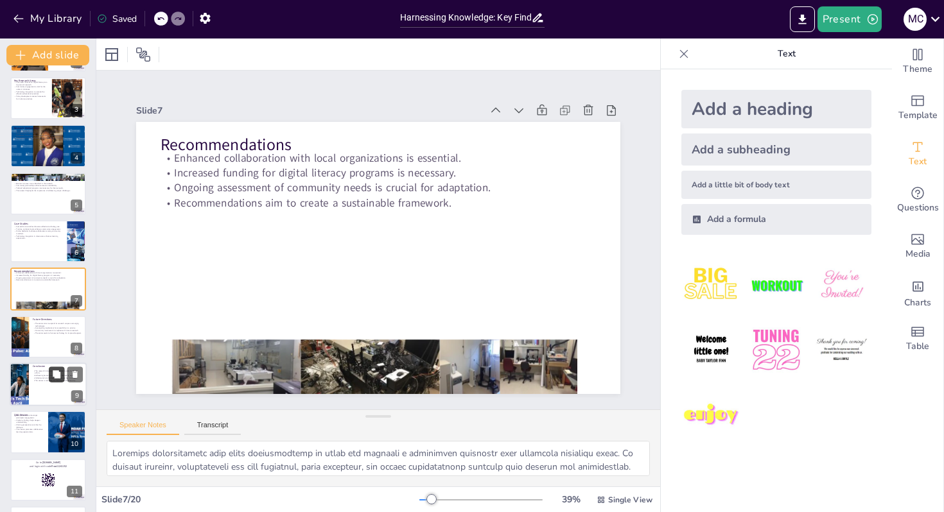
click at [52, 374] on icon at bounding box center [56, 374] width 9 height 9
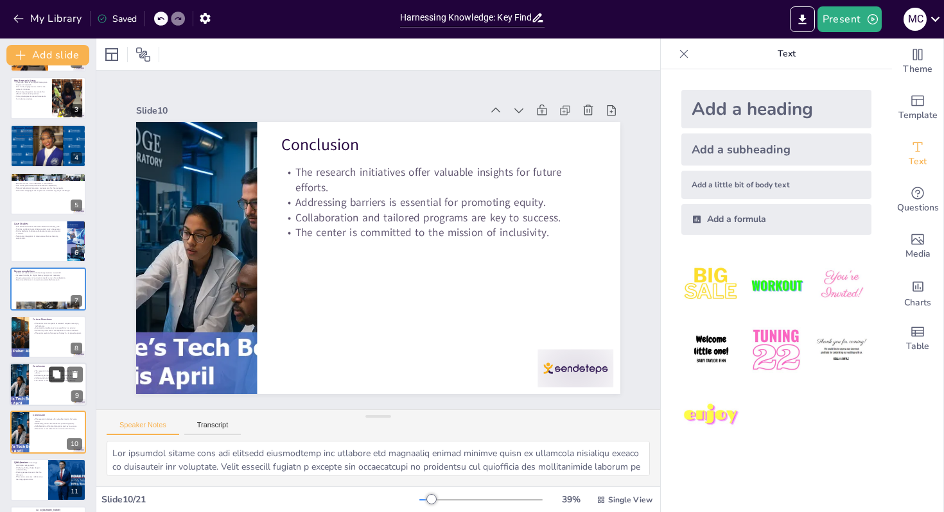
scroll to position [238, 0]
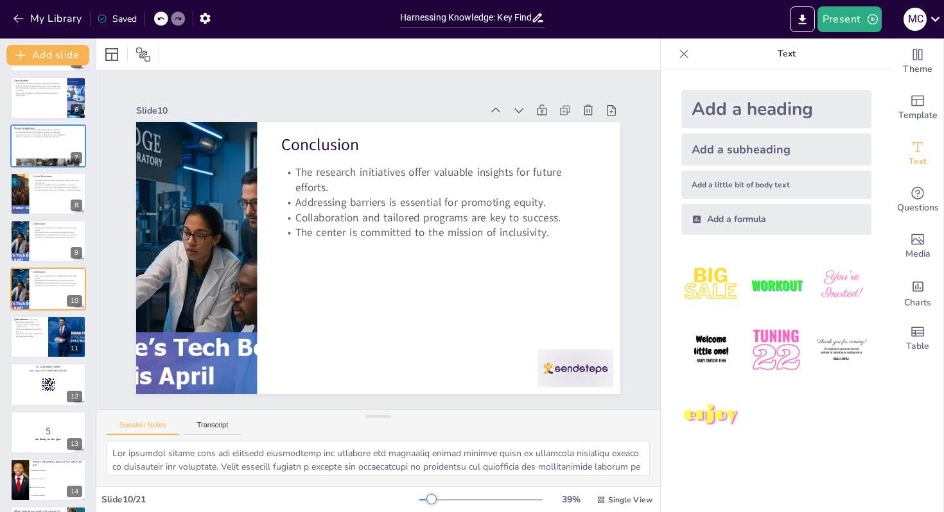
click at [48, 407] on div "Harnessing Knowledge: Key Findings from TSU SMART for All Research Initiatives …" at bounding box center [48, 337] width 96 height 998
click at [49, 431] on p "5" at bounding box center [47, 431] width 69 height 14
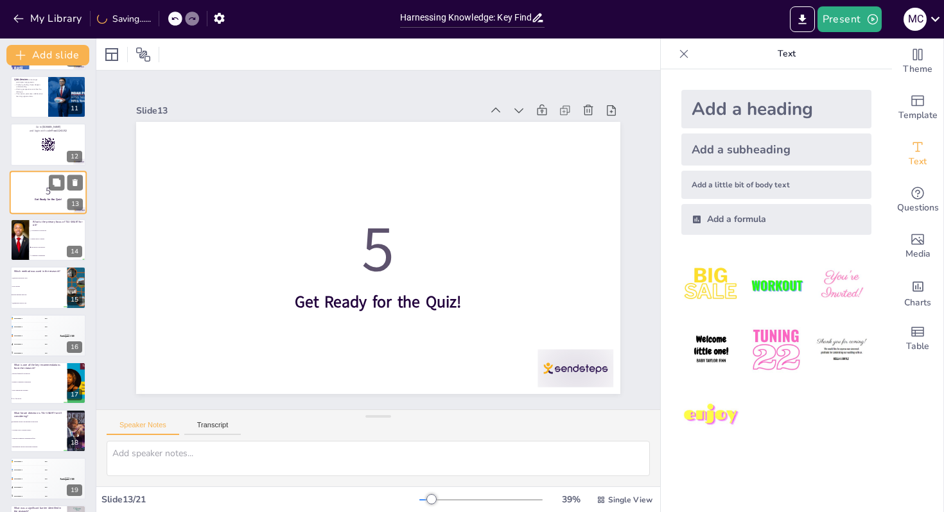
scroll to position [524, 0]
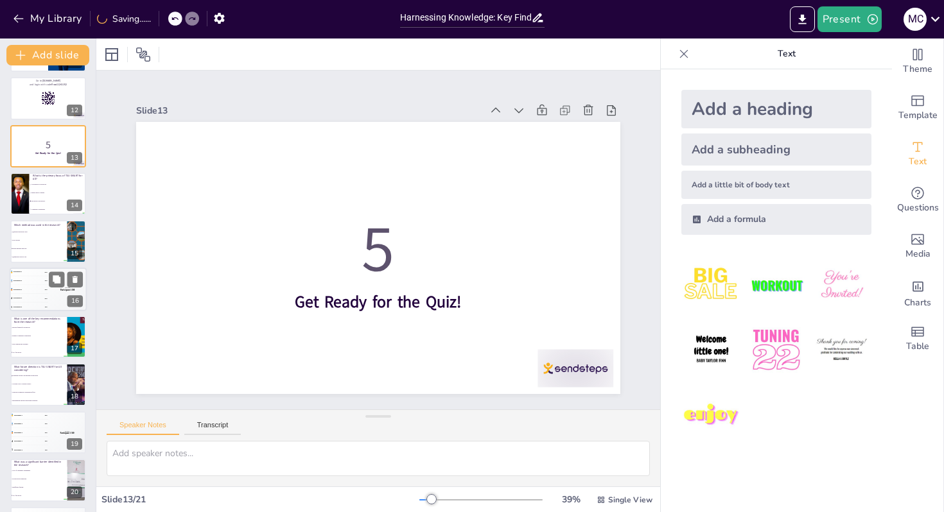
click at [59, 297] on div "Top scorer Participant 1 500" at bounding box center [67, 290] width 39 height 44
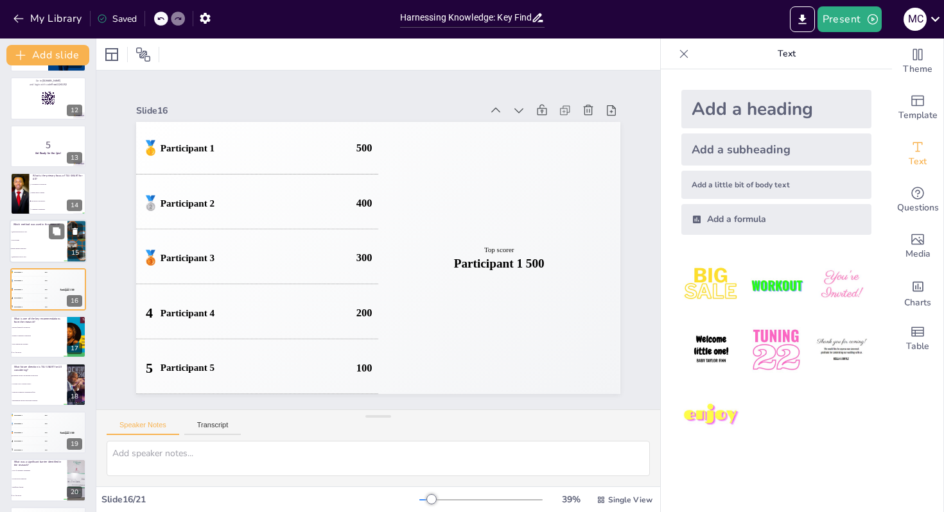
click at [48, 245] on li "Mixed-methods approach" at bounding box center [39, 249] width 58 height 8
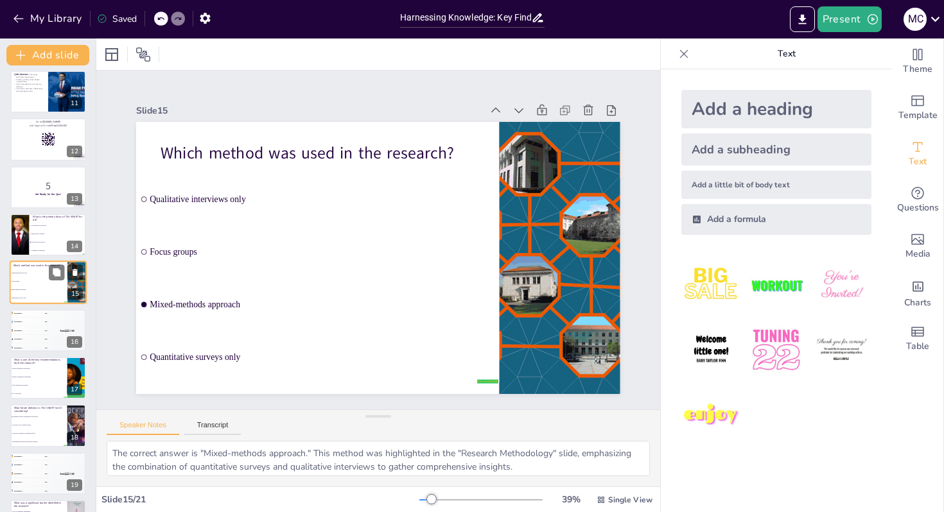
scroll to position [571, 0]
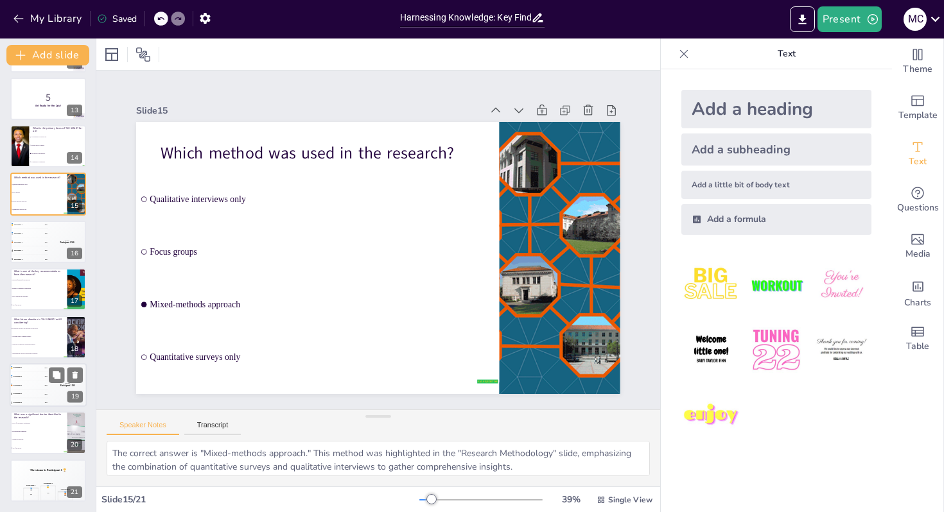
click at [42, 384] on div "🥉 Participant 3 300" at bounding box center [29, 385] width 39 height 8
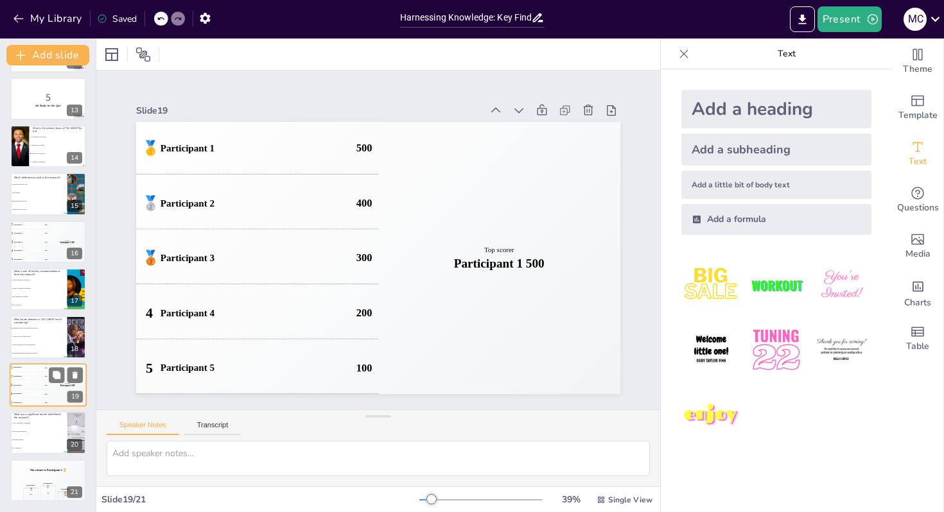
scroll to position [0, 0]
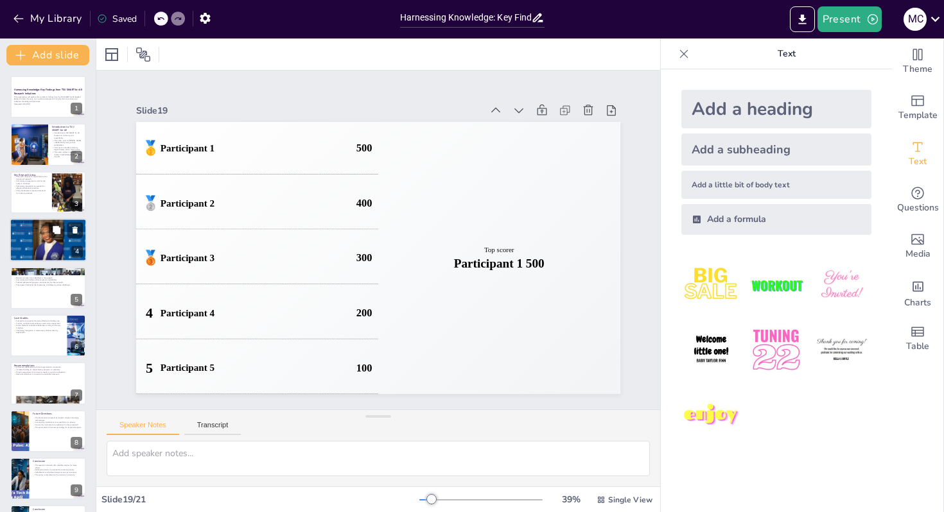
click at [42, 232] on p "The combination of methods enabled meaningful conclusions." at bounding box center [47, 232] width 69 height 3
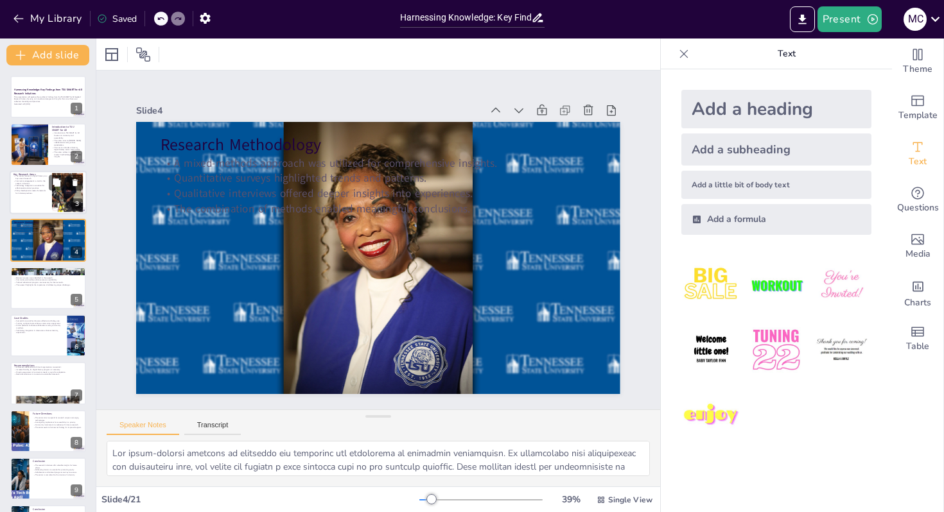
click at [47, 191] on p "Policy development creates frameworks for inclusive practices." at bounding box center [30, 191] width 35 height 4
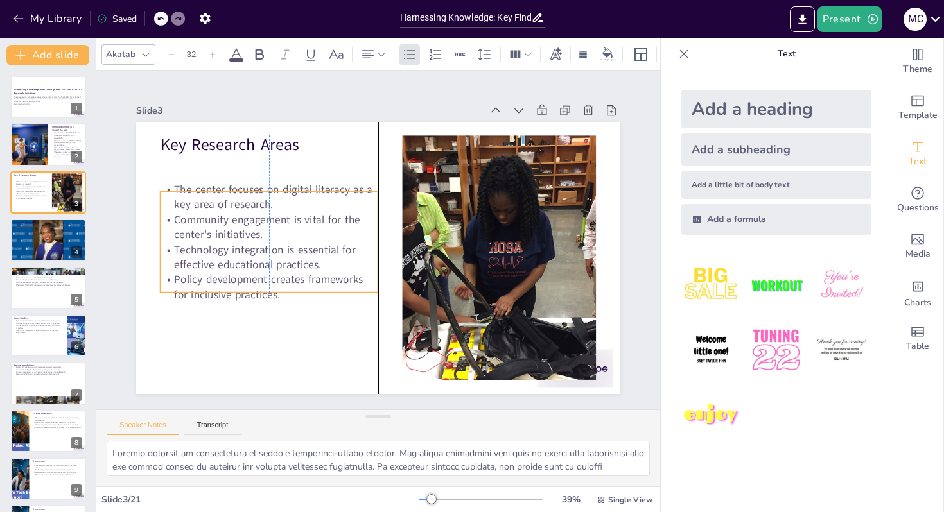
drag, startPoint x: 187, startPoint y: 212, endPoint x: 187, endPoint y: 256, distance: 43.7
click at [187, 256] on p "Technology integration is essential for effective educational practices." at bounding box center [269, 257] width 218 height 30
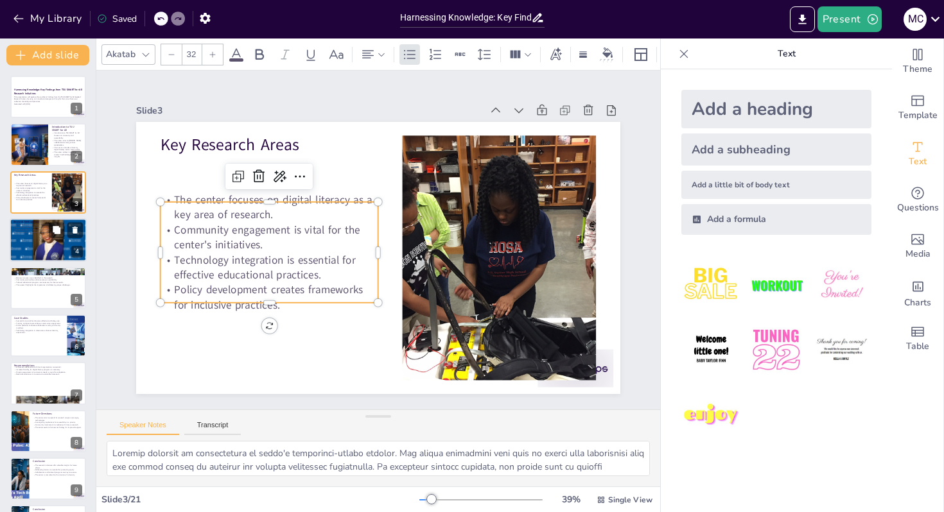
click at [39, 222] on p "Research Methodology" at bounding box center [47, 222] width 69 height 4
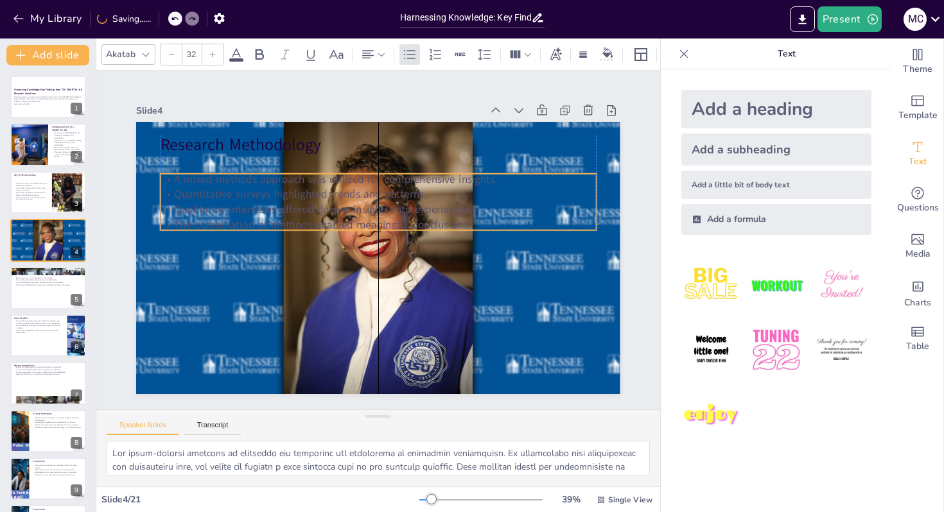
drag, startPoint x: 334, startPoint y: 185, endPoint x: 334, endPoint y: 201, distance: 16.0
click at [334, 201] on p "Quantitative surveys highlighted trends and patterns." at bounding box center [392, 196] width 419 height 149
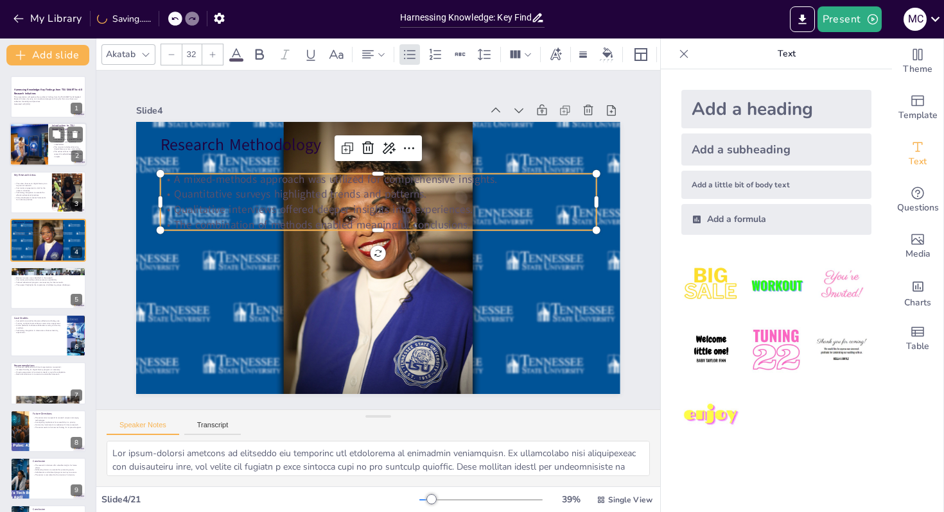
click at [55, 144] on p "The center aims to foster collaboration among various stakeholders." at bounding box center [67, 142] width 31 height 7
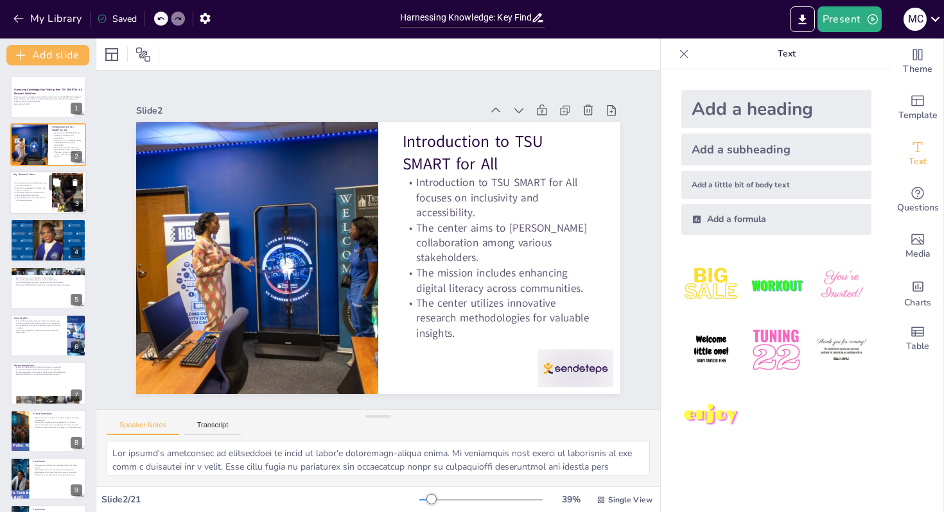
click at [39, 210] on div at bounding box center [48, 193] width 77 height 44
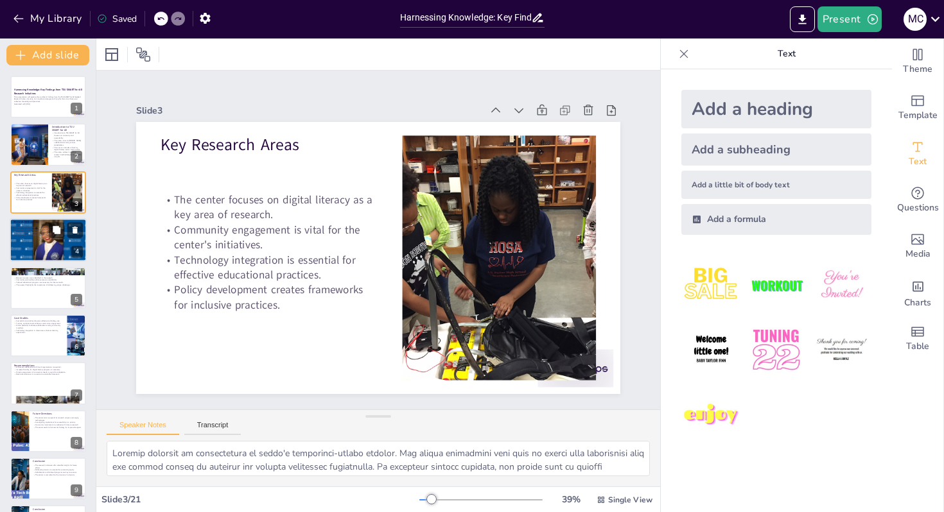
click at [47, 253] on div at bounding box center [48, 240] width 78 height 44
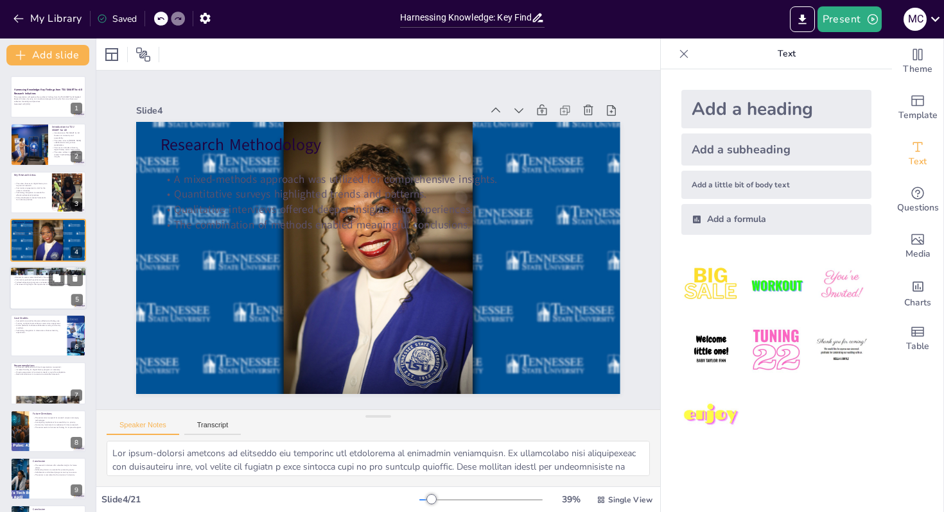
click at [29, 295] on div at bounding box center [48, 288] width 77 height 44
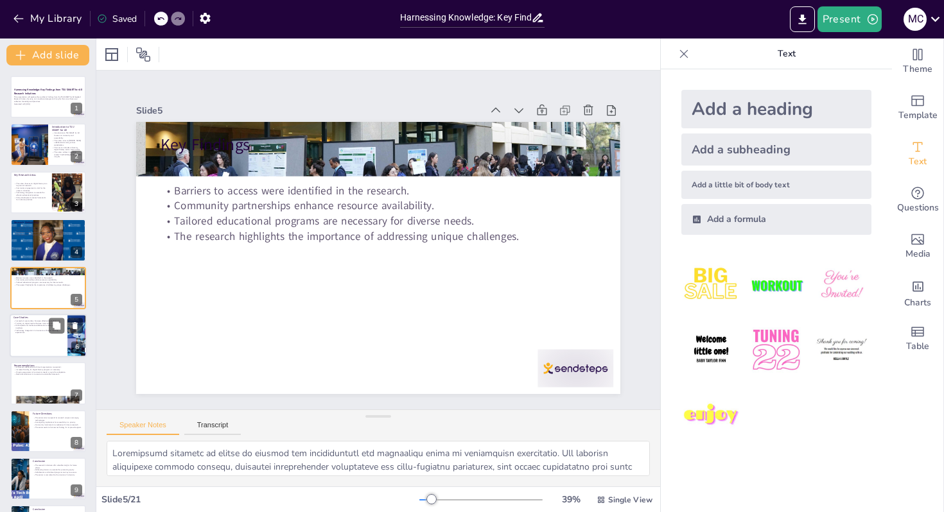
click at [51, 343] on div at bounding box center [48, 336] width 77 height 44
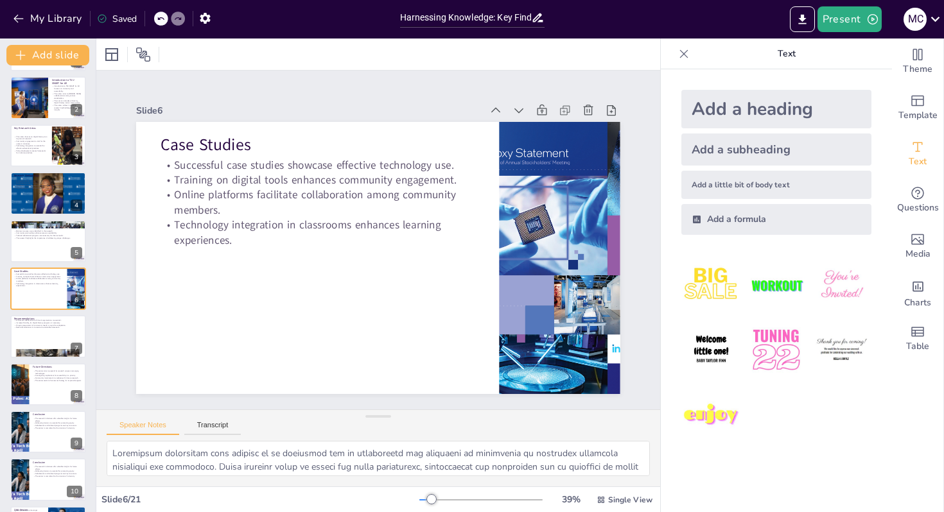
click at [688, 52] on icon at bounding box center [683, 54] width 13 height 13
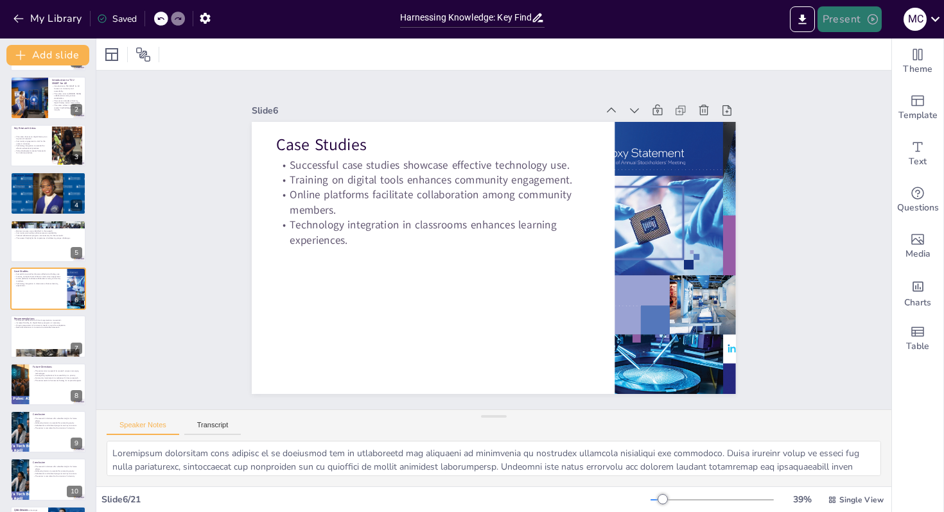
click at [843, 28] on button "Present" at bounding box center [849, 19] width 64 height 26
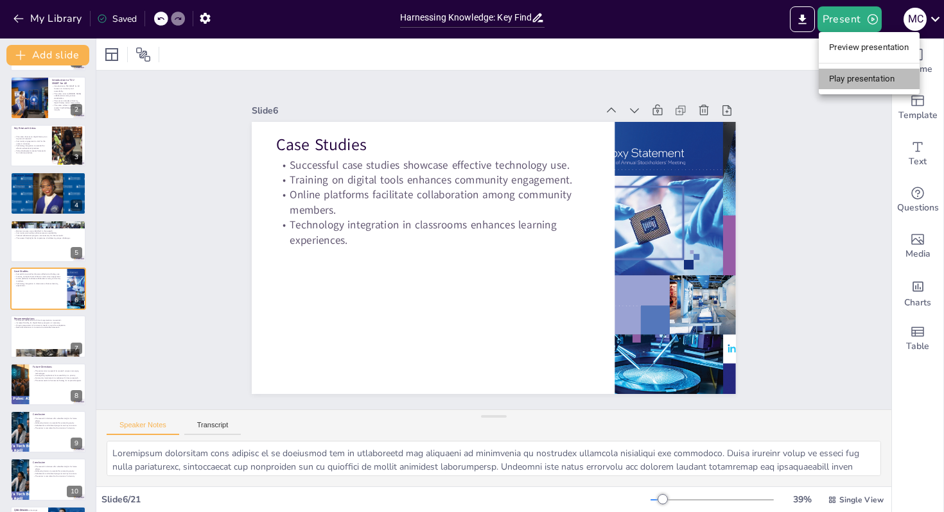
click at [862, 79] on li "Play presentation" at bounding box center [869, 79] width 101 height 21
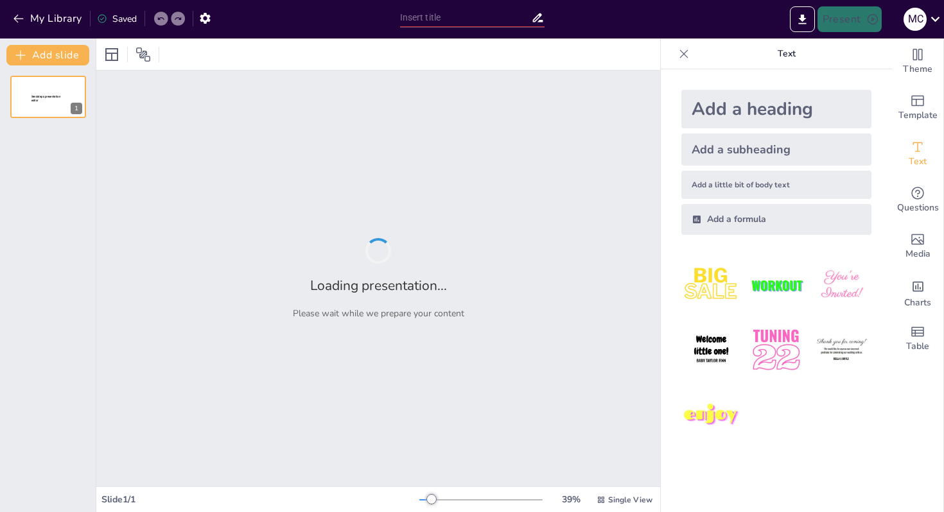
type input "Harnessing Knowledge: Key Findings from TSU SMART for All Research Initiatives"
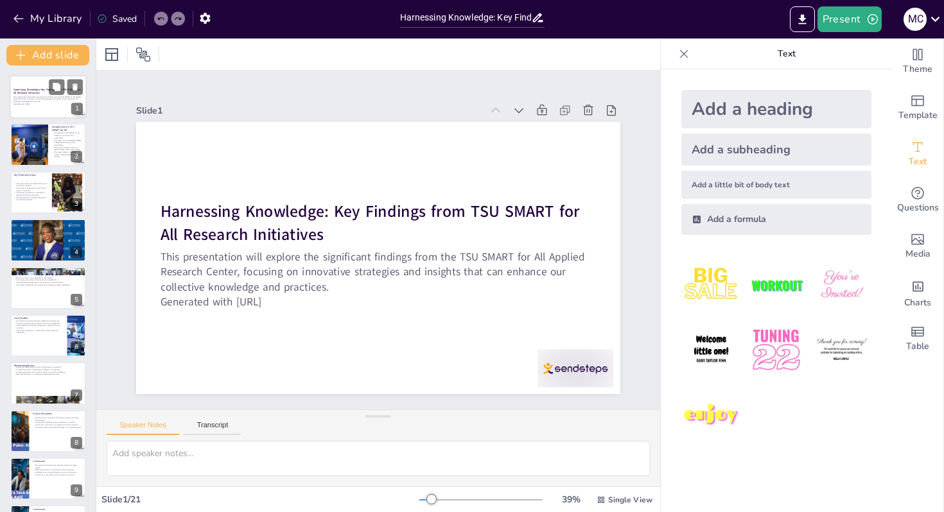
checkbox input "true"
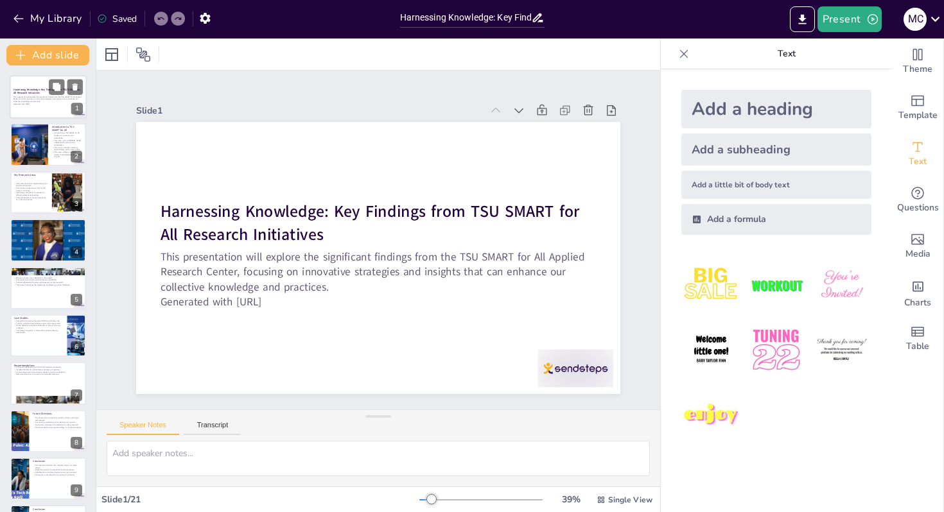
checkbox input "true"
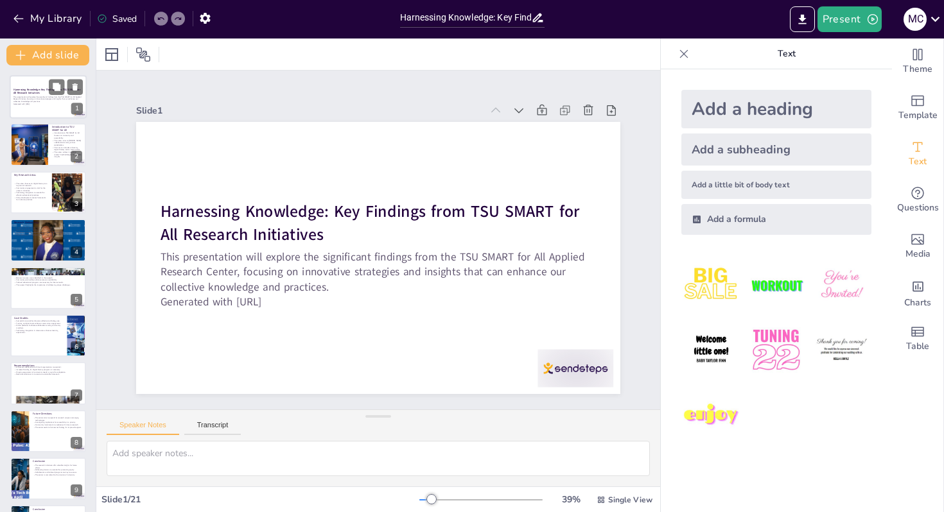
checkbox input "true"
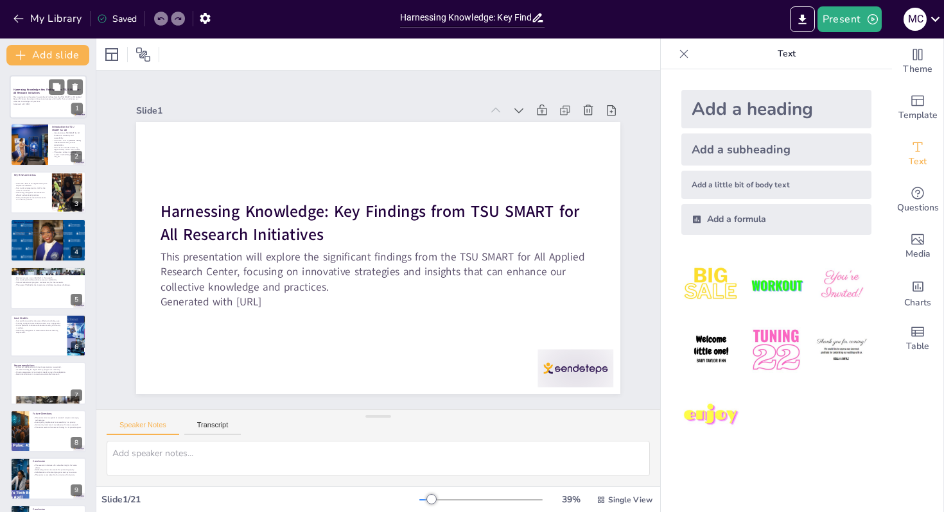
checkbox input "true"
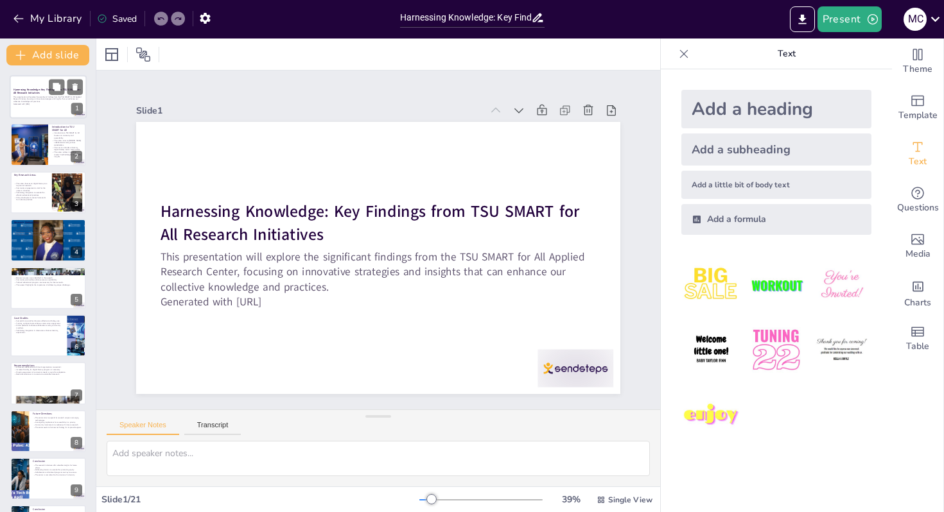
checkbox input "true"
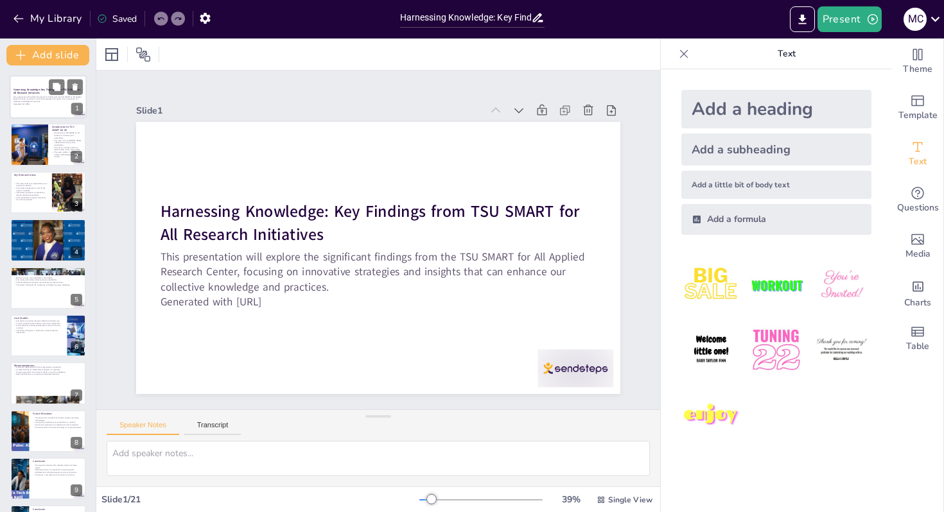
checkbox input "true"
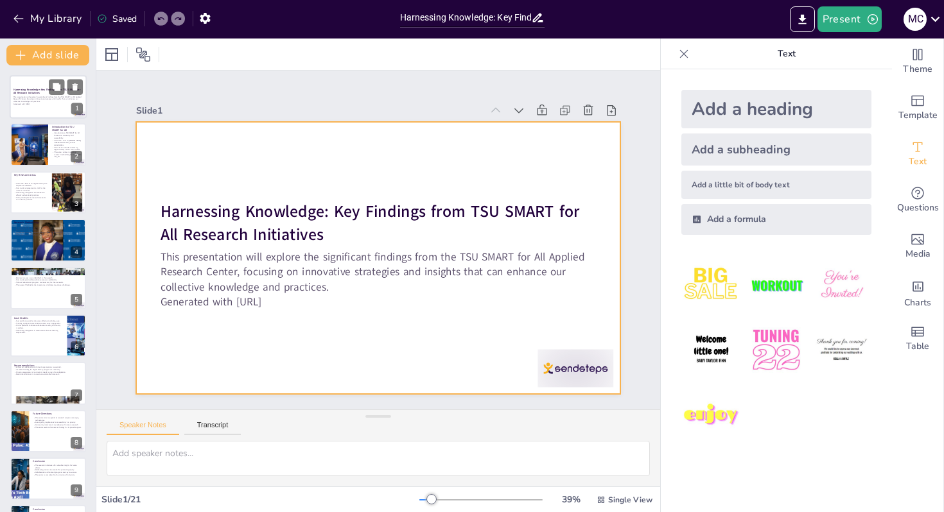
checkbox input "true"
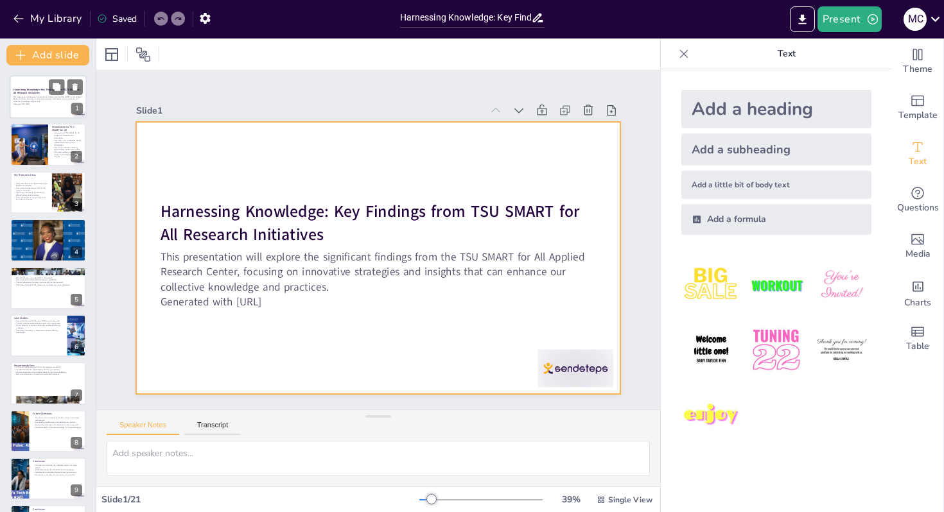
checkbox input "true"
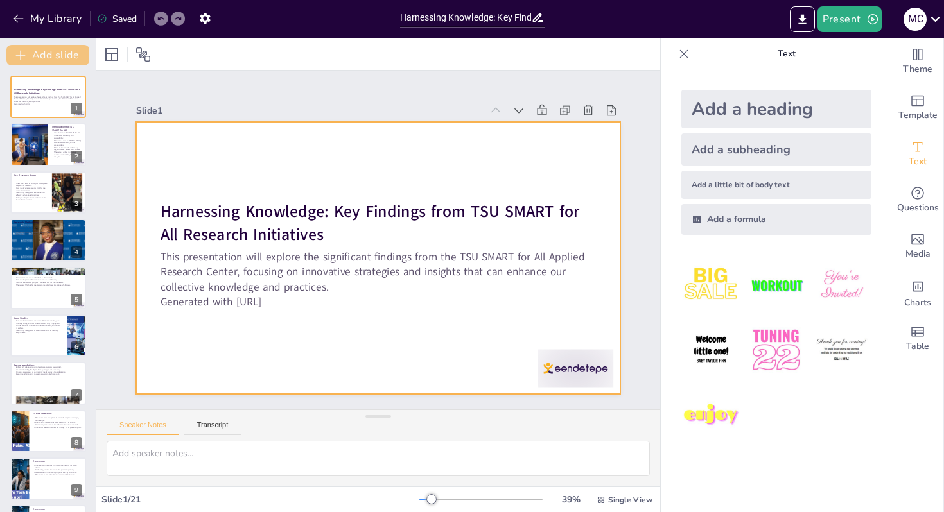
checkbox input "true"
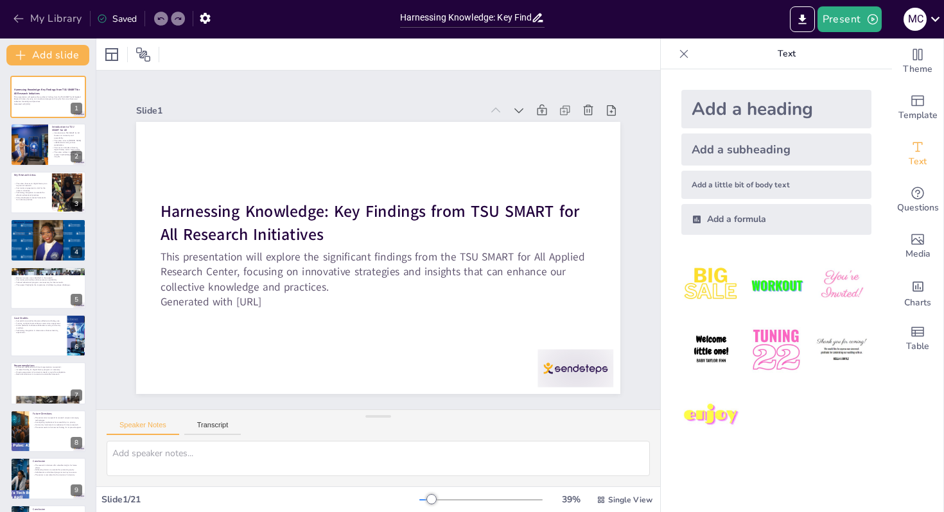
click at [56, 13] on button "My Library" at bounding box center [49, 18] width 78 height 21
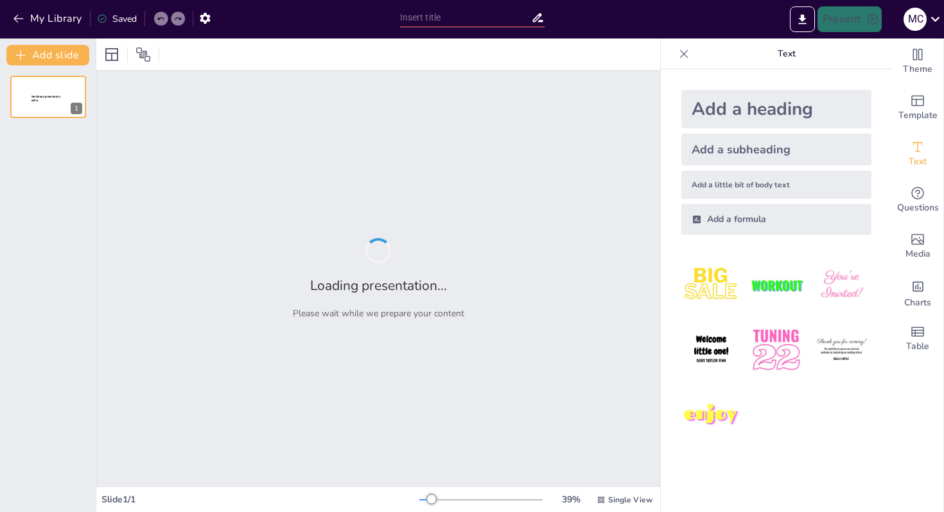
type input "Math Jam Session: Breaking Down 4th Grade NF Standards!"
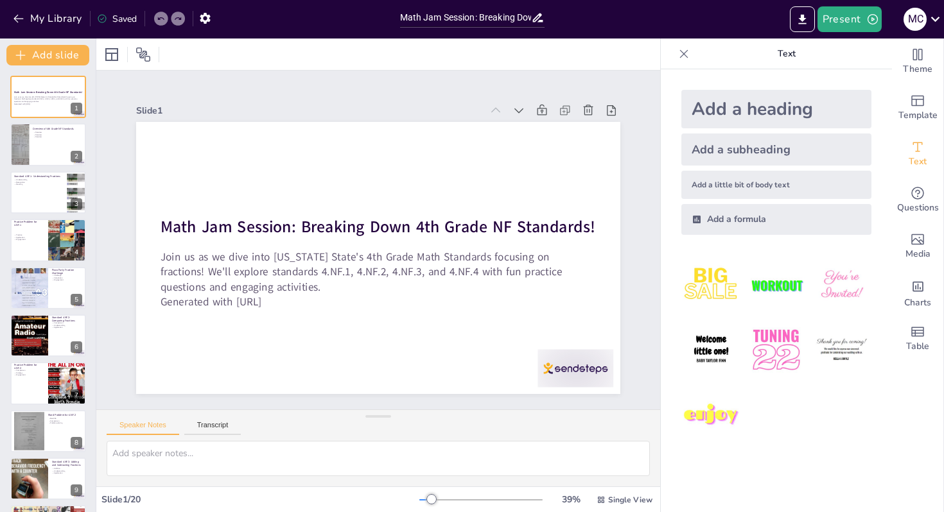
checkbox input "true"
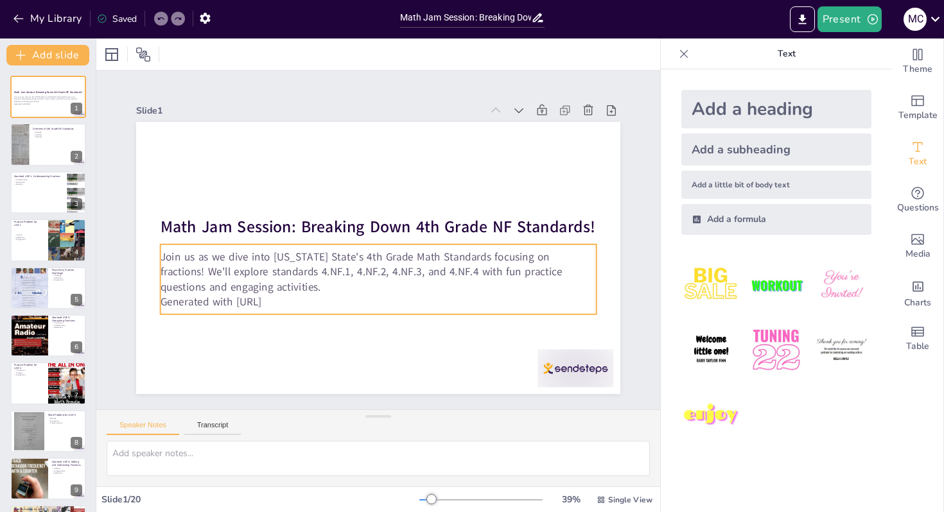
checkbox input "true"
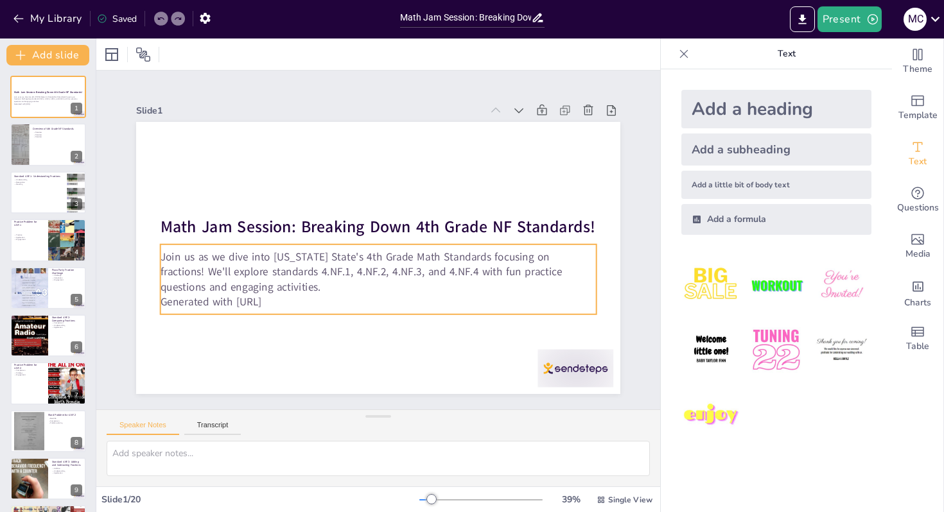
checkbox input "true"
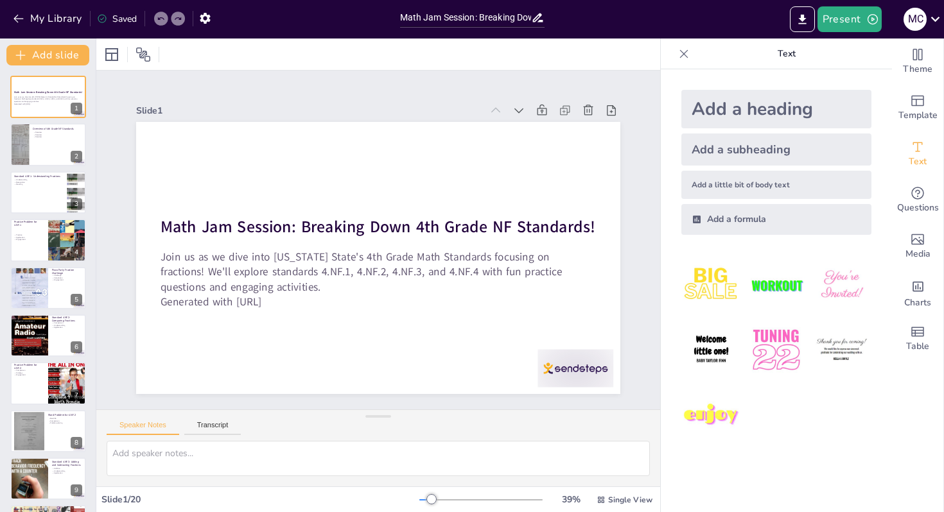
checkbox input "true"
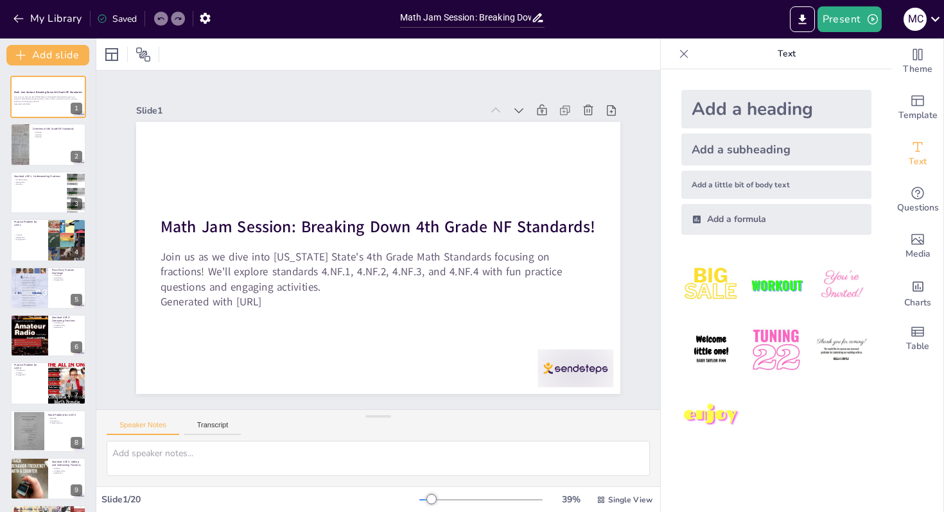
checkbox input "true"
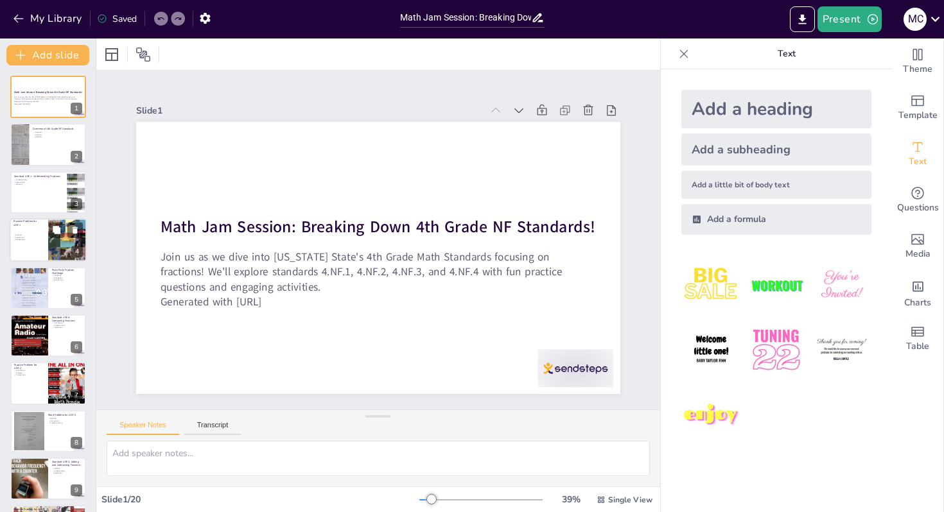
checkbox input "true"
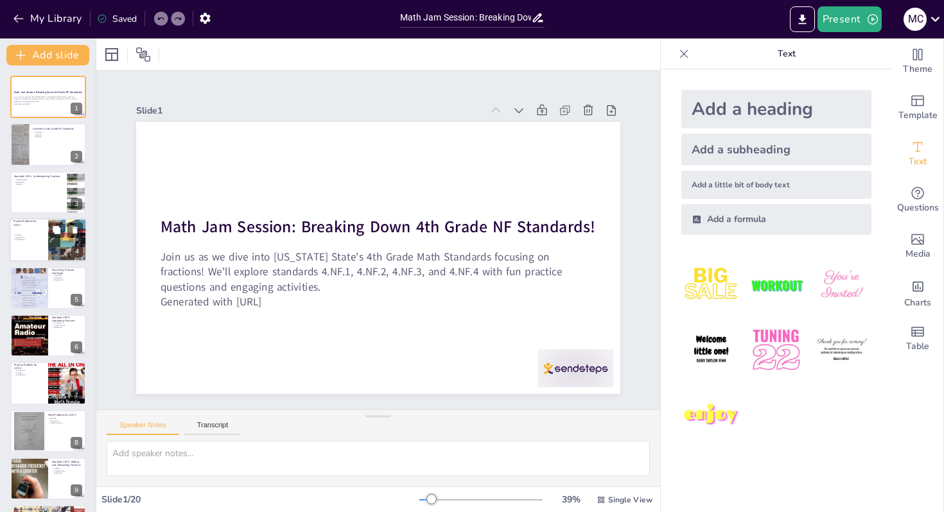
checkbox input "true"
click at [73, 239] on div at bounding box center [68, 240] width 44 height 44
type textarea "This practice problem helps students apply their understanding of fractions on …"
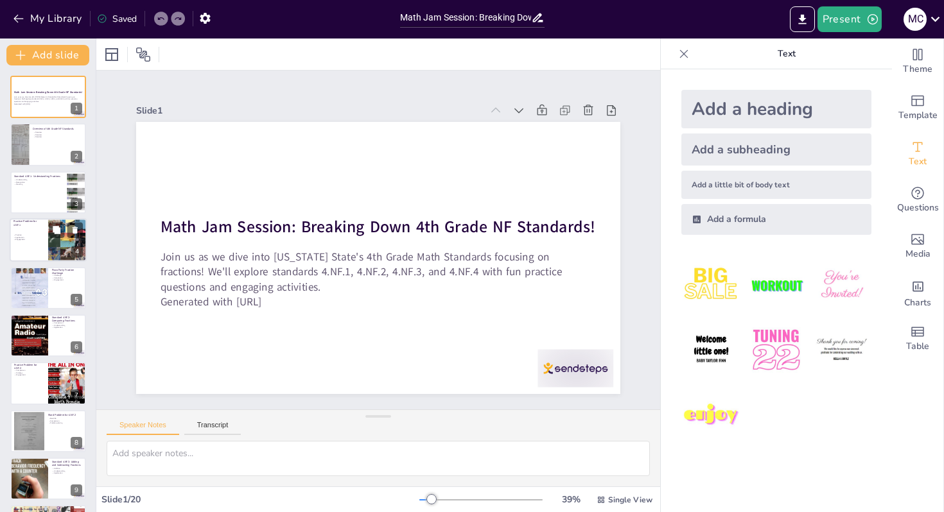
checkbox input "true"
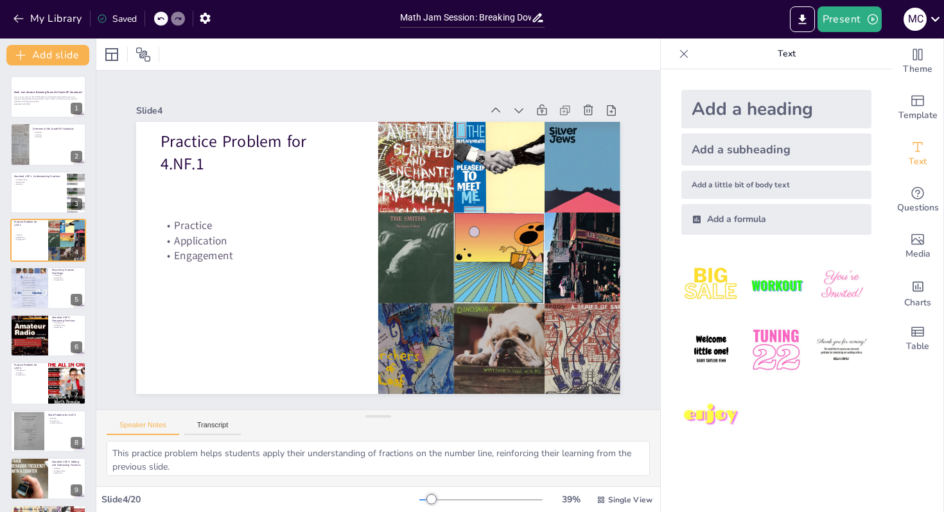
checkbox input "true"
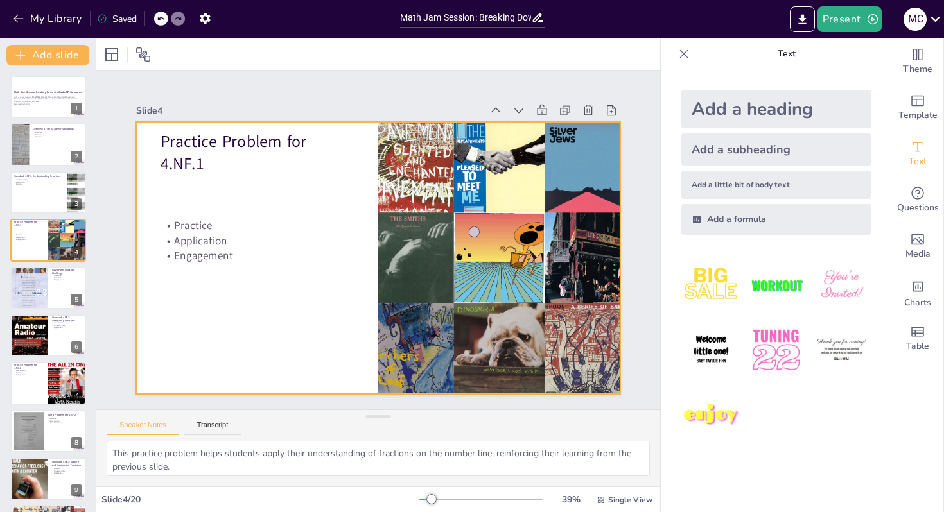
checkbox input "true"
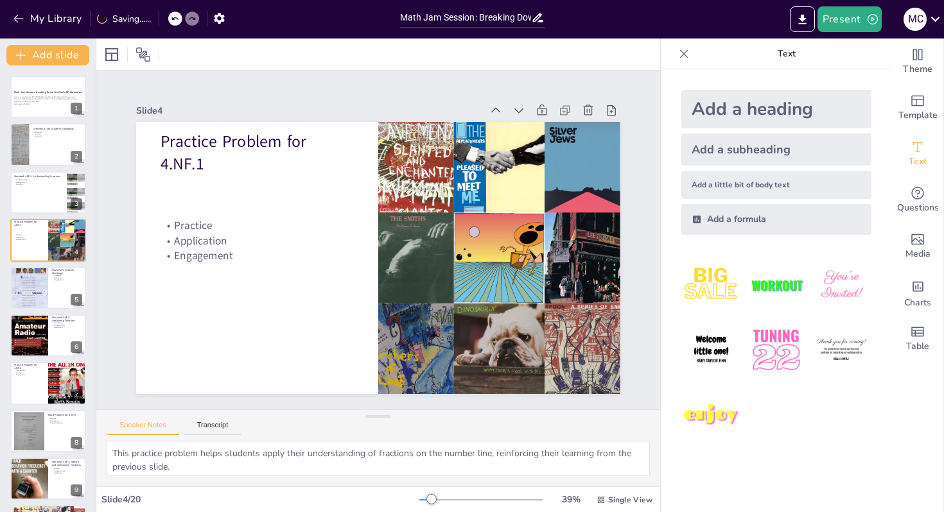
checkbox input "true"
